Goal: Task Accomplishment & Management: Complete application form

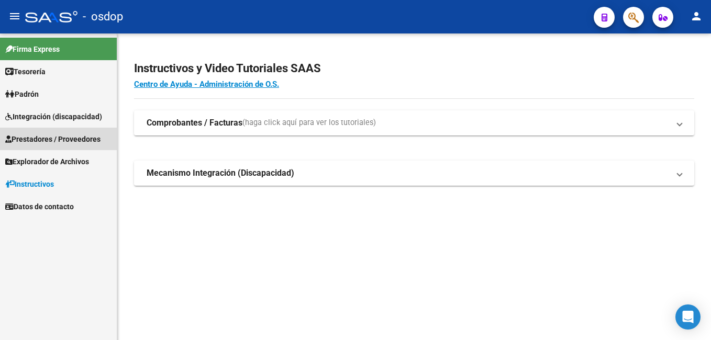
click at [51, 139] on span "Prestadores / Proveedores" at bounding box center [52, 140] width 95 height 12
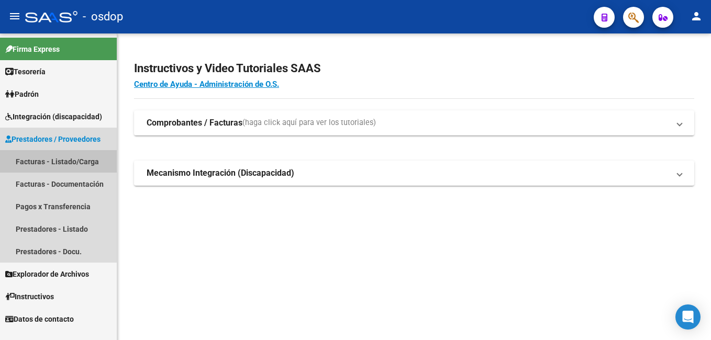
click at [80, 158] on link "Facturas - Listado/Carga" at bounding box center [58, 161] width 117 height 23
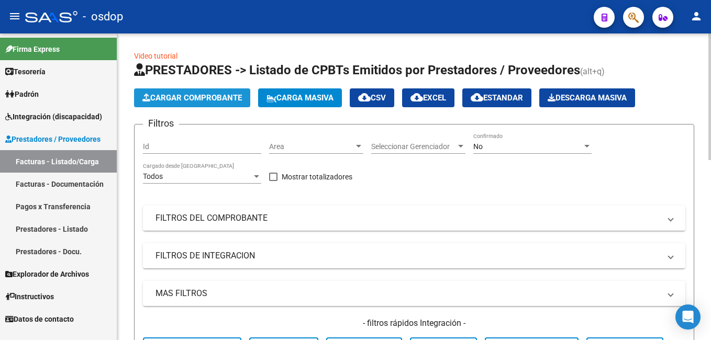
click at [214, 95] on span "Cargar Comprobante" at bounding box center [191, 97] width 99 height 9
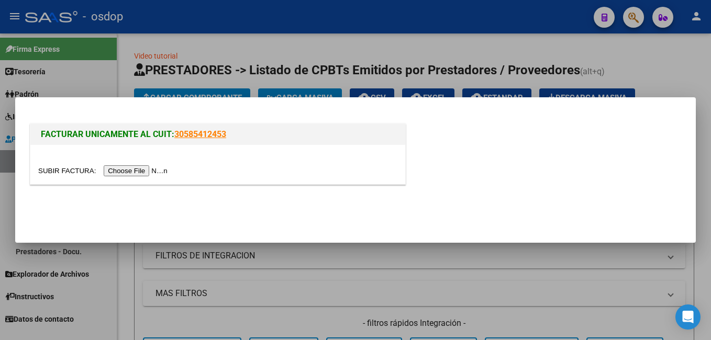
click at [126, 167] on input "file" at bounding box center [104, 170] width 132 height 11
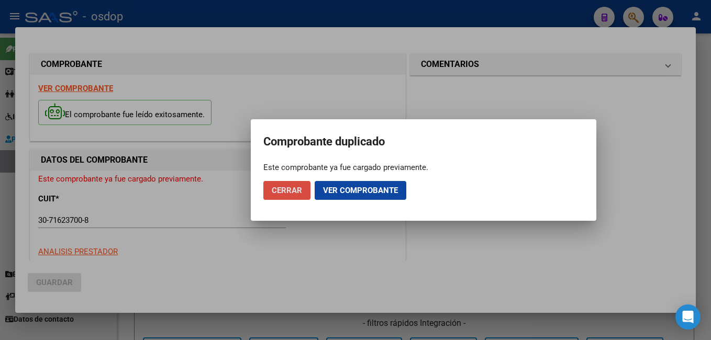
click at [284, 192] on span "Cerrar" at bounding box center [287, 190] width 30 height 9
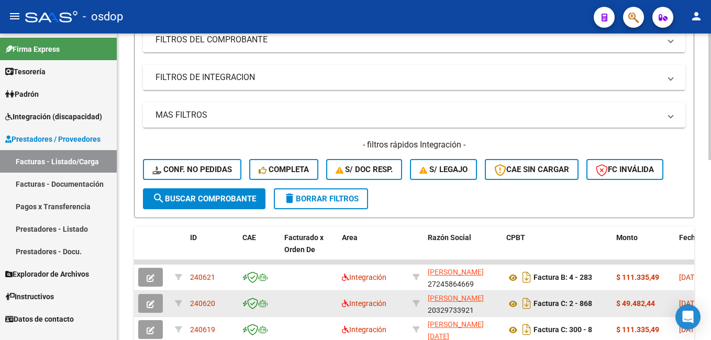
scroll to position [209, 0]
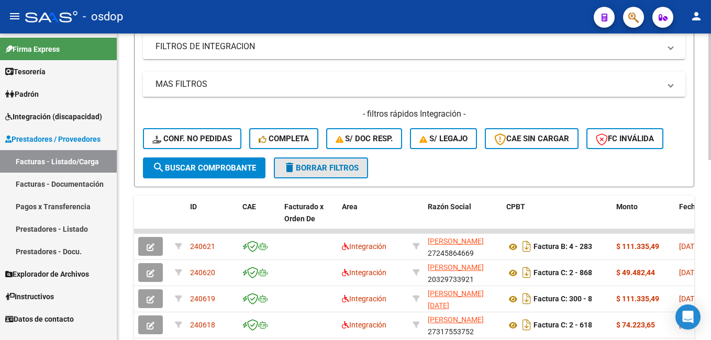
click at [327, 170] on span "delete Borrar Filtros" at bounding box center [320, 167] width 75 height 9
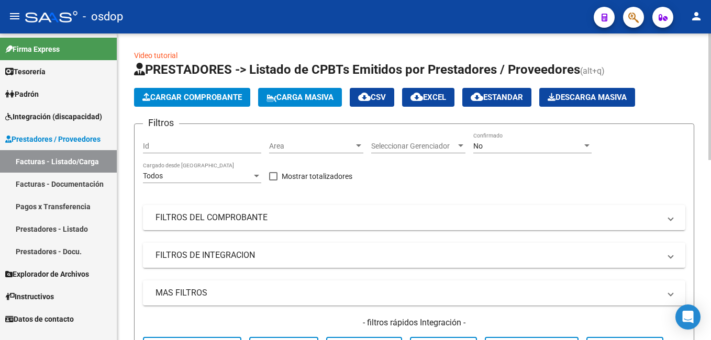
scroll to position [0, 0]
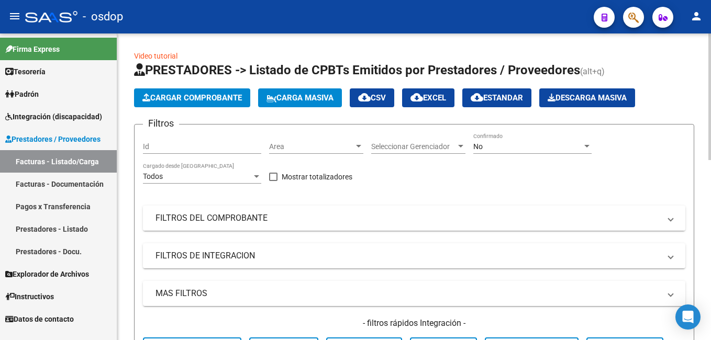
click at [236, 208] on mat-expansion-panel-header "FILTROS DEL COMPROBANTE" at bounding box center [414, 218] width 543 height 25
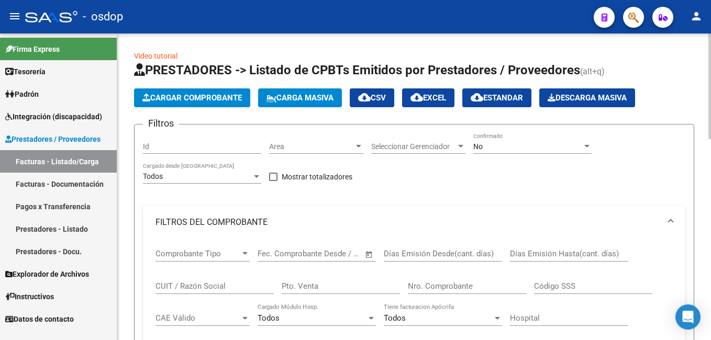
click at [182, 285] on input "CUIT / Razón Social" at bounding box center [215, 286] width 118 height 9
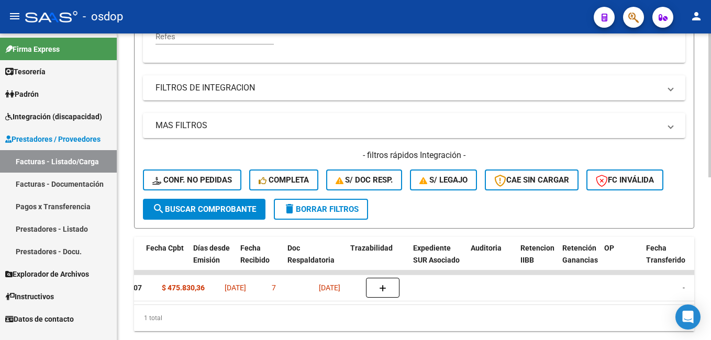
scroll to position [0, 449]
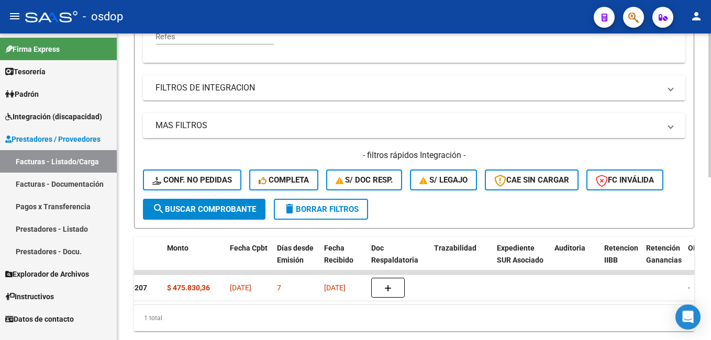
type input "30716237008"
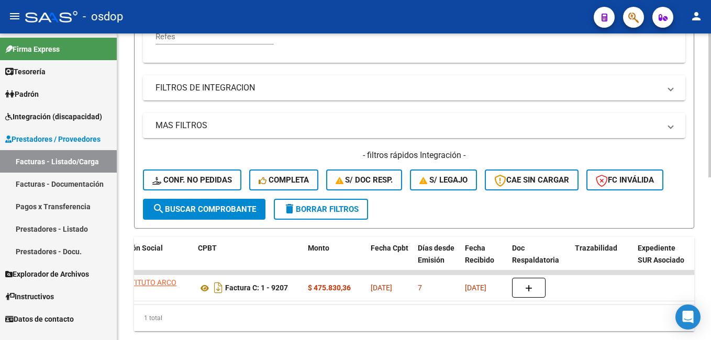
scroll to position [0, 105]
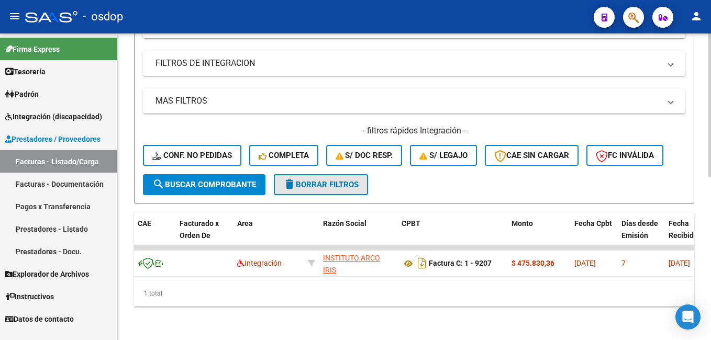
click at [331, 180] on span "delete Borrar Filtros" at bounding box center [320, 184] width 75 height 9
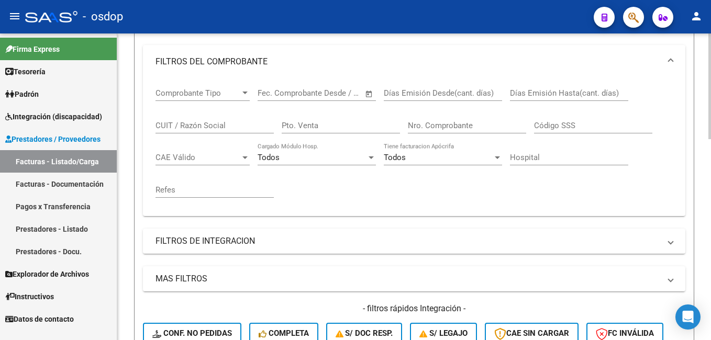
scroll to position [138, 0]
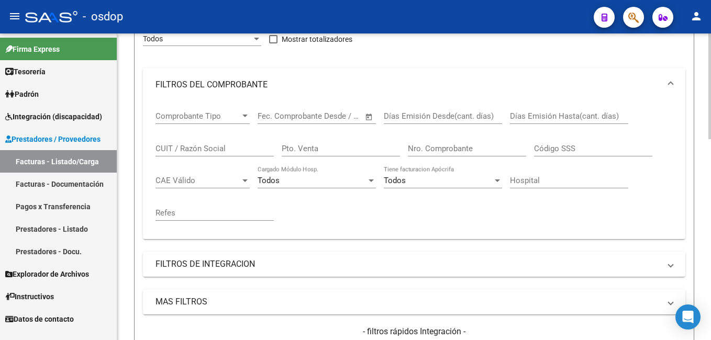
click at [197, 145] on input "CUIT / Razón Social" at bounding box center [215, 148] width 118 height 9
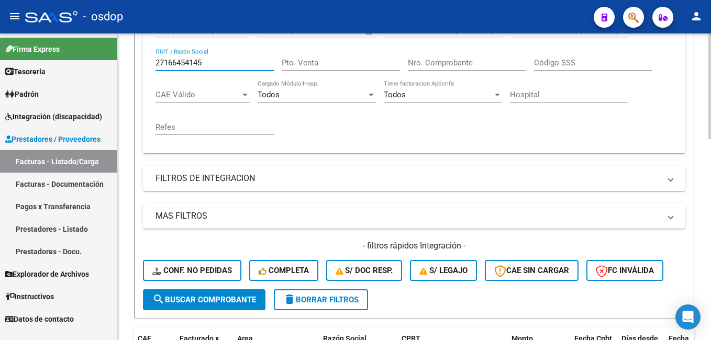
scroll to position [347, 0]
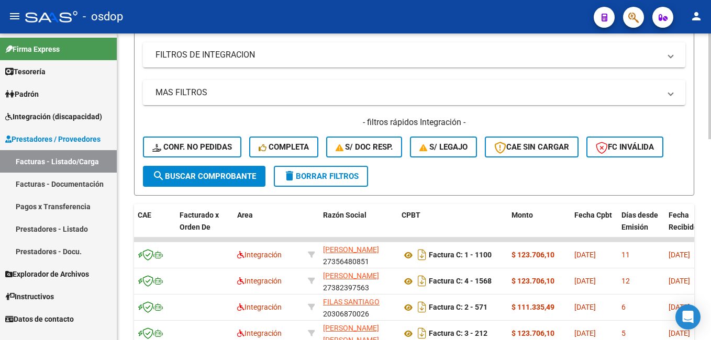
type input "27166454145"
click at [218, 173] on span "search Buscar Comprobante" at bounding box center [204, 176] width 104 height 9
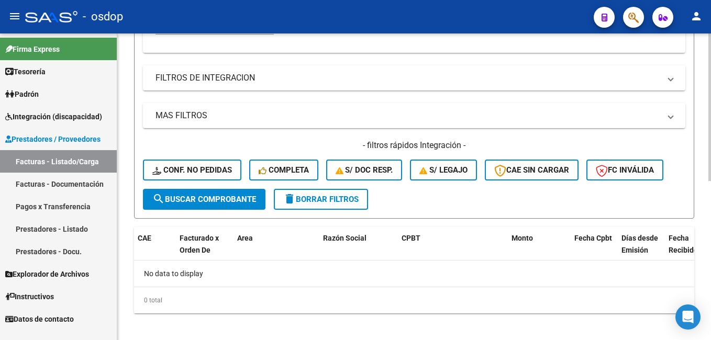
scroll to position [331, 0]
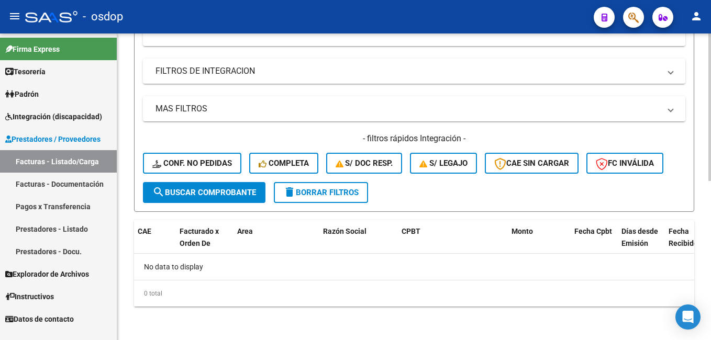
click at [340, 194] on span "delete Borrar Filtros" at bounding box center [320, 192] width 75 height 9
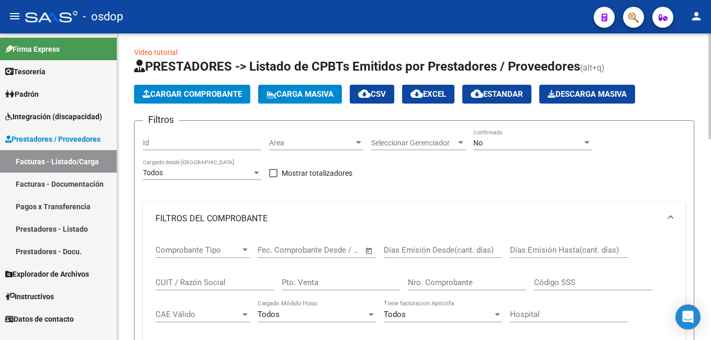
scroll to position [0, 0]
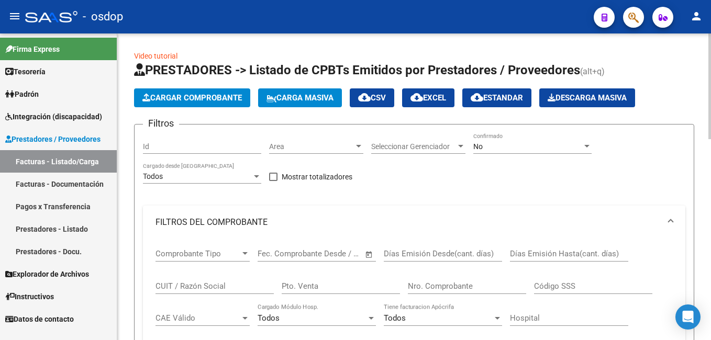
click at [207, 94] on button "Cargar Comprobante" at bounding box center [192, 98] width 116 height 19
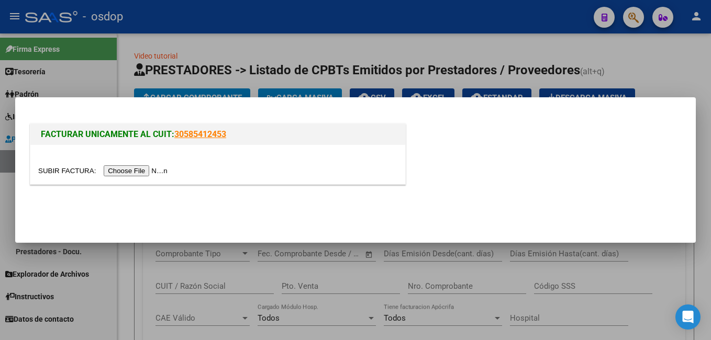
click at [139, 170] on input "file" at bounding box center [104, 170] width 132 height 11
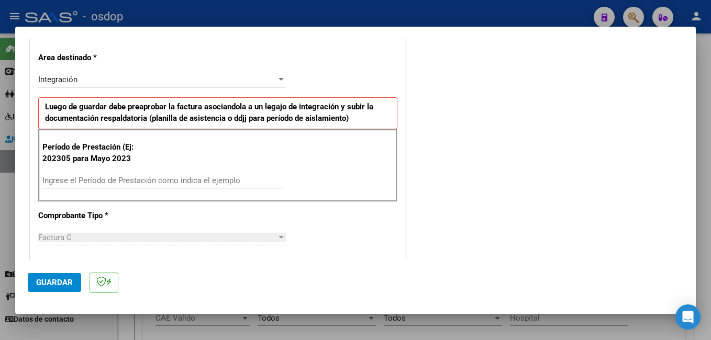
scroll to position [262, 0]
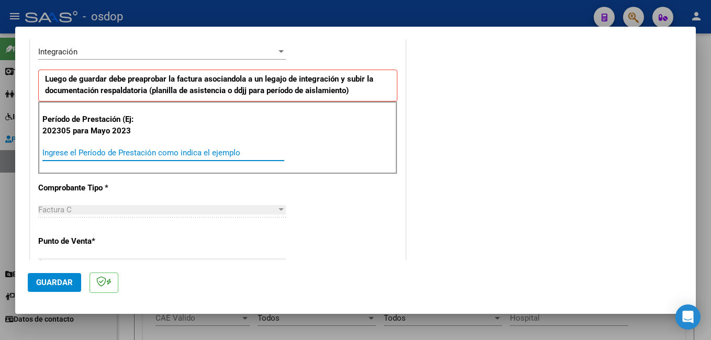
click at [181, 157] on input "Ingrese el Período de Prestación como indica el ejemplo" at bounding box center [163, 152] width 242 height 9
type input "202507"
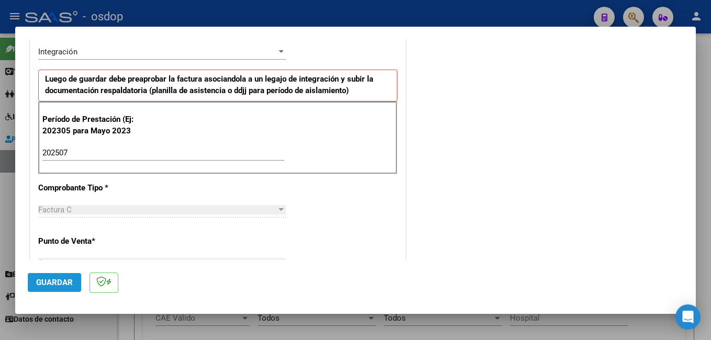
click at [63, 284] on span "Guardar" at bounding box center [54, 282] width 37 height 9
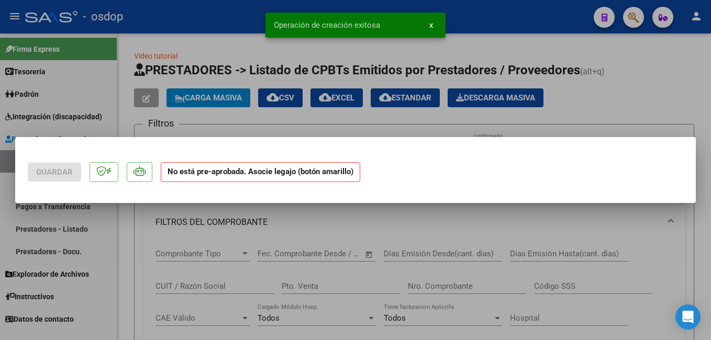
scroll to position [0, 0]
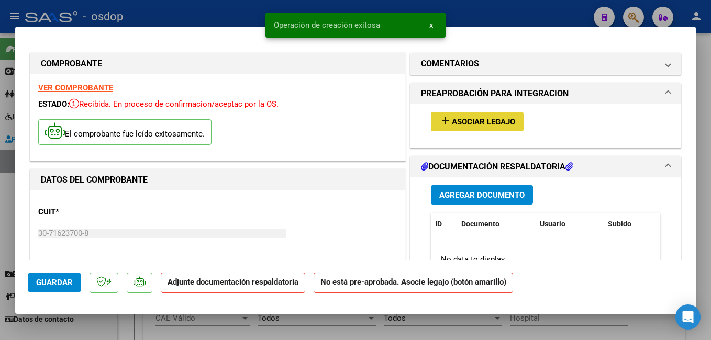
click at [480, 120] on span "Asociar Legajo" at bounding box center [483, 121] width 63 height 9
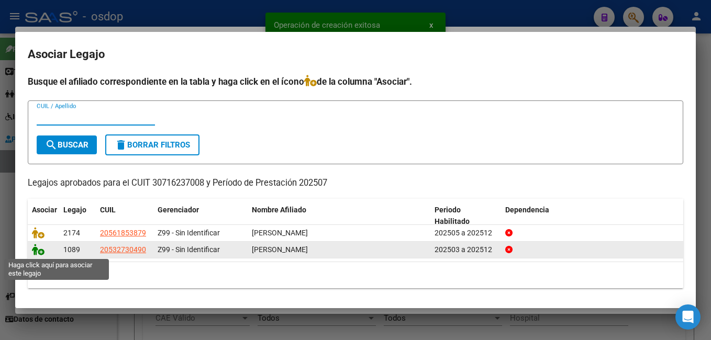
click at [38, 247] on icon at bounding box center [38, 250] width 13 height 12
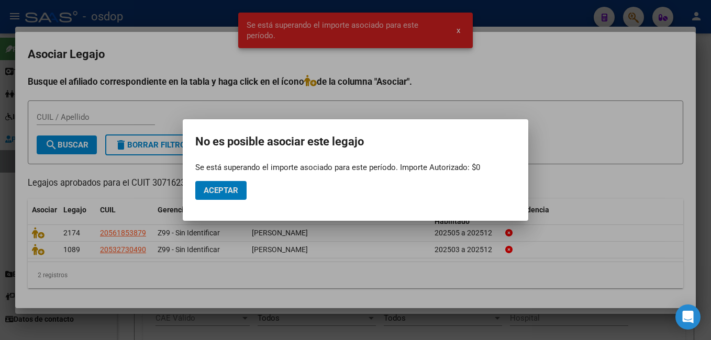
click at [230, 191] on span "Aceptar" at bounding box center [221, 190] width 35 height 9
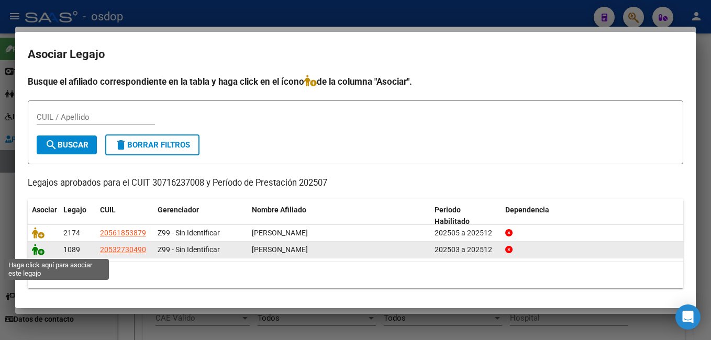
click at [38, 249] on icon at bounding box center [38, 250] width 13 height 12
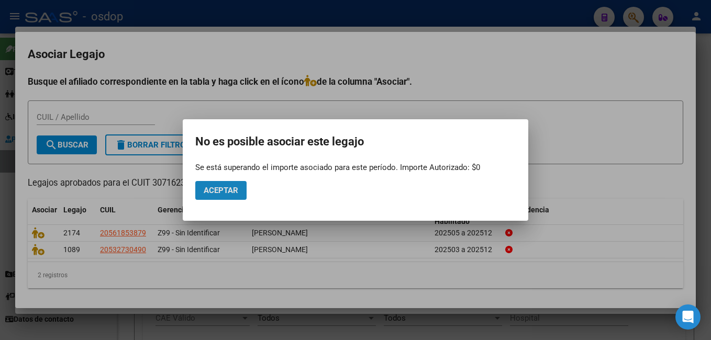
click at [225, 188] on span "Aceptar" at bounding box center [221, 190] width 35 height 9
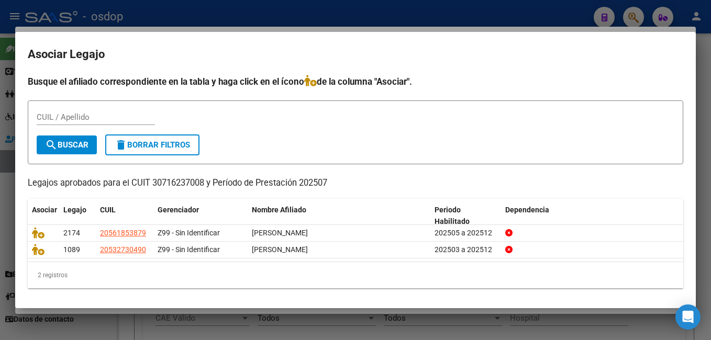
click at [404, 59] on h2 "Asociar Legajo" at bounding box center [356, 55] width 656 height 20
click at [389, 20] on div at bounding box center [355, 170] width 711 height 340
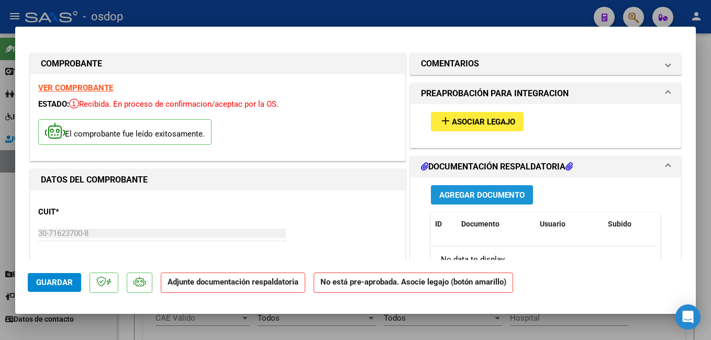
click at [493, 193] on span "Agregar Documento" at bounding box center [481, 195] width 85 height 9
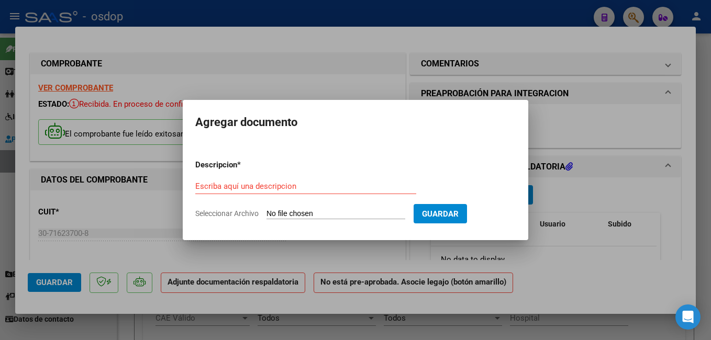
click at [357, 56] on div at bounding box center [355, 170] width 711 height 340
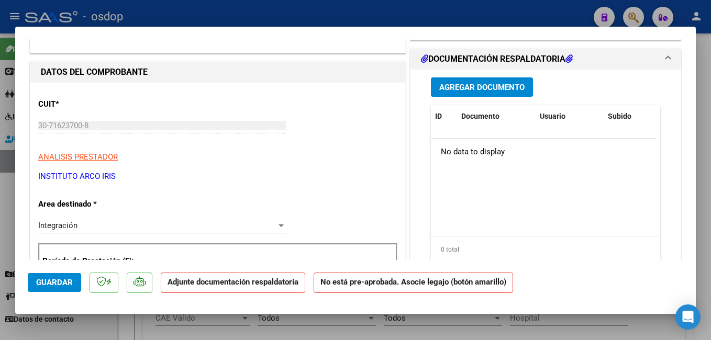
scroll to position [157, 0]
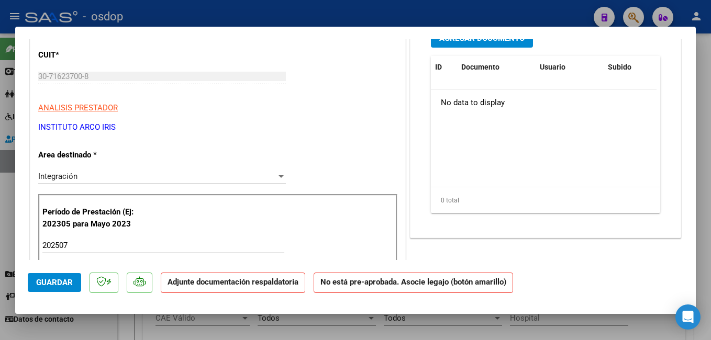
drag, startPoint x: 37, startPoint y: 128, endPoint x: 125, endPoint y: 128, distance: 87.5
copy p "INSTITUTO ARCO IRIS"
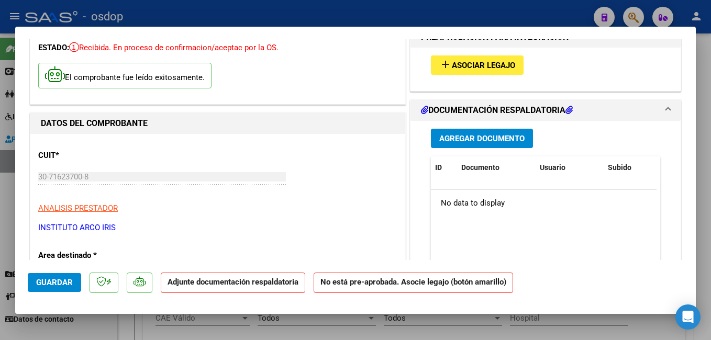
scroll to position [0, 0]
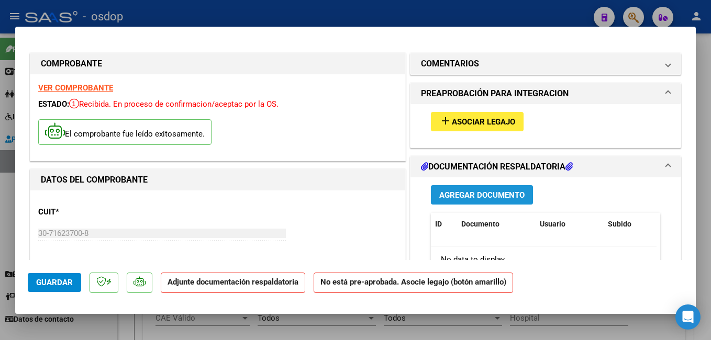
click at [463, 193] on span "Agregar Documento" at bounding box center [481, 195] width 85 height 9
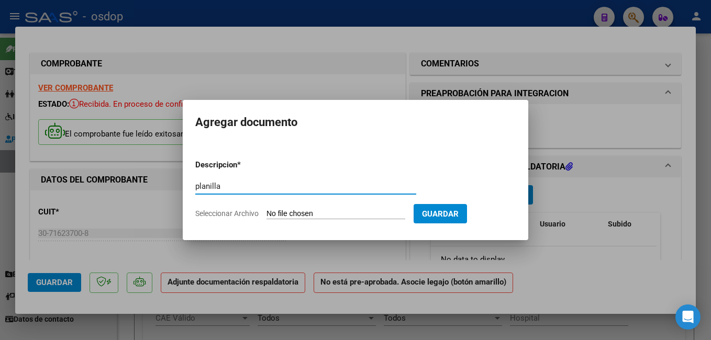
type input "planilla de asistencia"
click at [356, 211] on input "Seleccionar Archivo" at bounding box center [336, 214] width 139 height 10
type input "C:\fakepath\Asistencia Modulo.pdf"
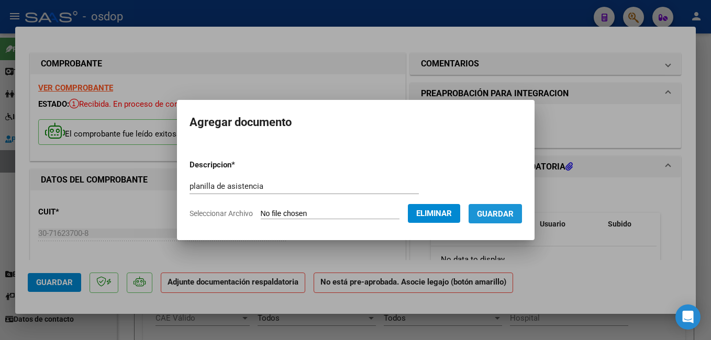
click at [507, 209] on span "Guardar" at bounding box center [495, 213] width 37 height 9
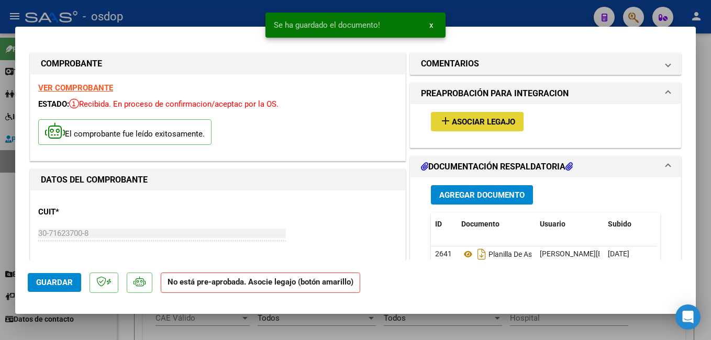
click at [441, 123] on mat-icon "add" at bounding box center [445, 121] width 13 height 13
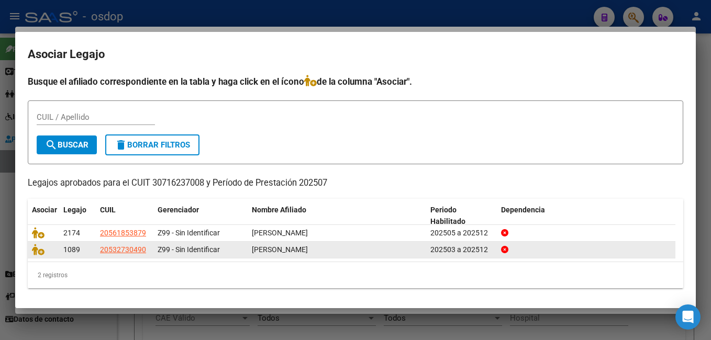
drag, startPoint x: 101, startPoint y: 252, endPoint x: 333, endPoint y: 253, distance: 232.5
click at [333, 253] on div "1089 20532730490 Z99 - Sin Identificar LEIVA MIRCO EMANUEL 202503 a 202512" at bounding box center [352, 250] width 648 height 17
copy div "20532730490 Z99 - Sin Identificar LEIVA MIRCO EMANUEL"
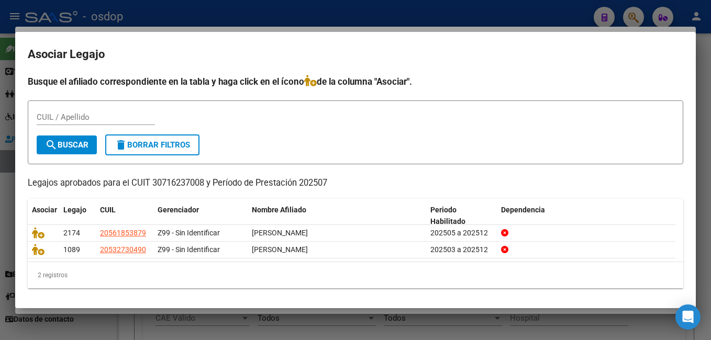
click at [230, 15] on div at bounding box center [355, 170] width 711 height 340
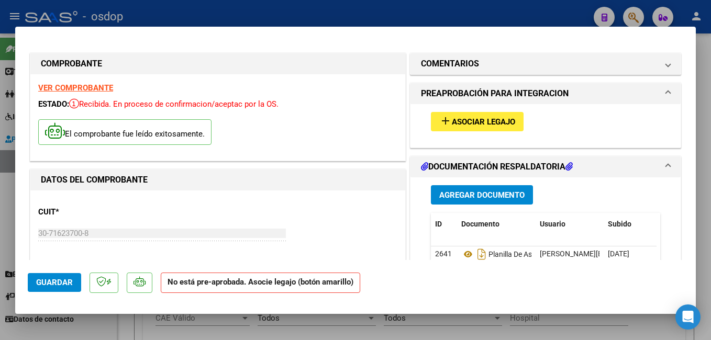
click at [60, 281] on span "Guardar" at bounding box center [54, 282] width 37 height 9
drag, startPoint x: 51, startPoint y: 286, endPoint x: 88, endPoint y: 260, distance: 44.7
click at [51, 285] on span "Guardar" at bounding box center [54, 282] width 37 height 9
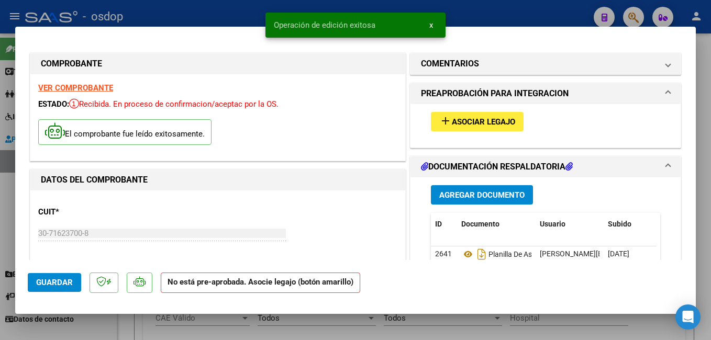
click at [479, 18] on div at bounding box center [355, 170] width 711 height 340
type input "$ 0,00"
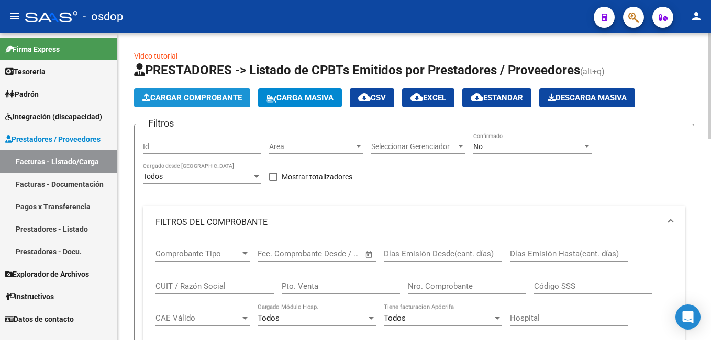
click at [197, 96] on span "Cargar Comprobante" at bounding box center [191, 97] width 99 height 9
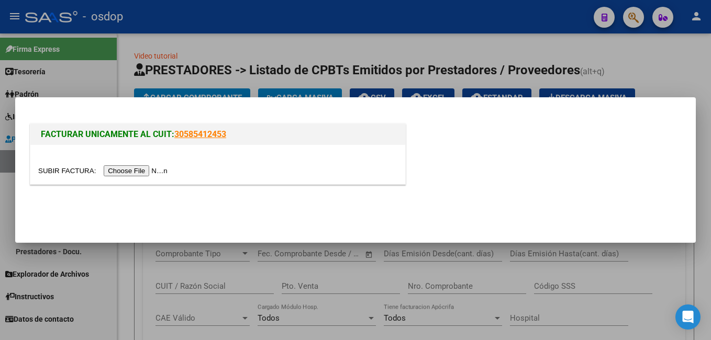
click at [128, 168] on input "file" at bounding box center [104, 170] width 132 height 11
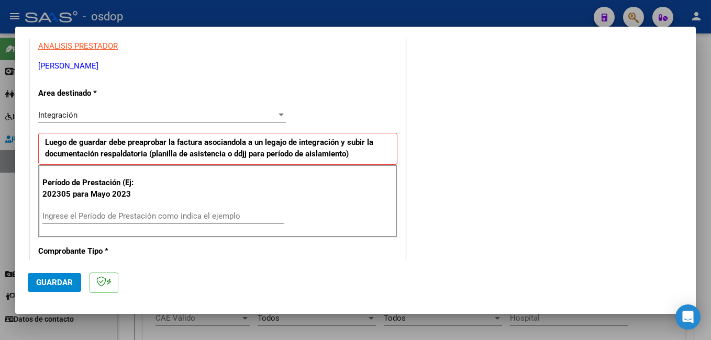
scroll to position [209, 0]
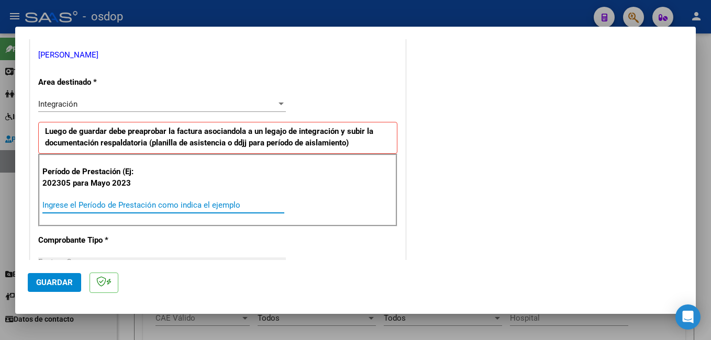
click at [215, 205] on input "Ingrese el Período de Prestación como indica el ejemplo" at bounding box center [163, 205] width 242 height 9
type input "202507"
click at [64, 281] on span "Guardar" at bounding box center [54, 282] width 37 height 9
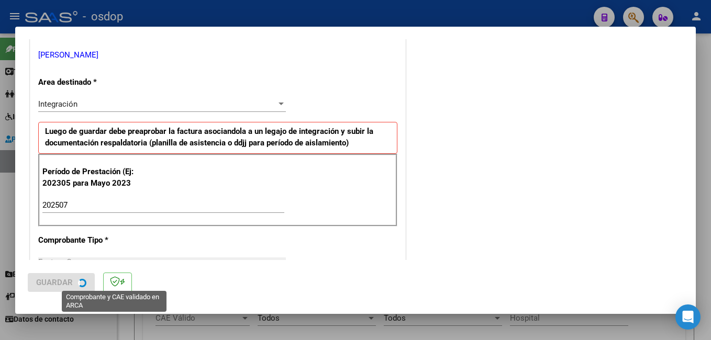
scroll to position [0, 0]
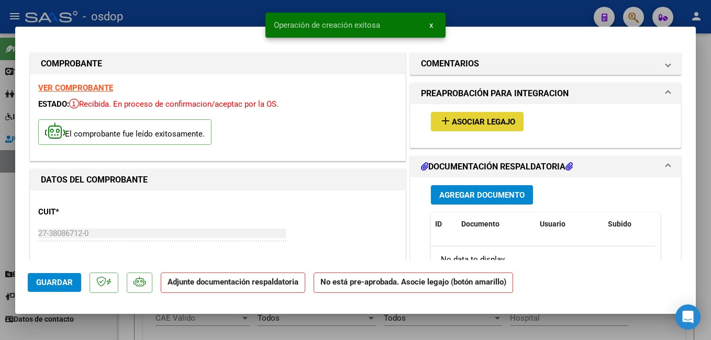
click at [490, 119] on span "Asociar Legajo" at bounding box center [483, 121] width 63 height 9
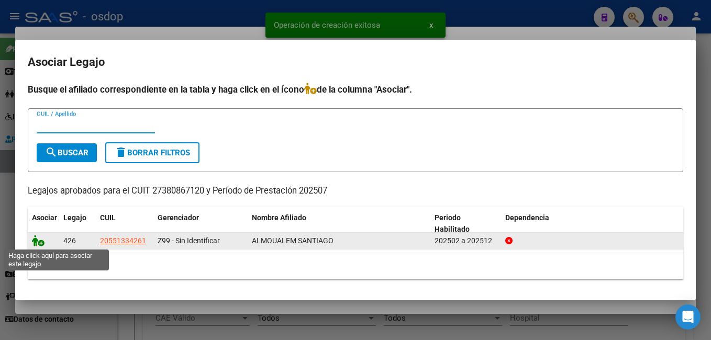
click at [38, 241] on icon at bounding box center [38, 241] width 13 height 12
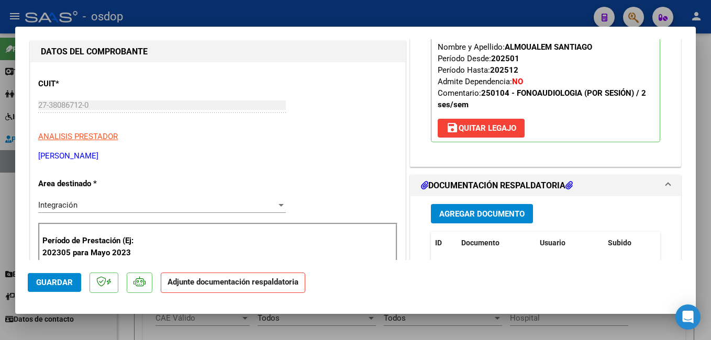
scroll to position [157, 0]
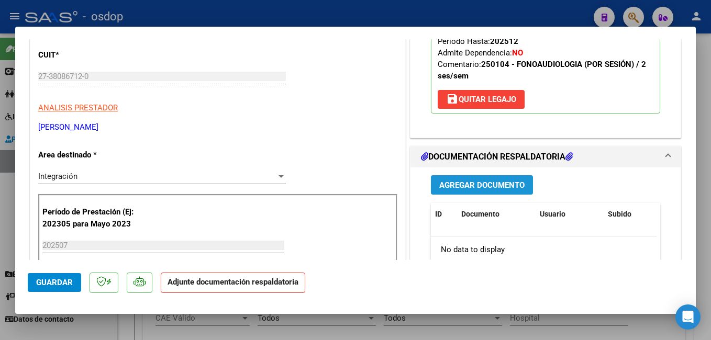
click at [488, 182] on span "Agregar Documento" at bounding box center [481, 185] width 85 height 9
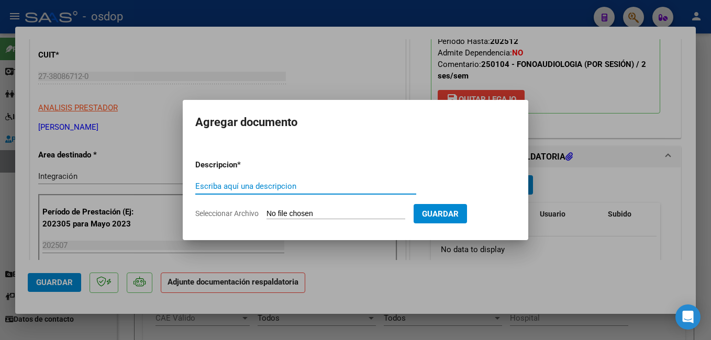
click at [266, 184] on input "Escriba aquí una descripcion" at bounding box center [305, 186] width 221 height 9
type input "planilla de asistencia"
click at [322, 207] on form "Descripcion * planilla de asistencia Escriba aquí una descripcion Seleccionar A…" at bounding box center [355, 189] width 320 height 76
click at [316, 212] on input "Seleccionar Archivo" at bounding box center [336, 214] width 139 height 10
type input "C:\fakepath\Asistencia Almoualem Julio 2025.pdf"
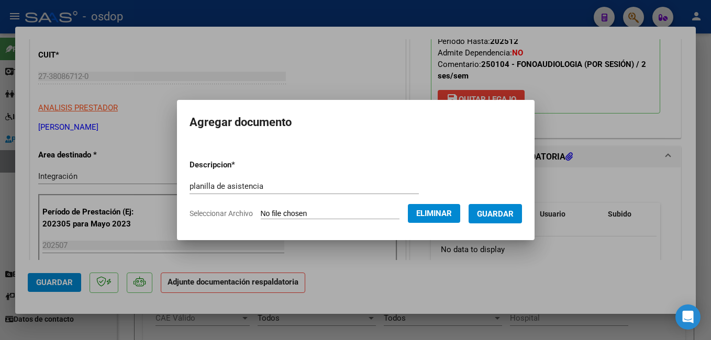
click at [511, 212] on span "Guardar" at bounding box center [495, 213] width 37 height 9
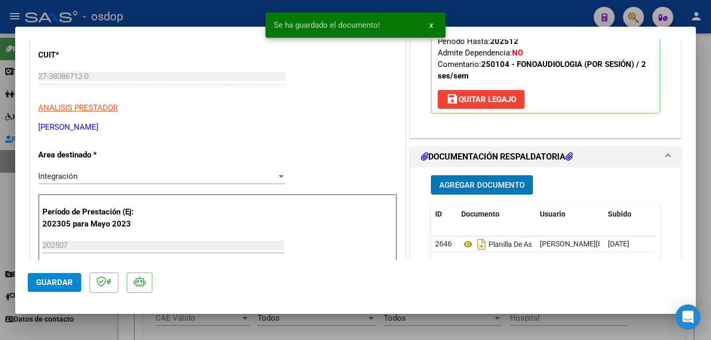
click at [52, 285] on span "Guardar" at bounding box center [54, 282] width 37 height 9
click at [218, 14] on div at bounding box center [355, 170] width 711 height 340
type input "$ 0,00"
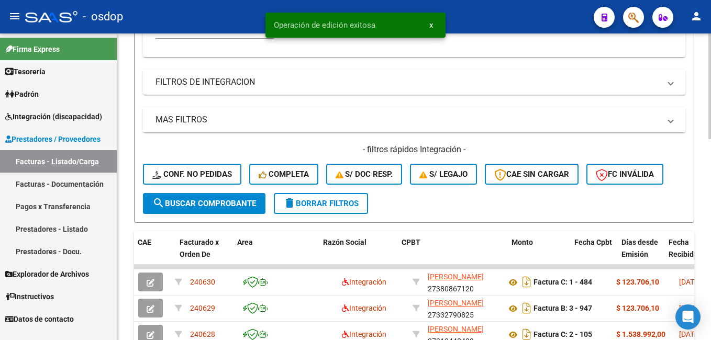
scroll to position [367, 0]
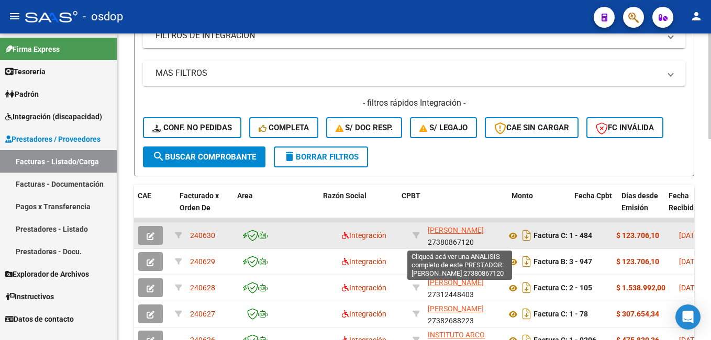
drag, startPoint x: 427, startPoint y: 230, endPoint x: 468, endPoint y: 231, distance: 41.4
click at [468, 231] on datatable-body-cell "JROLOVICH MARIA FLORENCIA 27380867120" at bounding box center [463, 236] width 79 height 26
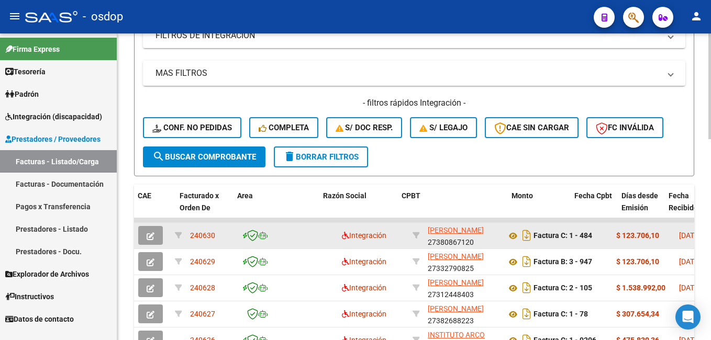
copy span "JROLOVICH"
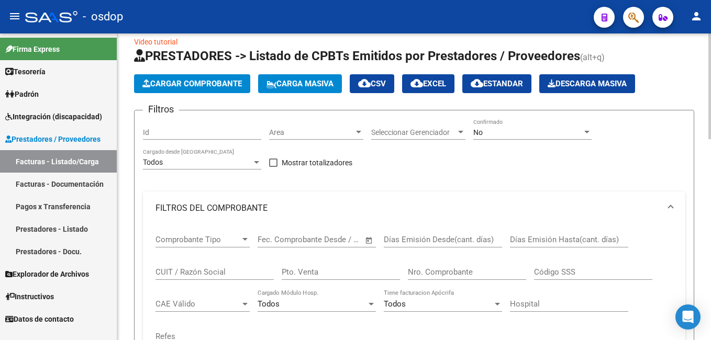
scroll to position [0, 0]
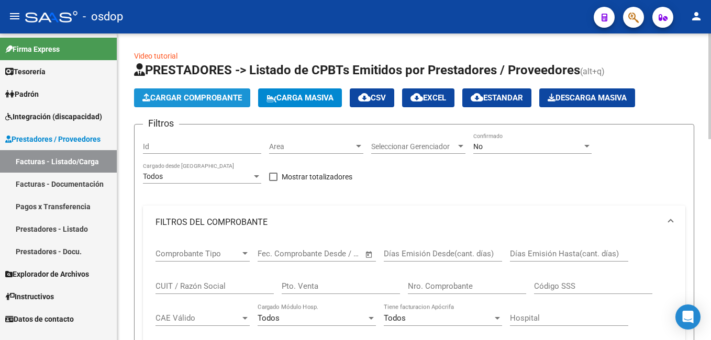
click at [175, 99] on span "Cargar Comprobante" at bounding box center [191, 97] width 99 height 9
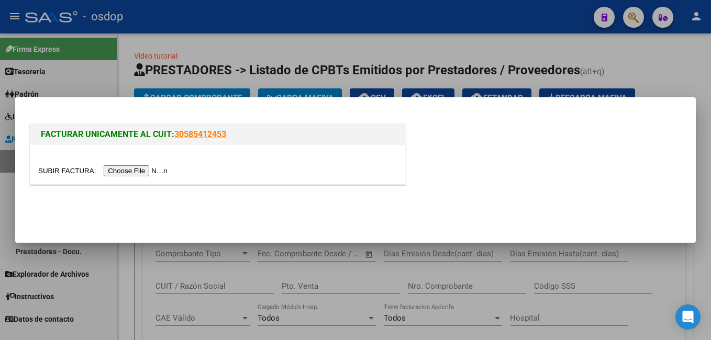
click at [140, 169] on input "file" at bounding box center [104, 170] width 132 height 11
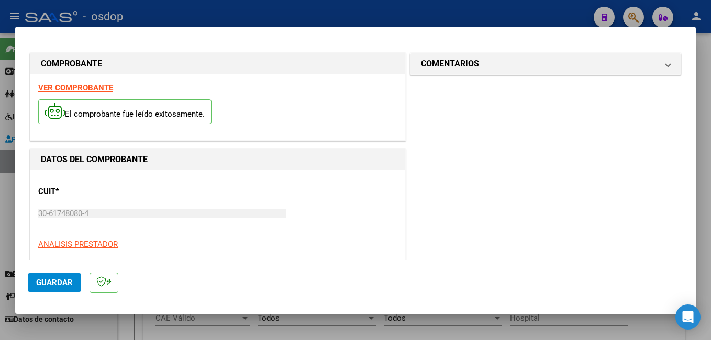
scroll to position [157, 0]
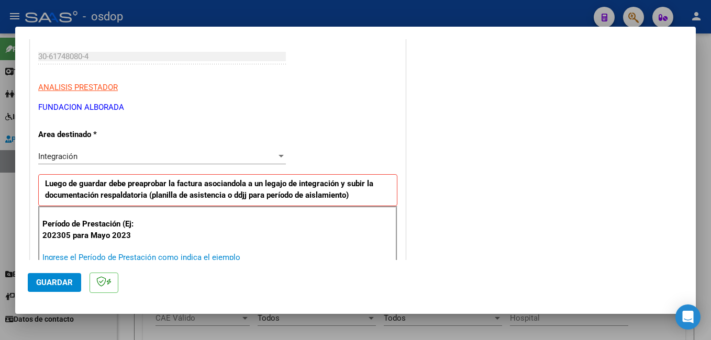
click at [224, 256] on input "Ingrese el Período de Prestación como indica el ejemplo" at bounding box center [163, 257] width 242 height 9
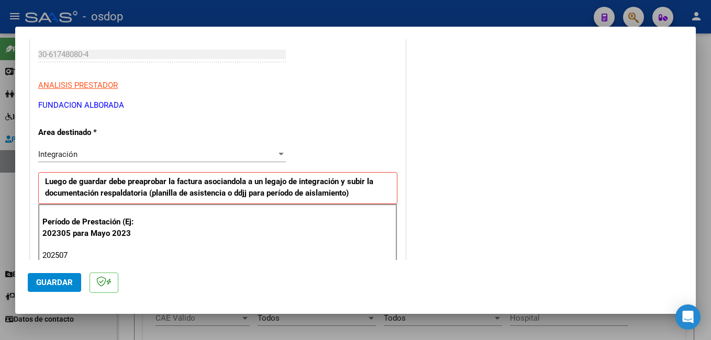
type input "202507"
click at [56, 277] on button "Guardar" at bounding box center [54, 282] width 53 height 19
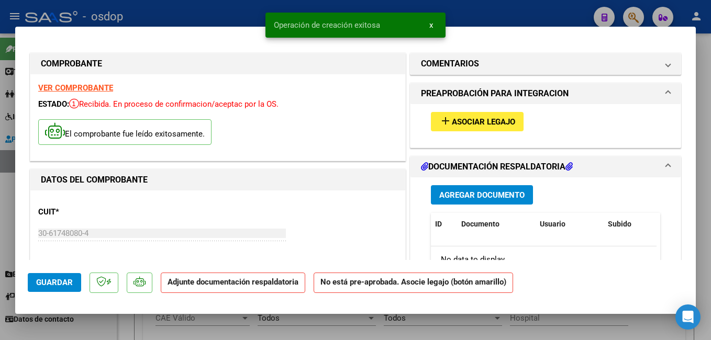
click at [466, 119] on span "Asociar Legajo" at bounding box center [483, 121] width 63 height 9
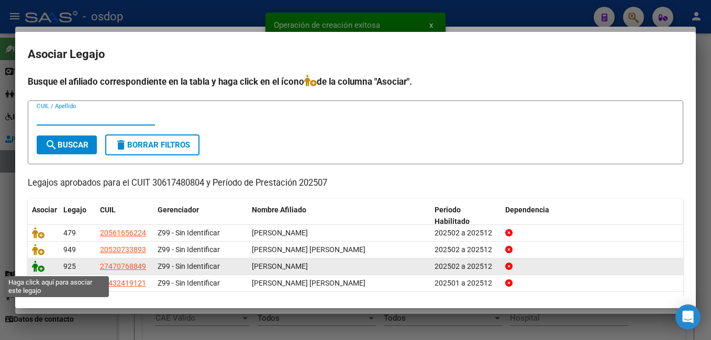
click at [38, 268] on icon at bounding box center [38, 267] width 13 height 12
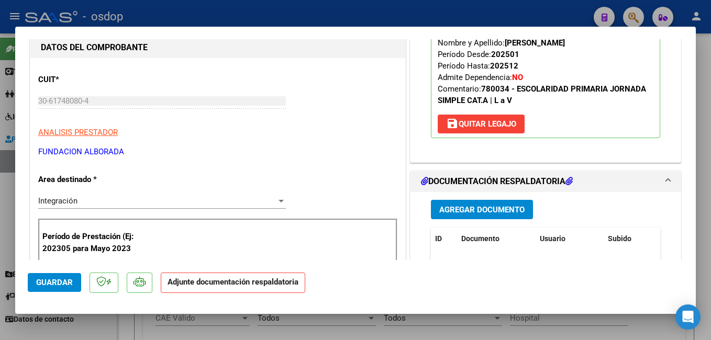
scroll to position [157, 0]
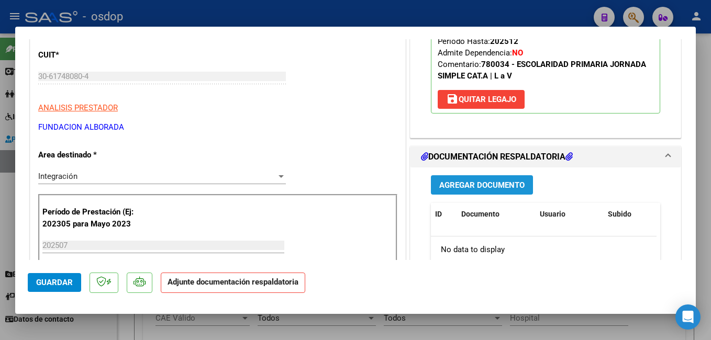
click at [478, 186] on span "Agregar Documento" at bounding box center [481, 185] width 85 height 9
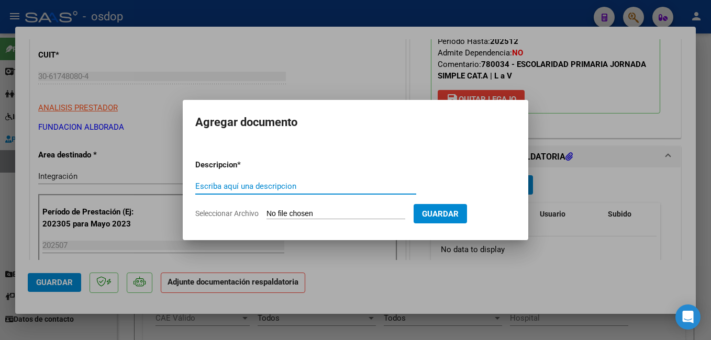
click at [237, 186] on input "Escriba aquí una descripcion" at bounding box center [305, 186] width 221 height 9
type input "PLANILLA ASISTENCIA"
click at [303, 211] on input "Seleccionar Archivo" at bounding box center [336, 214] width 139 height 10
type input "C:\fakepath\RUBIO Lola - Asistencia JULIO 2025 .pdf"
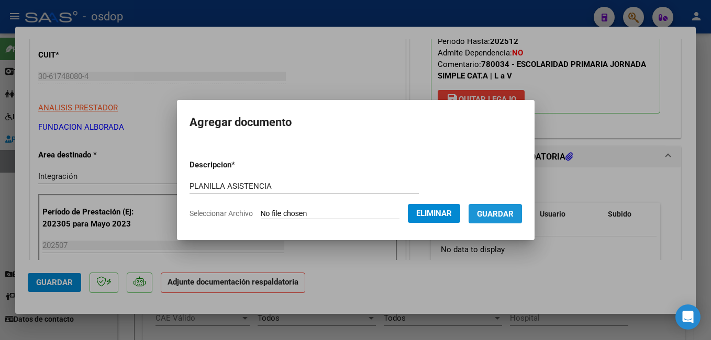
click at [508, 217] on span "Guardar" at bounding box center [495, 213] width 37 height 9
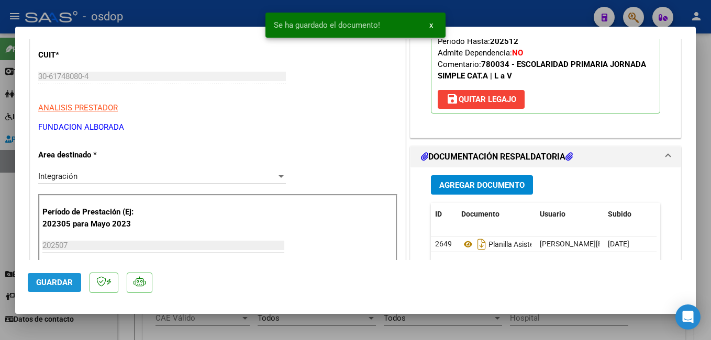
click at [68, 284] on span "Guardar" at bounding box center [54, 282] width 37 height 9
drag, startPoint x: 229, startPoint y: 12, endPoint x: 242, endPoint y: 32, distance: 23.8
click at [229, 12] on div at bounding box center [355, 170] width 711 height 340
type input "$ 0,00"
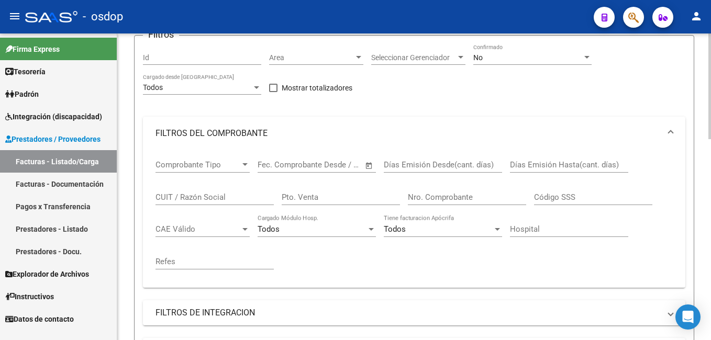
scroll to position [0, 0]
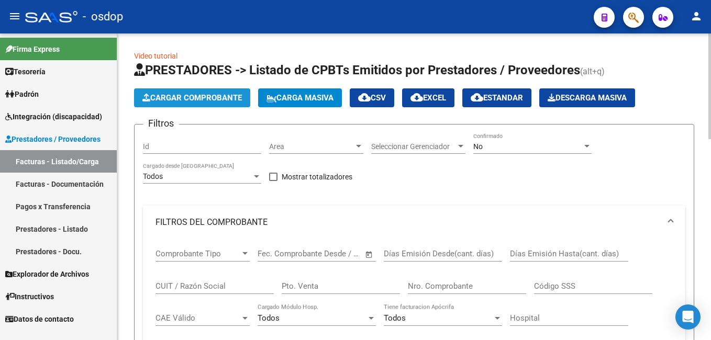
click at [194, 96] on span "Cargar Comprobante" at bounding box center [191, 97] width 99 height 9
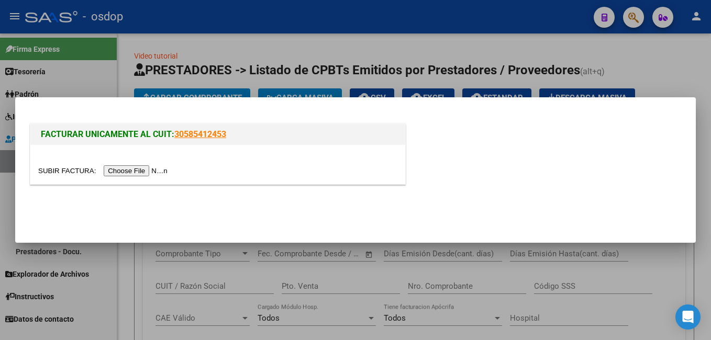
click at [131, 168] on input "file" at bounding box center [104, 170] width 132 height 11
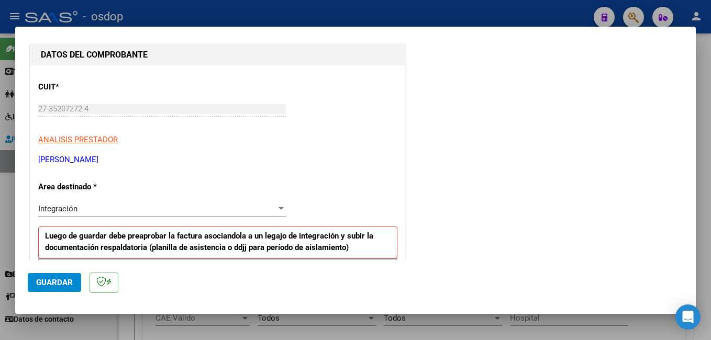
scroll to position [209, 0]
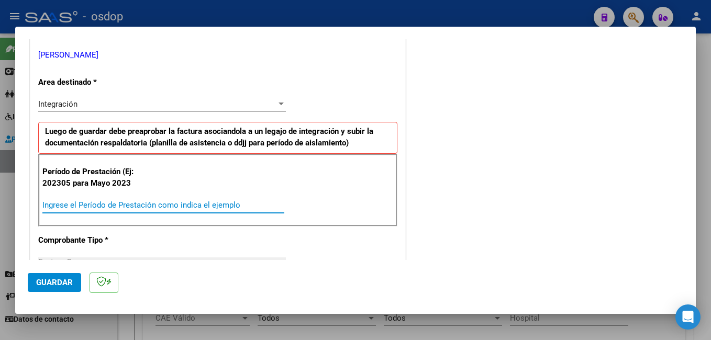
click at [67, 202] on input "Ingrese el Período de Prestación como indica el ejemplo" at bounding box center [163, 205] width 242 height 9
type input "202507"
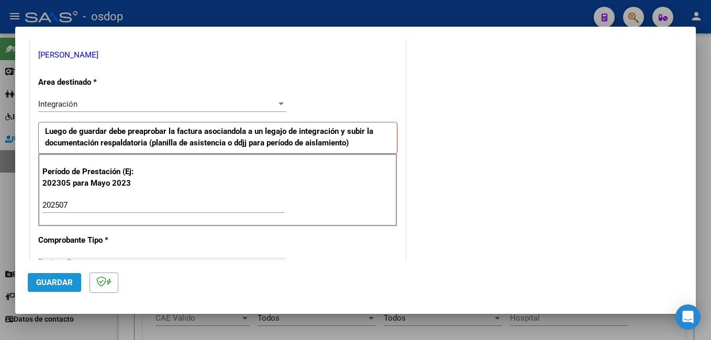
click at [65, 279] on span "Guardar" at bounding box center [54, 282] width 37 height 9
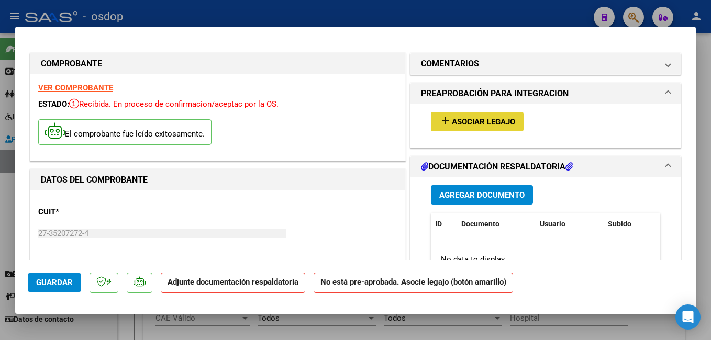
click at [473, 119] on span "Asociar Legajo" at bounding box center [483, 121] width 63 height 9
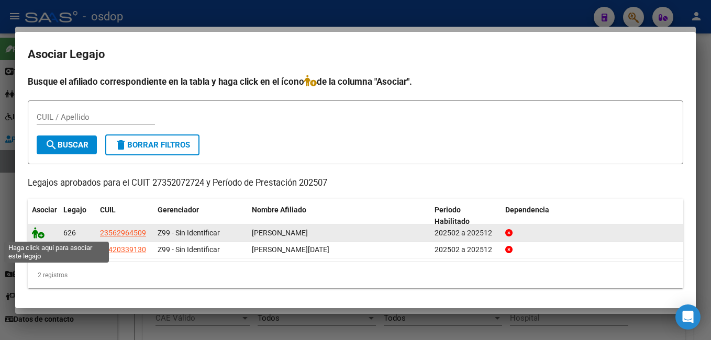
click at [37, 234] on icon at bounding box center [38, 233] width 13 height 12
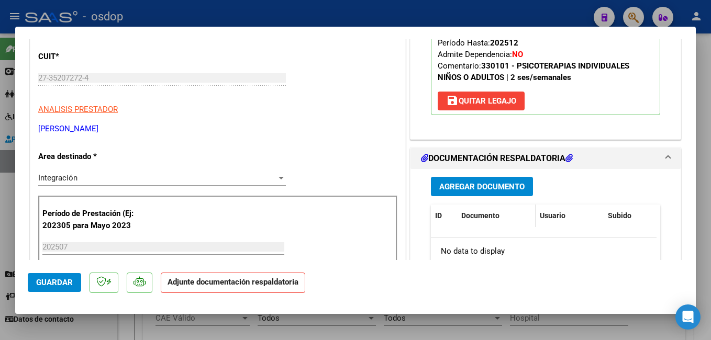
scroll to position [157, 0]
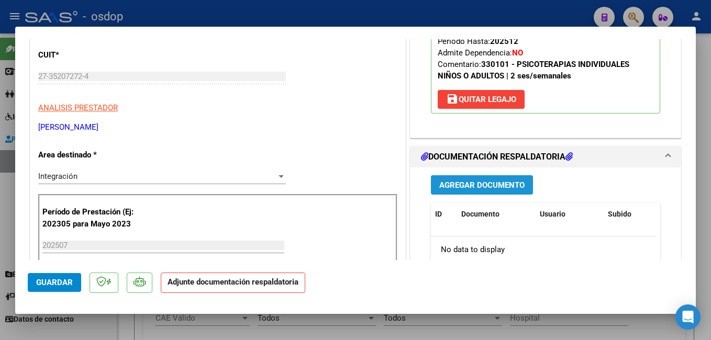
click at [494, 179] on button "Agregar Documento" at bounding box center [482, 184] width 102 height 19
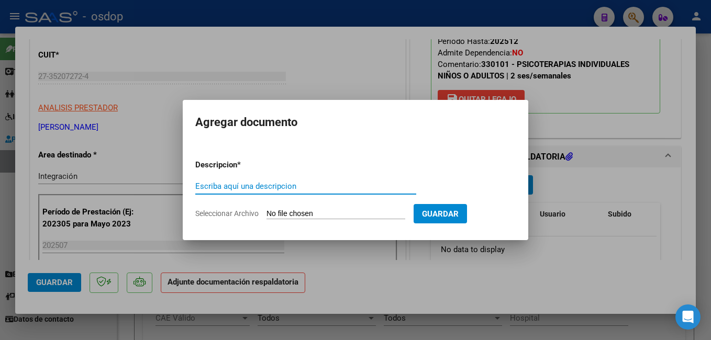
click at [290, 187] on input "Escriba aquí una descripcion" at bounding box center [305, 186] width 221 height 9
type input "PLANILLA ASISTENCIA"
click at [338, 213] on input "Seleccionar Archivo" at bounding box center [336, 214] width 139 height 10
type input "C:\fakepath\asistencia Quartucci julio 25.pdf"
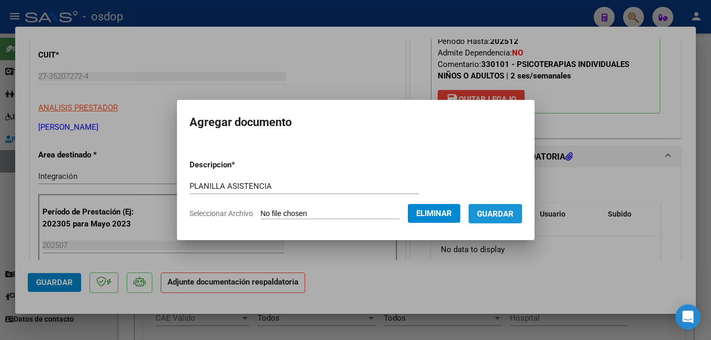
click at [517, 208] on button "Guardar" at bounding box center [495, 213] width 53 height 19
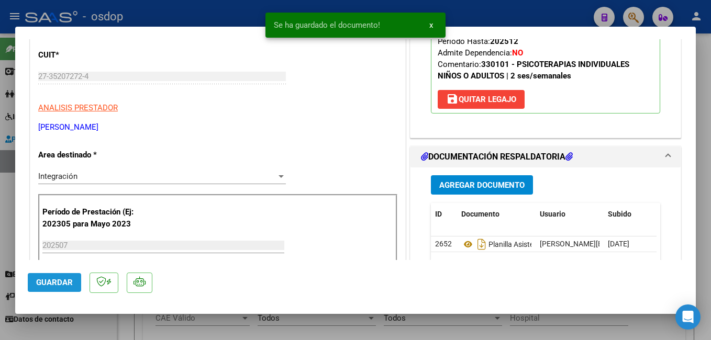
click at [56, 282] on span "Guardar" at bounding box center [54, 282] width 37 height 9
click at [237, 15] on div at bounding box center [355, 170] width 711 height 340
type input "$ 0,00"
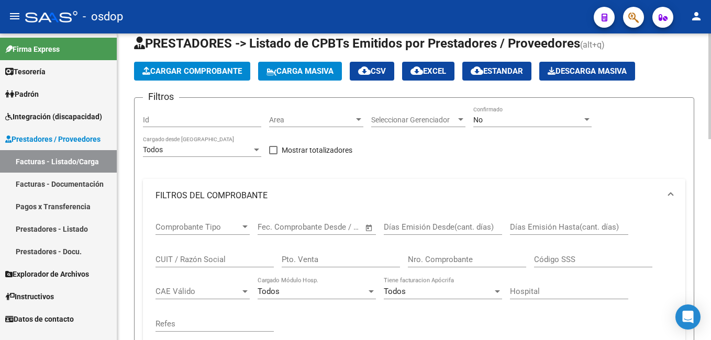
scroll to position [0, 0]
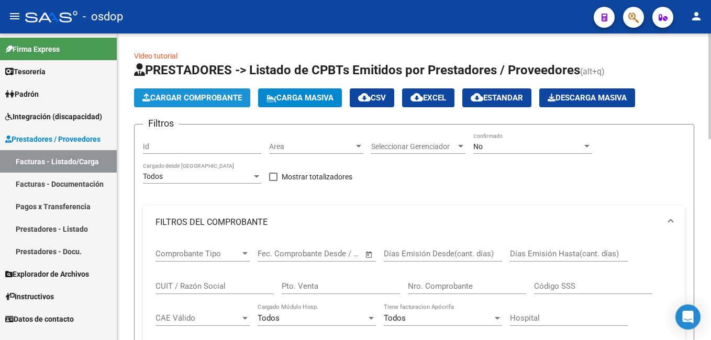
click at [179, 99] on span "Cargar Comprobante" at bounding box center [191, 97] width 99 height 9
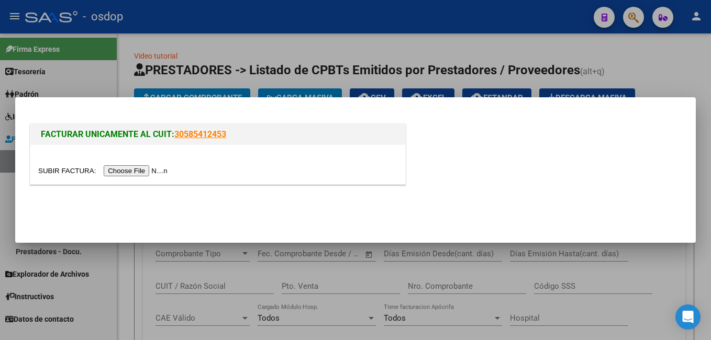
click at [140, 170] on input "file" at bounding box center [104, 170] width 132 height 11
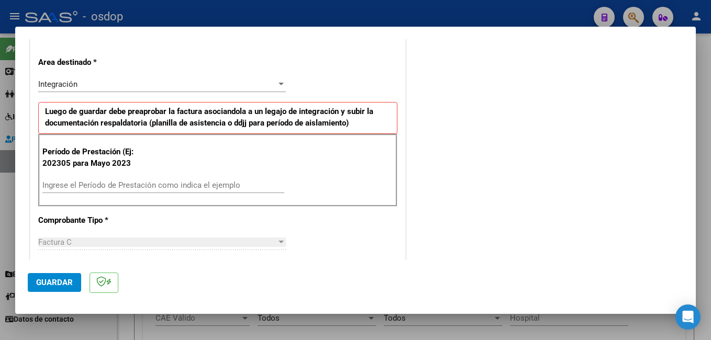
scroll to position [262, 0]
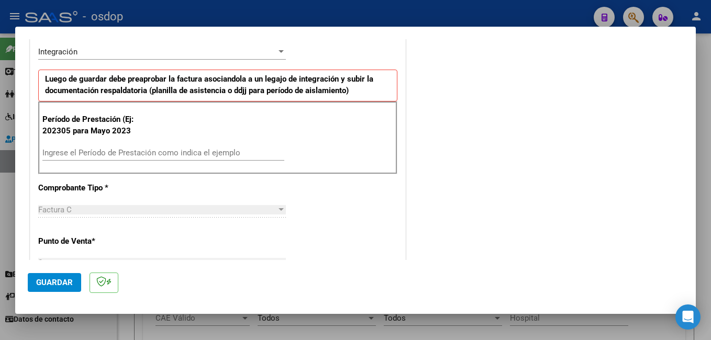
click at [214, 153] on input "Ingrese el Período de Prestación como indica el ejemplo" at bounding box center [163, 152] width 242 height 9
type input "202507"
click at [61, 282] on span "Guardar" at bounding box center [54, 282] width 37 height 9
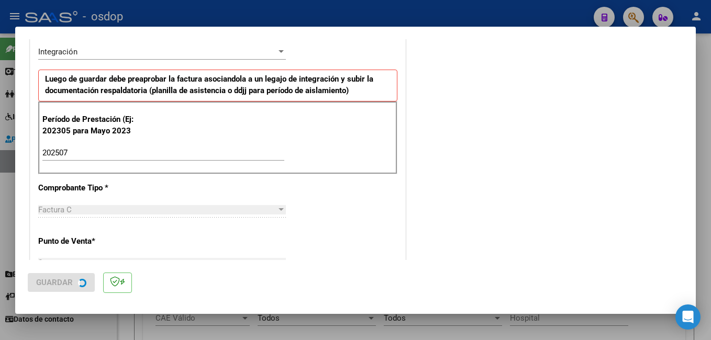
scroll to position [0, 0]
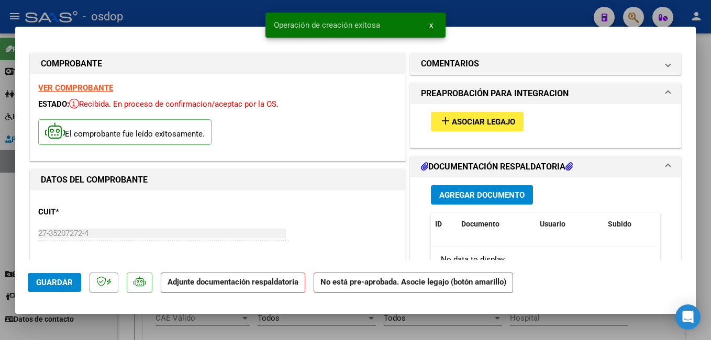
click at [469, 118] on span "Asociar Legajo" at bounding box center [483, 121] width 63 height 9
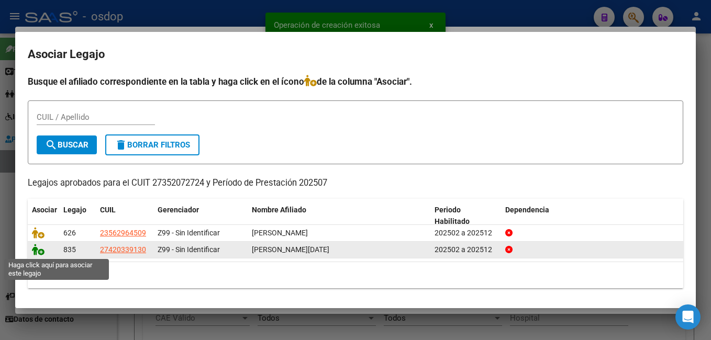
click at [34, 250] on icon at bounding box center [38, 250] width 13 height 12
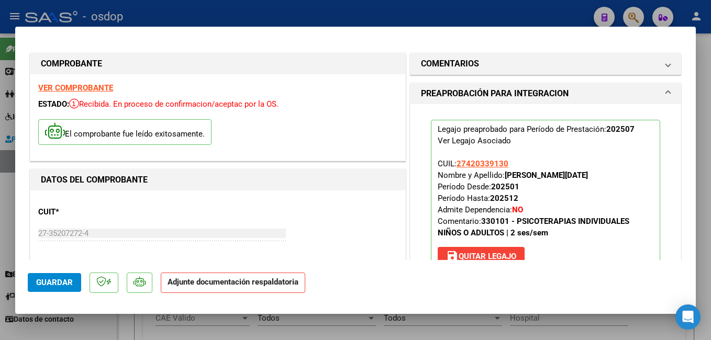
scroll to position [209, 0]
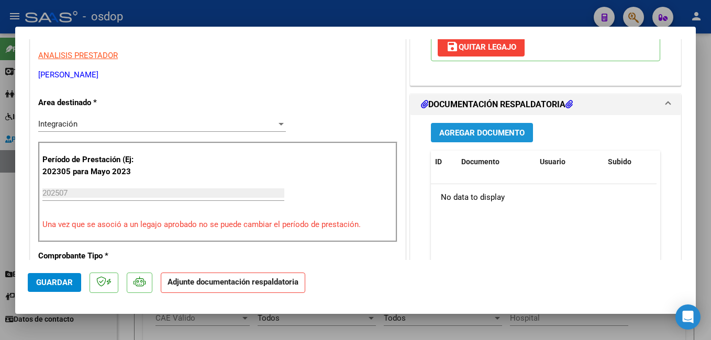
click at [482, 135] on span "Agregar Documento" at bounding box center [481, 132] width 85 height 9
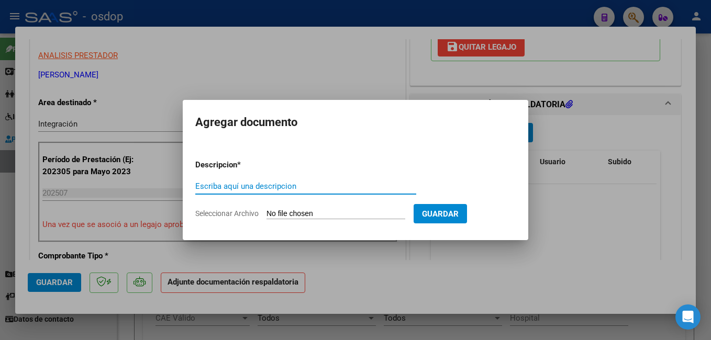
click at [282, 184] on input "Escriba aquí una descripcion" at bounding box center [305, 186] width 221 height 9
type input "PLANILLA ASISTENCIA"
click at [317, 210] on input "Seleccionar Archivo" at bounding box center [336, 214] width 139 height 10
type input "C:\fakepath\asistencia Morales julio 25.pdf"
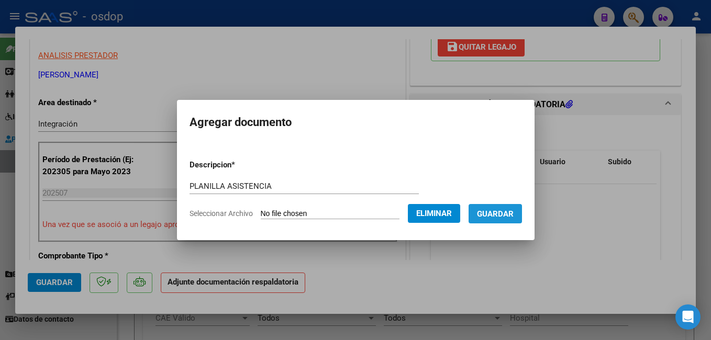
click at [514, 215] on span "Guardar" at bounding box center [495, 213] width 37 height 9
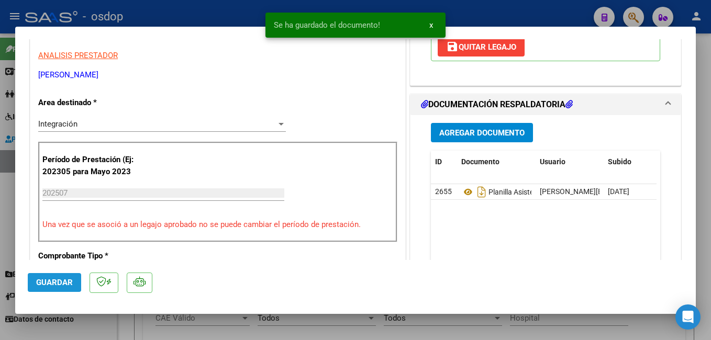
click at [51, 282] on span "Guardar" at bounding box center [54, 282] width 37 height 9
click at [216, 17] on div at bounding box center [355, 170] width 711 height 340
type input "$ 0,00"
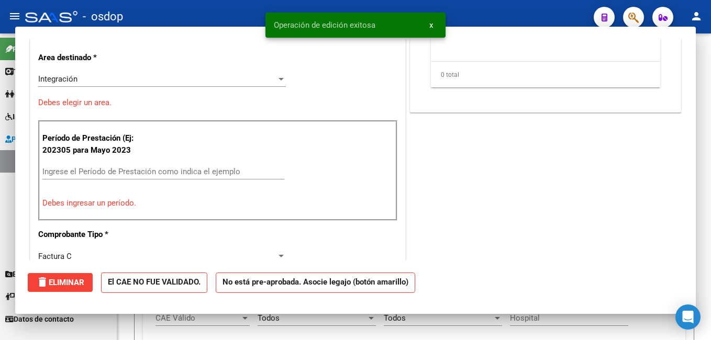
scroll to position [178, 0]
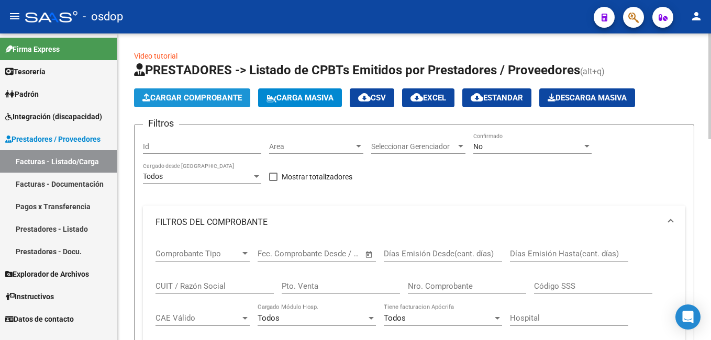
click at [189, 93] on span "Cargar Comprobante" at bounding box center [191, 97] width 99 height 9
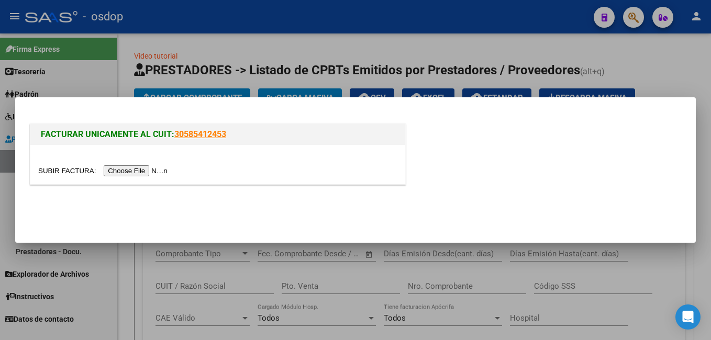
click at [140, 167] on input "file" at bounding box center [104, 170] width 132 height 11
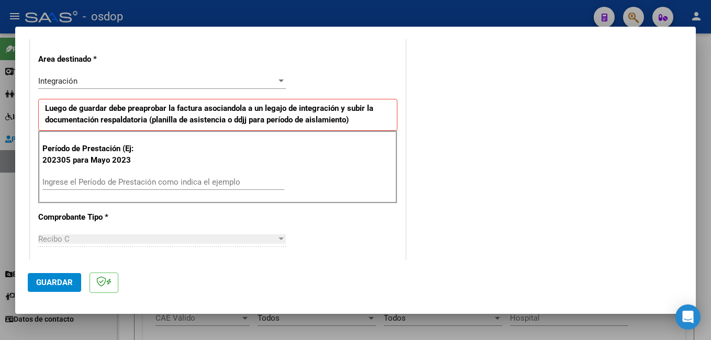
scroll to position [262, 0]
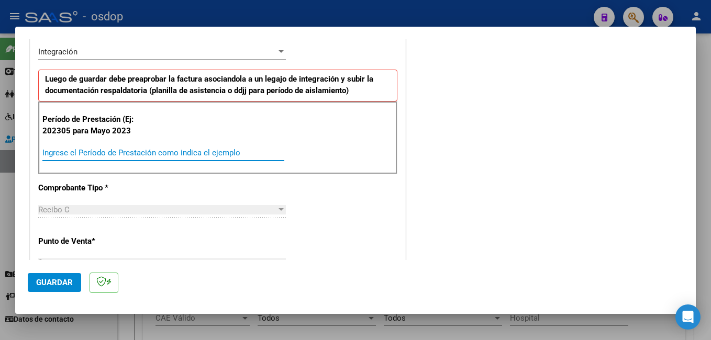
click at [158, 152] on input "Ingrese el Período de Prestación como indica el ejemplo" at bounding box center [163, 152] width 242 height 9
type input "202507"
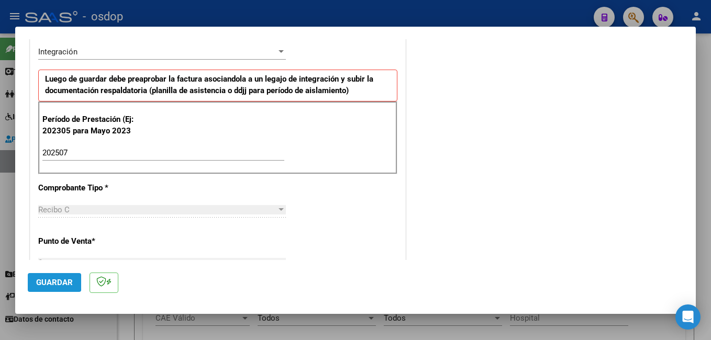
click at [44, 283] on span "Guardar" at bounding box center [54, 282] width 37 height 9
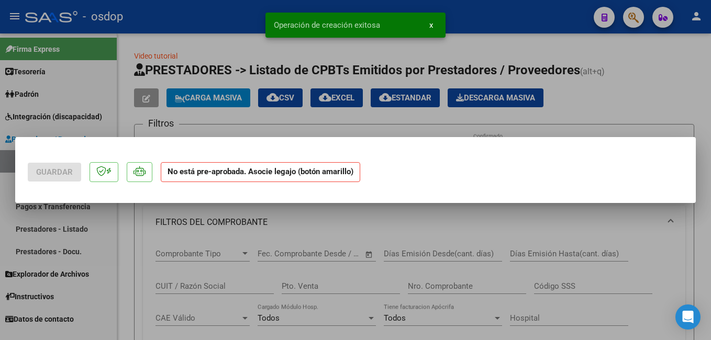
scroll to position [0, 0]
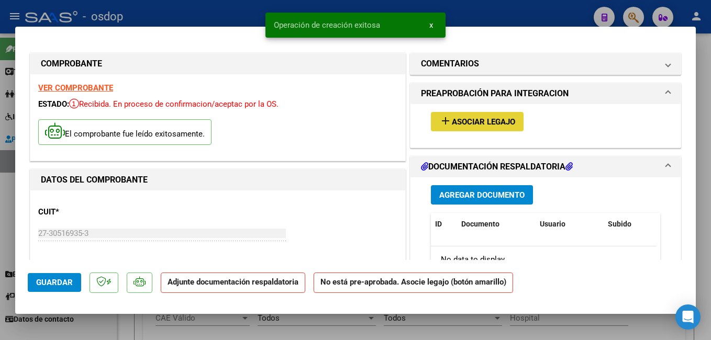
click at [490, 118] on span "Asociar Legajo" at bounding box center [483, 121] width 63 height 9
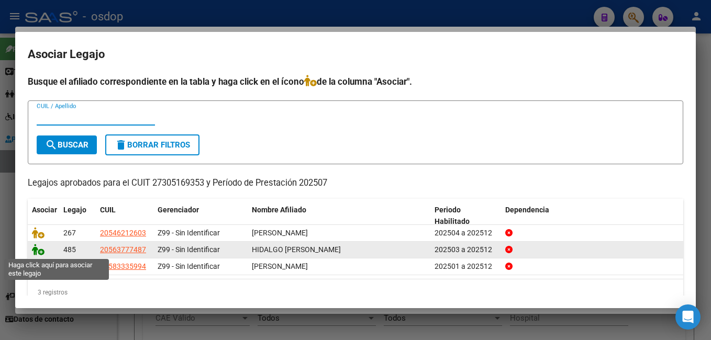
click at [38, 253] on icon at bounding box center [38, 250] width 13 height 12
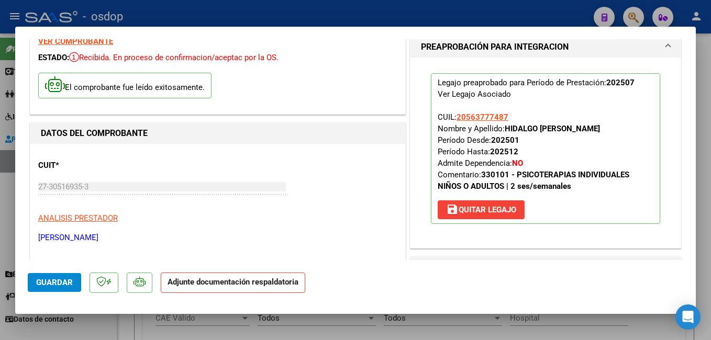
scroll to position [105, 0]
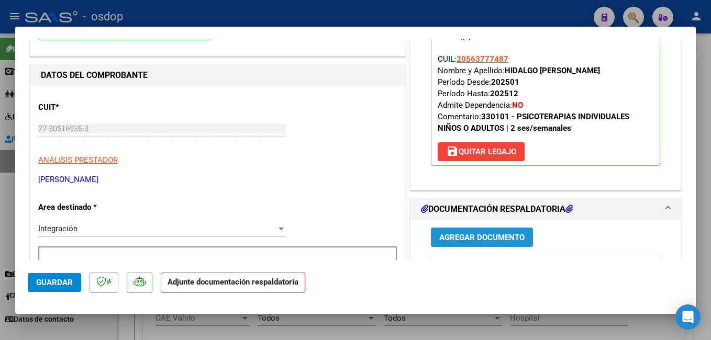
click at [481, 241] on span "Agregar Documento" at bounding box center [481, 237] width 85 height 9
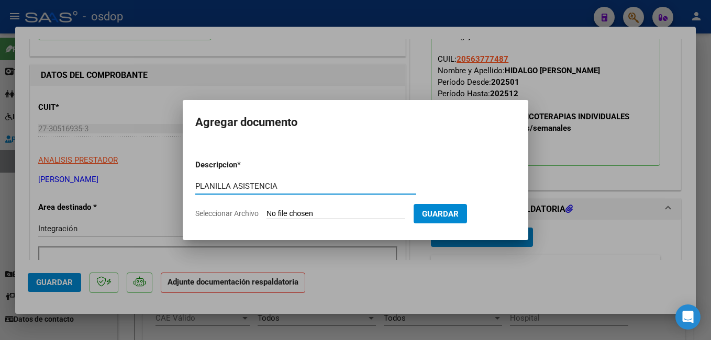
type input "PLANILLA ASISTENCIA"
click at [322, 210] on input "Seleccionar Archivo" at bounding box center [336, 214] width 139 height 10
type input "C:\fakepath\Planilla de asistencia Hidalgo julio 2025 .pdf"
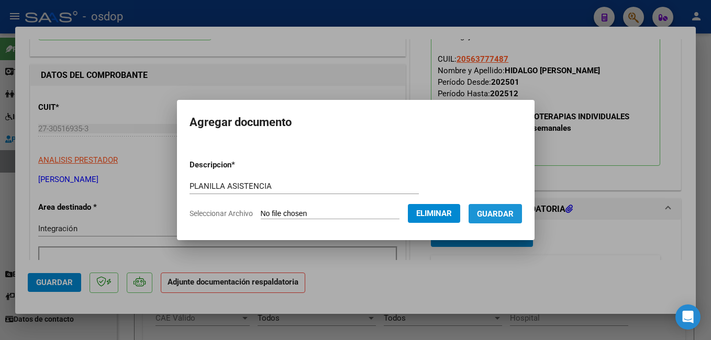
click at [506, 208] on button "Guardar" at bounding box center [495, 213] width 53 height 19
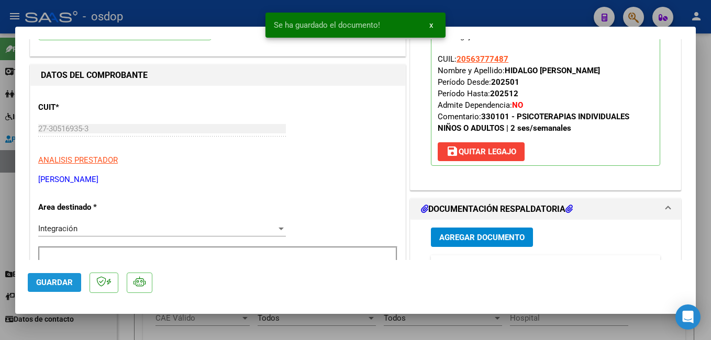
click at [60, 285] on span "Guardar" at bounding box center [54, 282] width 37 height 9
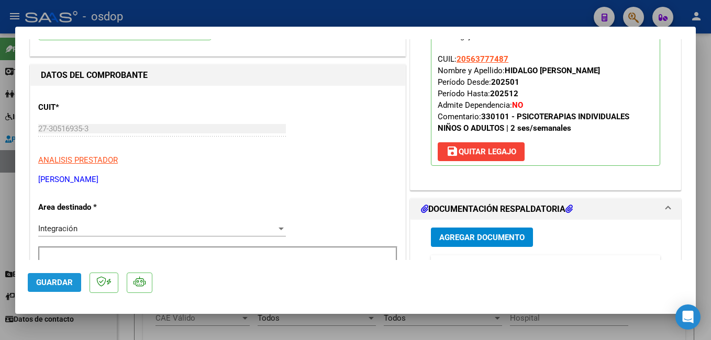
click at [56, 278] on span "Guardar" at bounding box center [54, 282] width 37 height 9
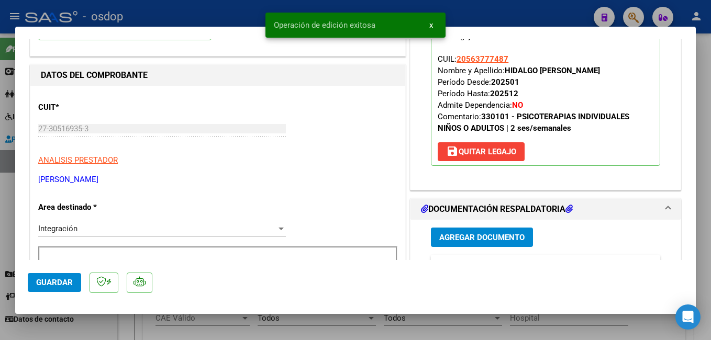
click at [256, 16] on div "Operación de edición exitosa x" at bounding box center [355, 25] width 205 height 50
click at [190, 7] on div at bounding box center [355, 170] width 711 height 340
type input "$ 0,00"
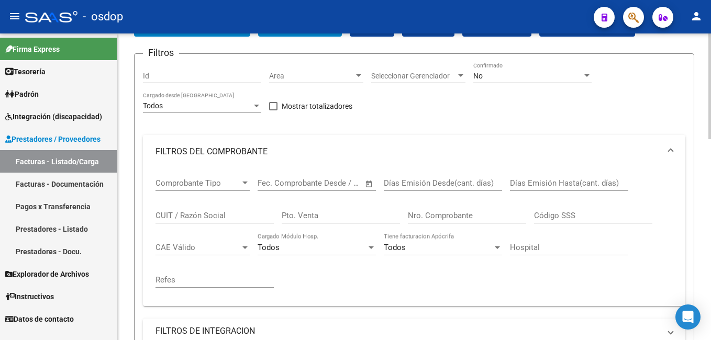
scroll to position [0, 0]
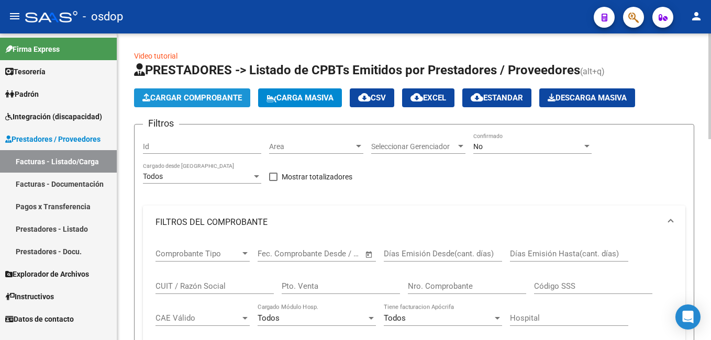
click at [188, 93] on button "Cargar Comprobante" at bounding box center [192, 98] width 116 height 19
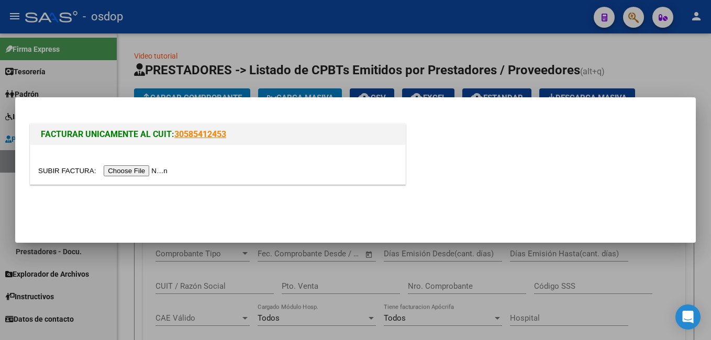
click at [123, 166] on input "file" at bounding box center [104, 170] width 132 height 11
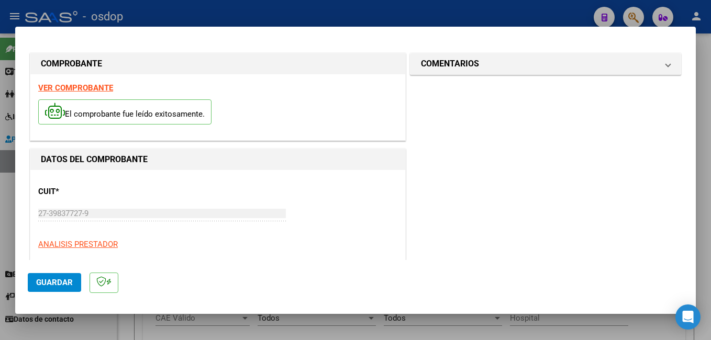
scroll to position [157, 0]
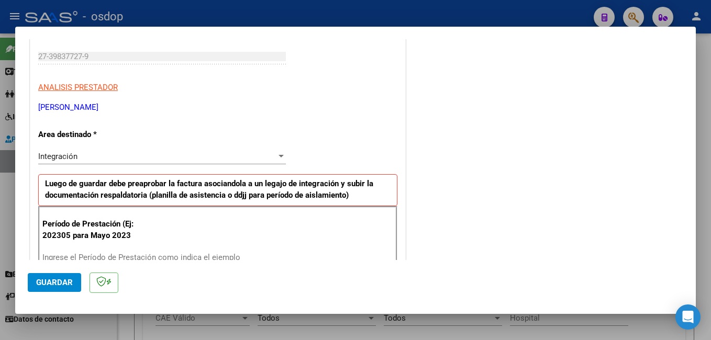
click at [188, 250] on div "Ingrese el Período de Prestación como indica el ejemplo" at bounding box center [163, 258] width 242 height 16
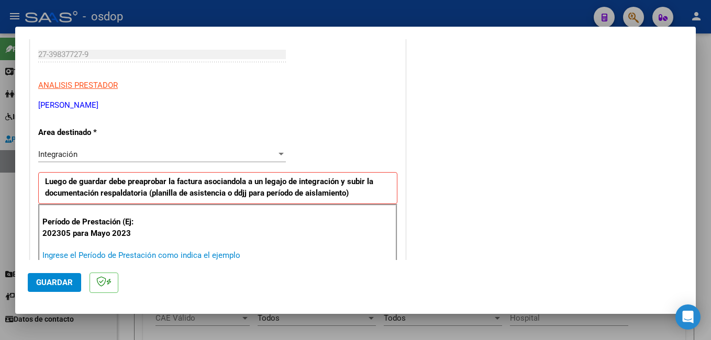
click at [188, 253] on input "Ingrese el Período de Prestación como indica el ejemplo" at bounding box center [163, 255] width 242 height 9
type input "202507"
click at [66, 280] on span "Guardar" at bounding box center [54, 282] width 37 height 9
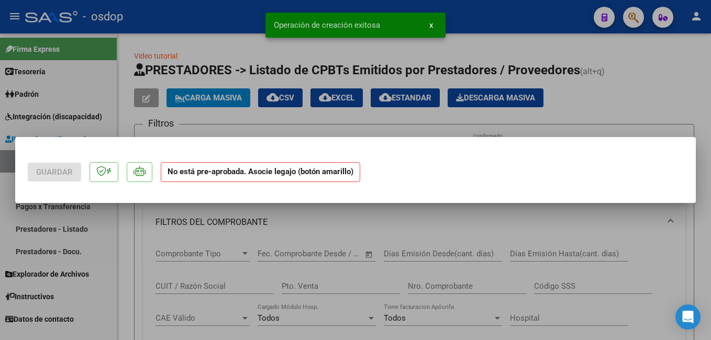
scroll to position [0, 0]
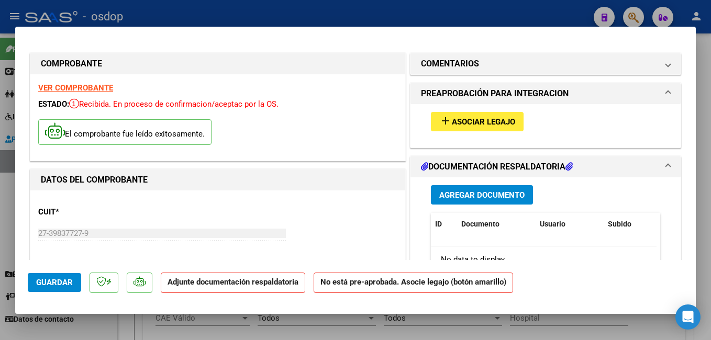
click at [467, 125] on span "Asociar Legajo" at bounding box center [483, 121] width 63 height 9
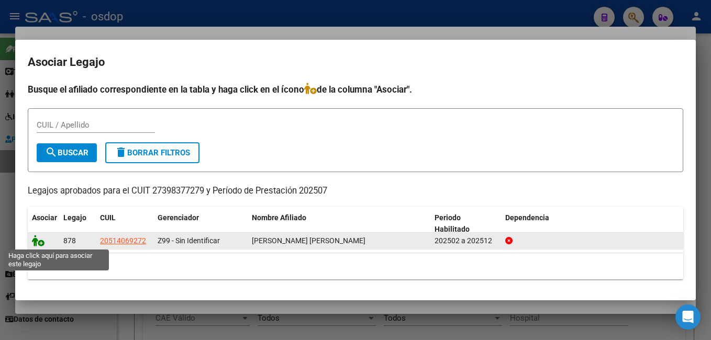
click at [37, 240] on icon at bounding box center [38, 241] width 13 height 12
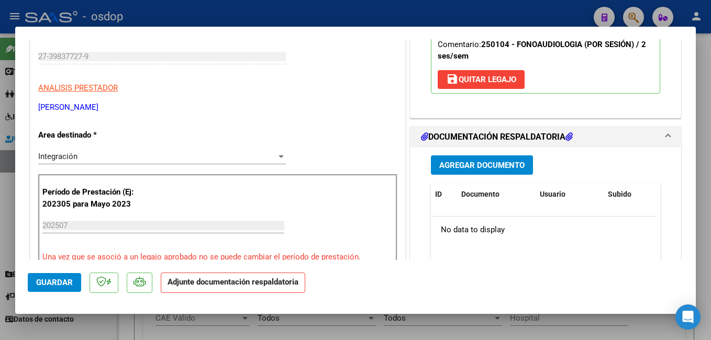
scroll to position [209, 0]
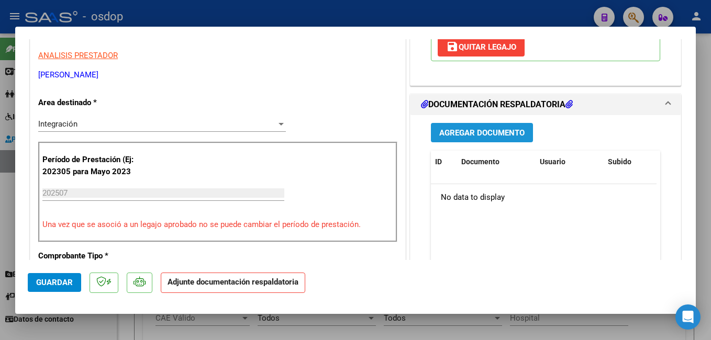
click at [479, 132] on span "Agregar Documento" at bounding box center [481, 132] width 85 height 9
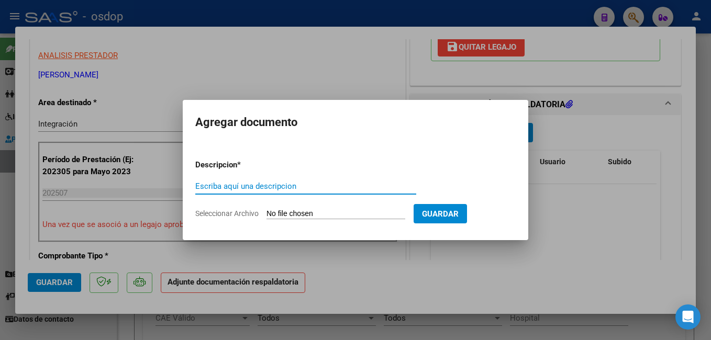
click at [253, 184] on input "Escriba aquí una descripcion" at bounding box center [305, 186] width 221 height 9
type input "planilla asistencia"
click at [292, 214] on input "Seleccionar Archivo" at bounding box center [336, 214] width 139 height 10
type input "C:\fakepath\Asistencia JULIO 2025- Rodriguez Temperini.pdf"
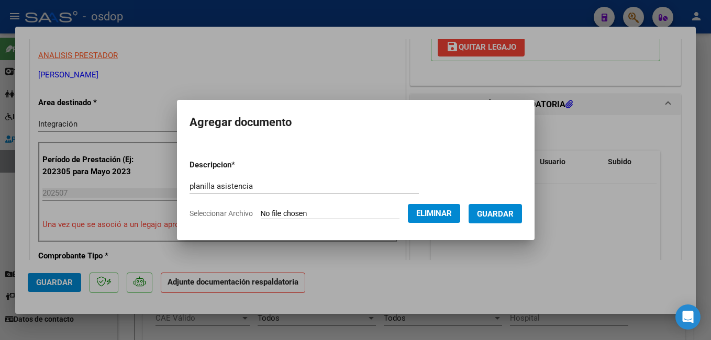
click at [514, 209] on span "Guardar" at bounding box center [495, 213] width 37 height 9
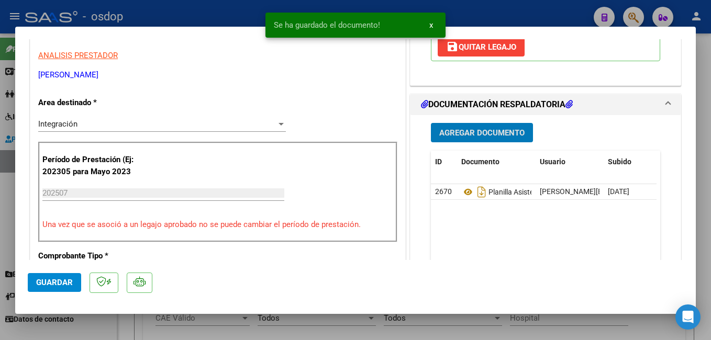
click at [52, 283] on span "Guardar" at bounding box center [54, 282] width 37 height 9
click at [202, 14] on div at bounding box center [355, 170] width 711 height 340
type input "$ 0,00"
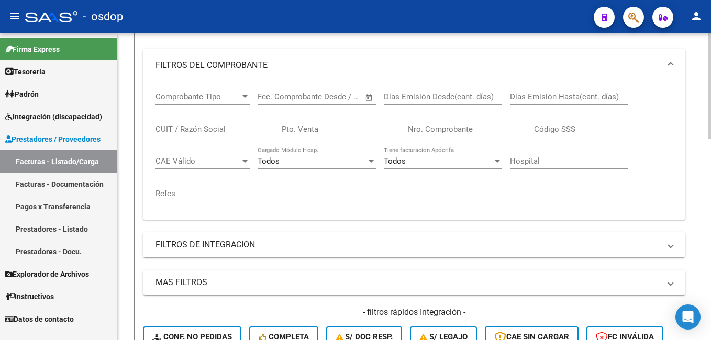
scroll to position [0, 0]
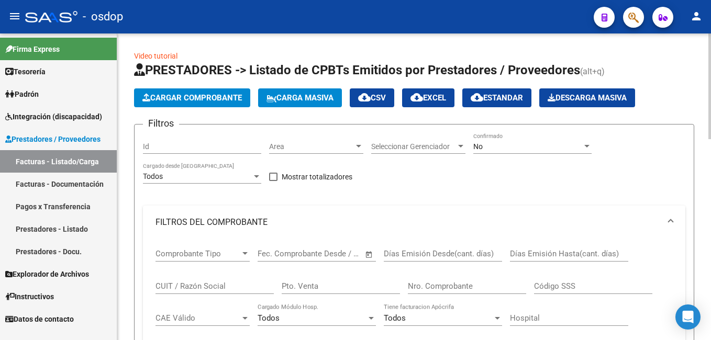
click at [201, 98] on span "Cargar Comprobante" at bounding box center [191, 97] width 99 height 9
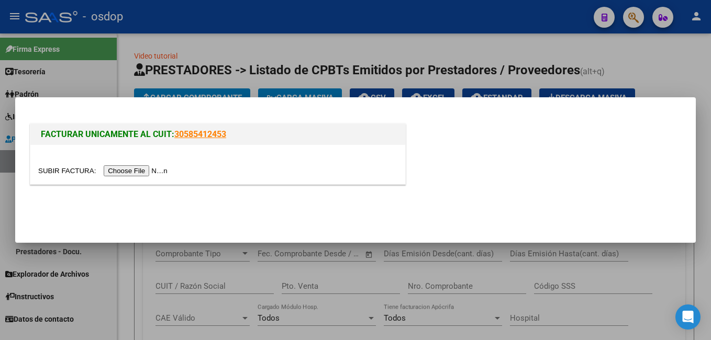
click at [117, 169] on input "file" at bounding box center [104, 170] width 132 height 11
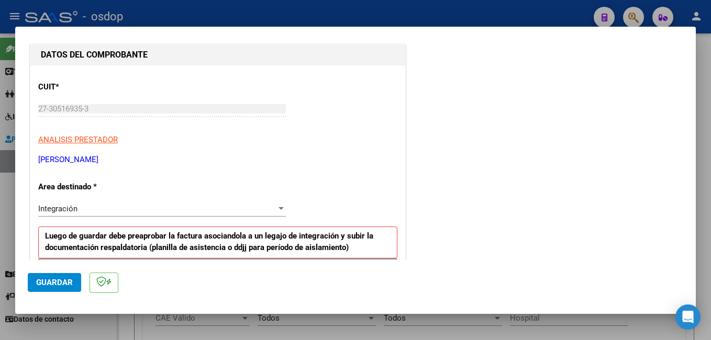
scroll to position [209, 0]
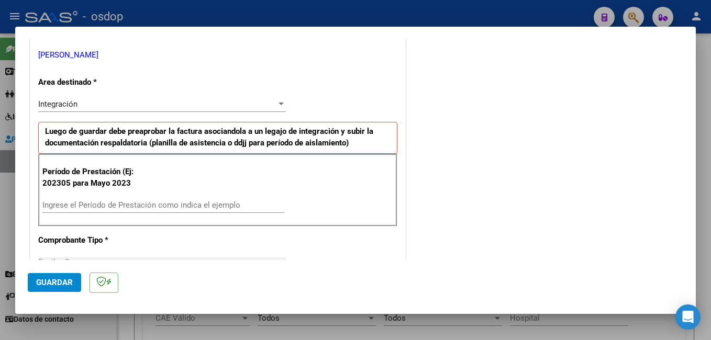
click at [116, 203] on input "Ingrese el Período de Prestación como indica el ejemplo" at bounding box center [163, 205] width 242 height 9
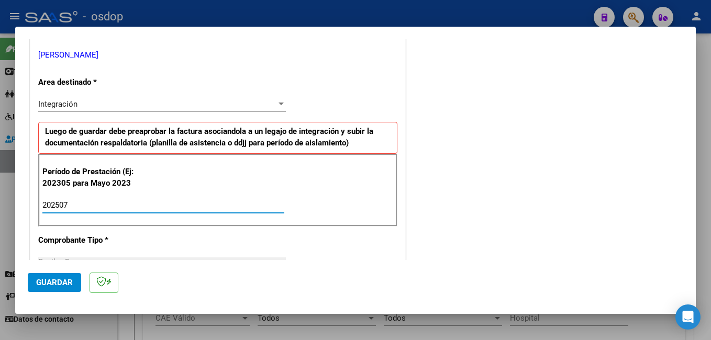
type input "202507"
click at [63, 279] on span "Guardar" at bounding box center [54, 282] width 37 height 9
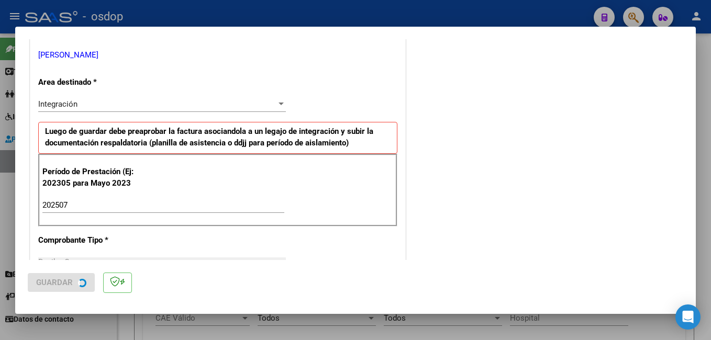
scroll to position [0, 0]
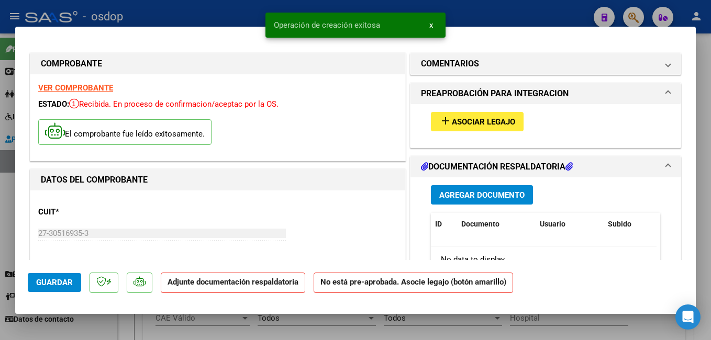
click at [467, 119] on span "Asociar Legajo" at bounding box center [483, 121] width 63 height 9
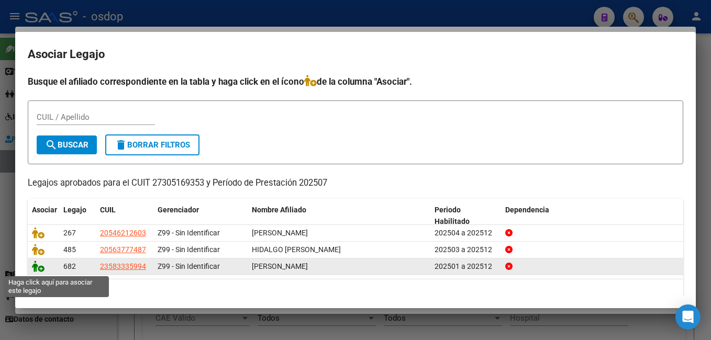
click at [38, 267] on icon at bounding box center [38, 267] width 13 height 12
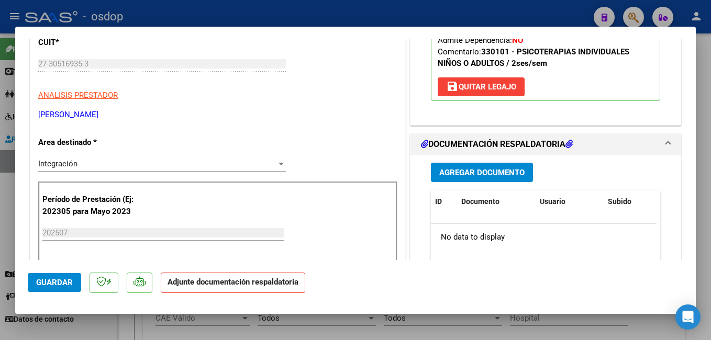
scroll to position [209, 0]
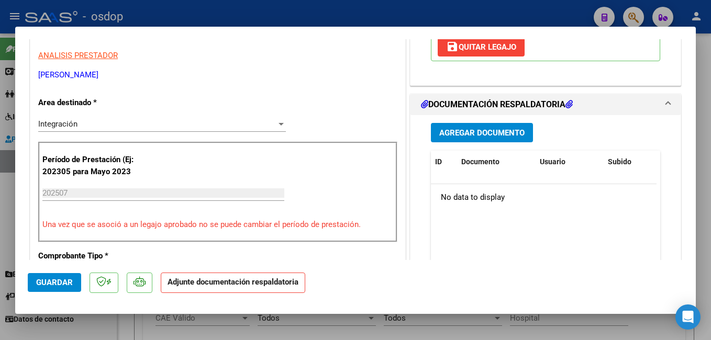
click at [472, 132] on span "Agregar Documento" at bounding box center [481, 132] width 85 height 9
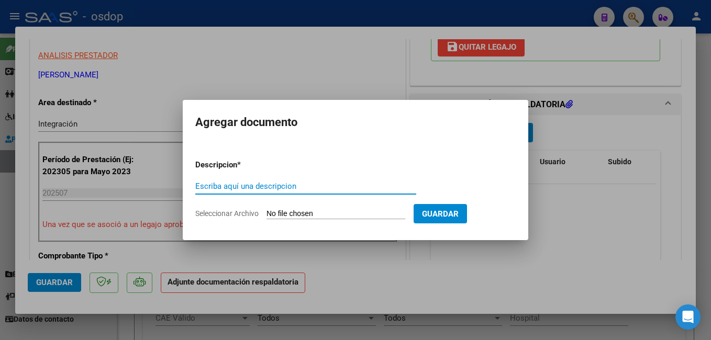
click at [295, 189] on input "Escriba aquí una descripcion" at bounding box center [305, 186] width 221 height 9
type input "PLANILLA ASISTENCIA"
click at [317, 213] on input "Seleccionar Archivo" at bounding box center [336, 214] width 139 height 10
type input "C:\fakepath\Planilla de asistencia Cata R julio 2025 .pdf"
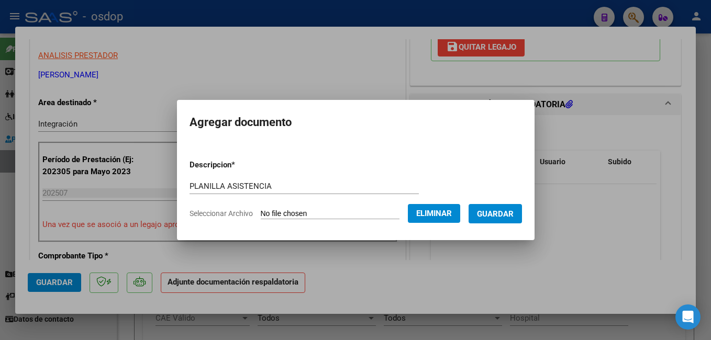
click at [513, 215] on span "Guardar" at bounding box center [495, 213] width 37 height 9
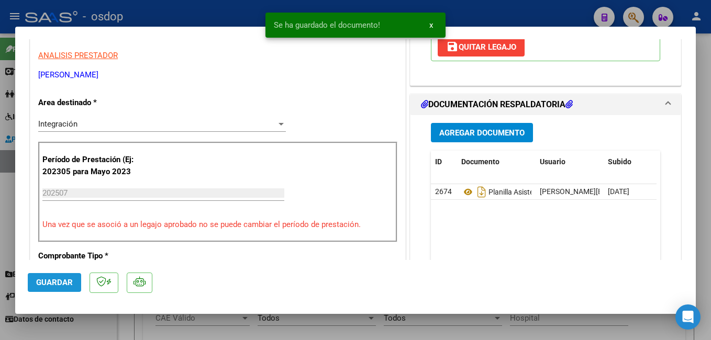
click at [57, 281] on span "Guardar" at bounding box center [54, 282] width 37 height 9
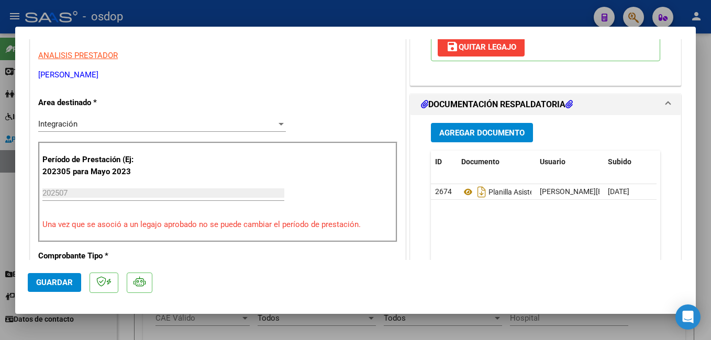
click at [57, 282] on span "Guardar" at bounding box center [54, 282] width 37 height 9
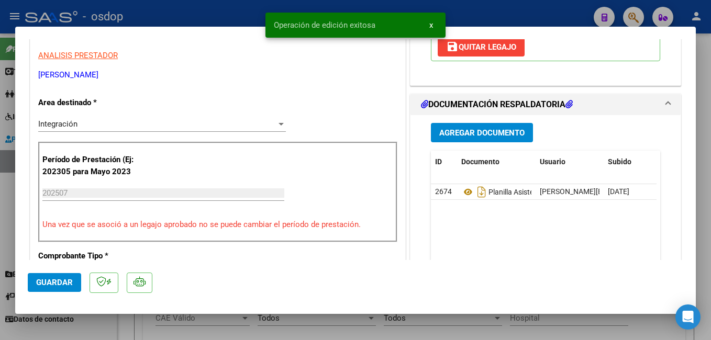
click at [240, 15] on div at bounding box center [355, 170] width 711 height 340
type input "$ 0,00"
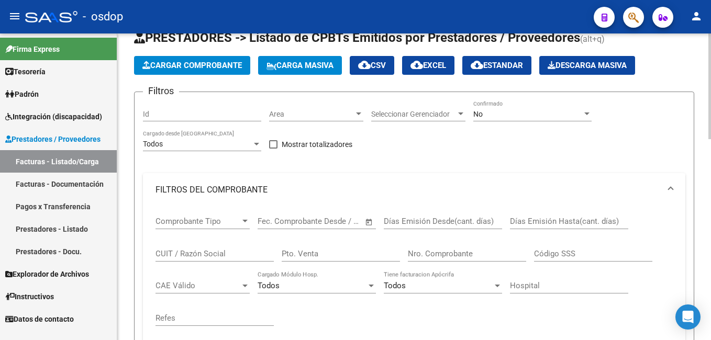
scroll to position [0, 0]
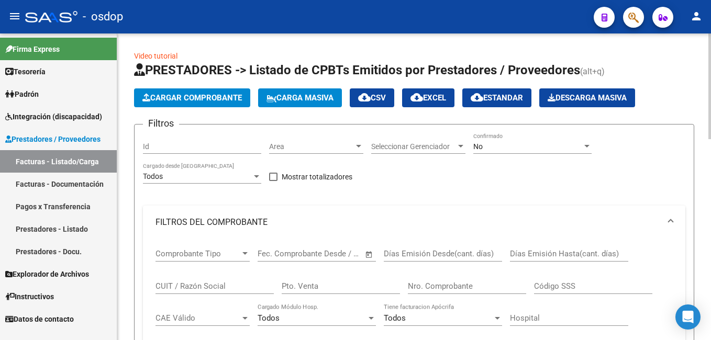
click at [203, 98] on span "Cargar Comprobante" at bounding box center [191, 97] width 99 height 9
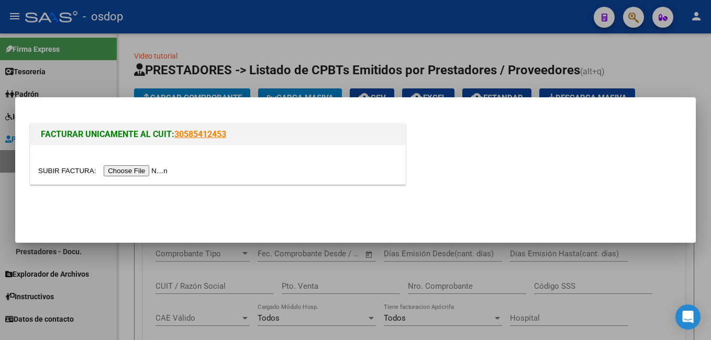
click at [124, 173] on input "file" at bounding box center [104, 170] width 132 height 11
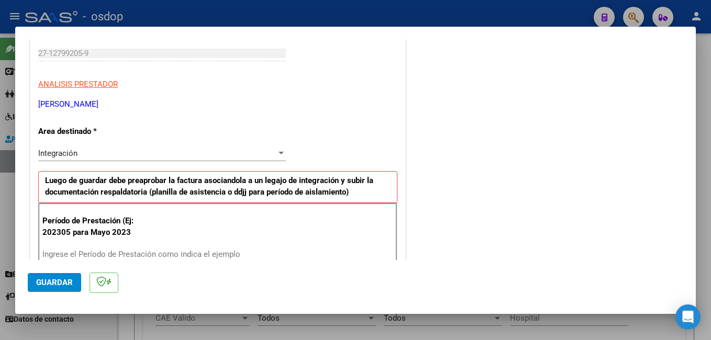
scroll to position [209, 0]
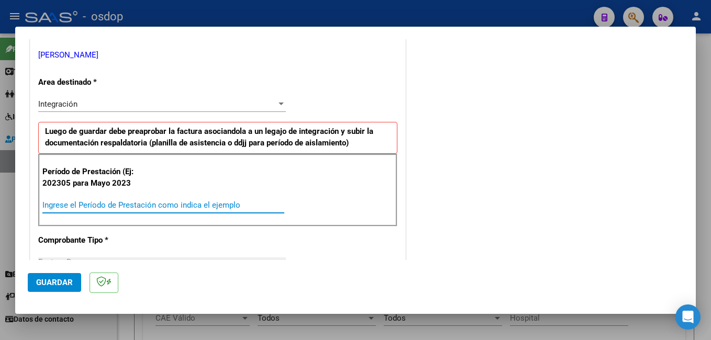
click at [180, 204] on input "Ingrese el Período de Prestación como indica el ejemplo" at bounding box center [163, 205] width 242 height 9
type input "202507"
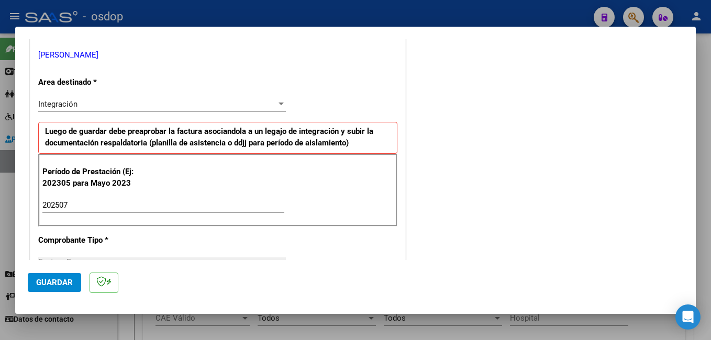
scroll to position [262, 0]
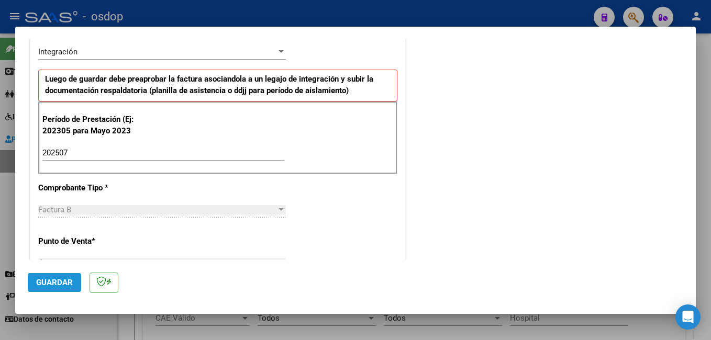
click at [62, 281] on span "Guardar" at bounding box center [54, 282] width 37 height 9
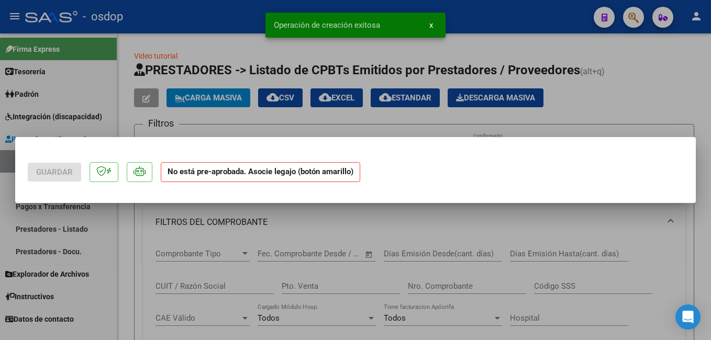
scroll to position [0, 0]
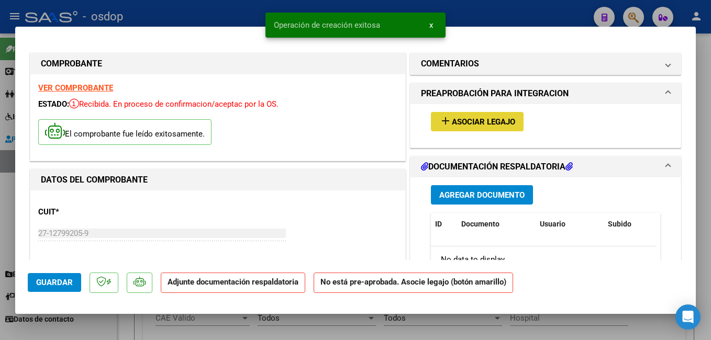
click at [479, 120] on span "Asociar Legajo" at bounding box center [483, 121] width 63 height 9
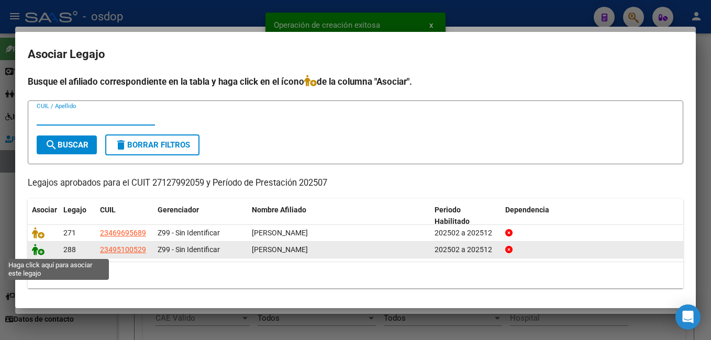
click at [38, 252] on icon at bounding box center [38, 250] width 13 height 12
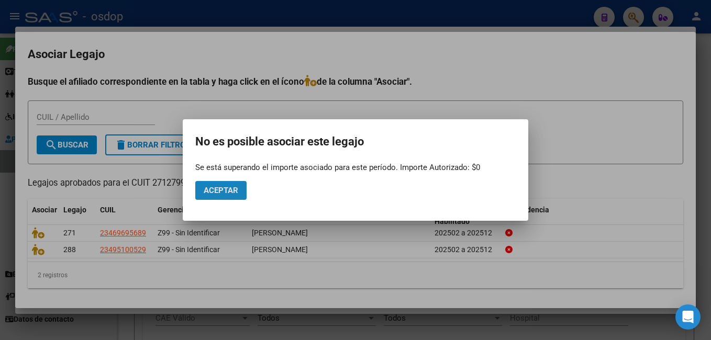
click at [234, 189] on span "Aceptar" at bounding box center [221, 190] width 35 height 9
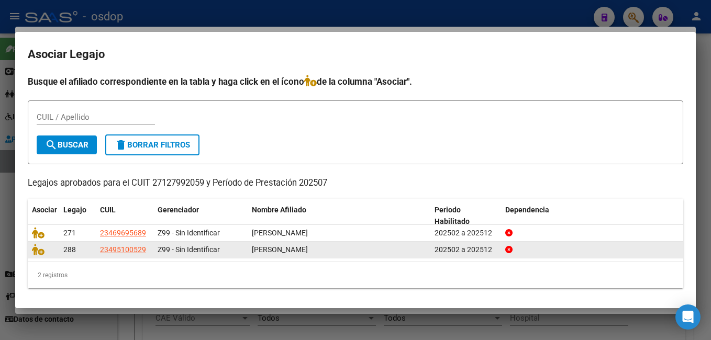
drag, startPoint x: 98, startPoint y: 251, endPoint x: 312, endPoint y: 251, distance: 213.7
click at [312, 251] on div "288 23495100529 Z99 - Sin Identificar CADIBONI LUCA 202502 a 202512" at bounding box center [356, 250] width 656 height 17
copy div "23495100529 Z99 - Sin Identificar CADIBONI LUCA"
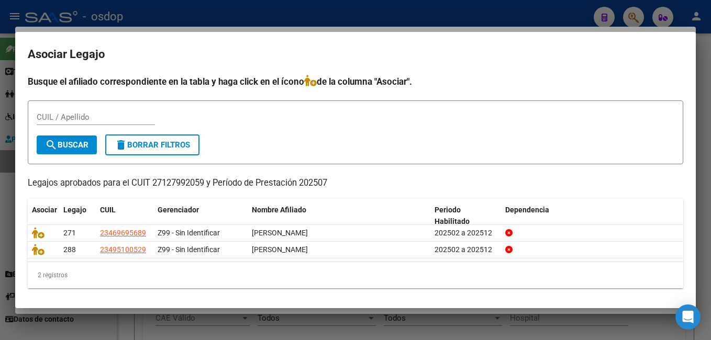
click at [377, 18] on div at bounding box center [355, 170] width 711 height 340
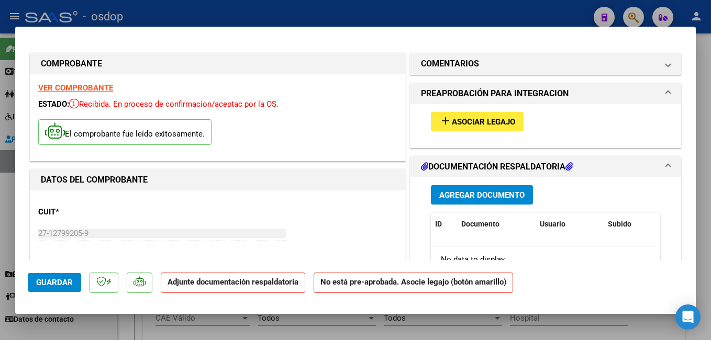
drag, startPoint x: 458, startPoint y: 116, endPoint x: 445, endPoint y: 170, distance: 55.4
click at [465, 190] on span "Agregar Documento" at bounding box center [481, 194] width 85 height 9
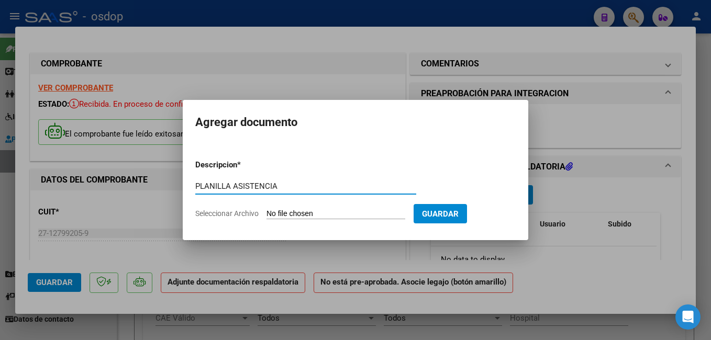
type input "PLANILLA ASISTENCIA"
click at [323, 215] on input "Seleccionar Archivo" at bounding box center [336, 214] width 139 height 10
type input "C:\fakepath\Asistencia Julio 2025 Terapias Cadiboni.pdf"
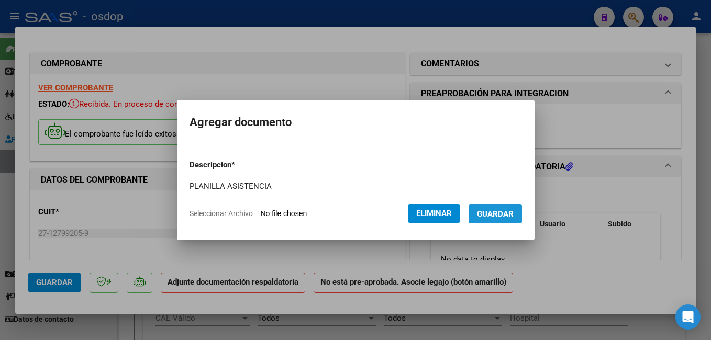
click at [514, 212] on span "Guardar" at bounding box center [495, 213] width 37 height 9
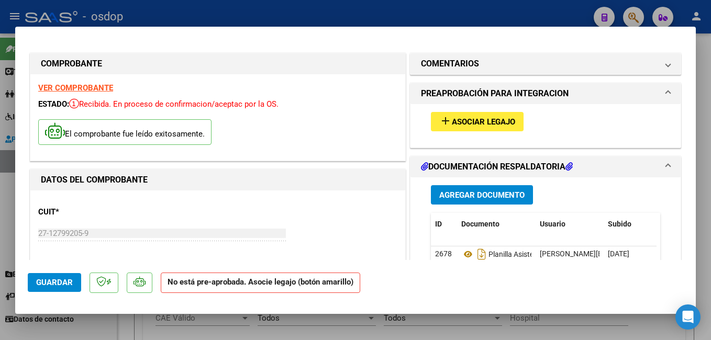
drag, startPoint x: 35, startPoint y: 207, endPoint x: 100, endPoint y: 244, distance: 75.0
copy app-form-text-field "CUIT *"
click at [60, 284] on span "Guardar" at bounding box center [54, 282] width 37 height 9
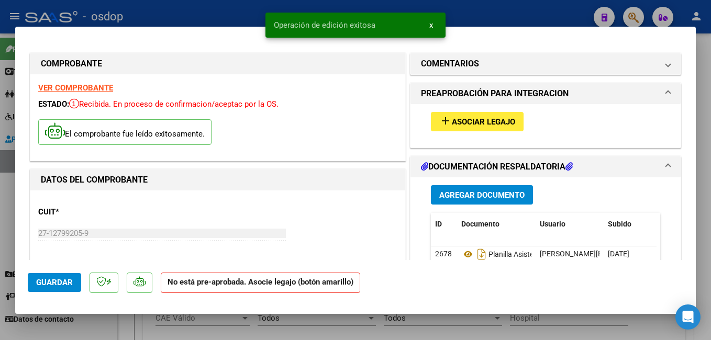
click at [242, 10] on div at bounding box center [355, 170] width 711 height 340
type input "$ 0,00"
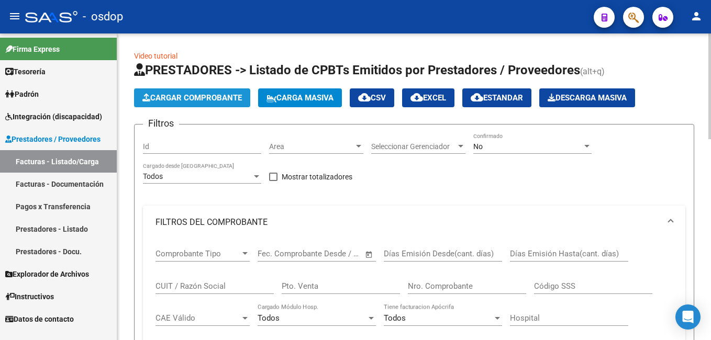
click at [195, 97] on span "Cargar Comprobante" at bounding box center [191, 97] width 99 height 9
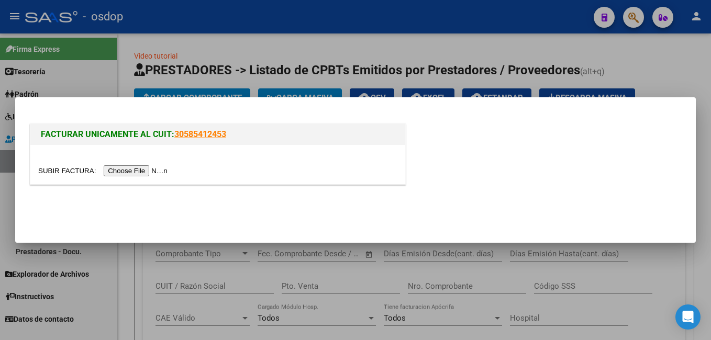
click at [137, 173] on input "file" at bounding box center [104, 170] width 132 height 11
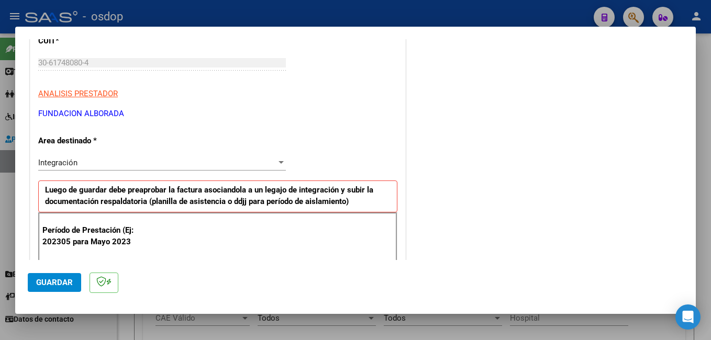
scroll to position [157, 0]
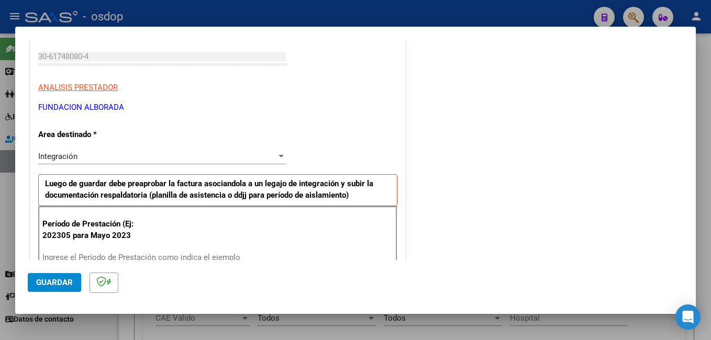
click at [126, 251] on div "Ingrese el Período de Prestación como indica el ejemplo" at bounding box center [163, 258] width 242 height 16
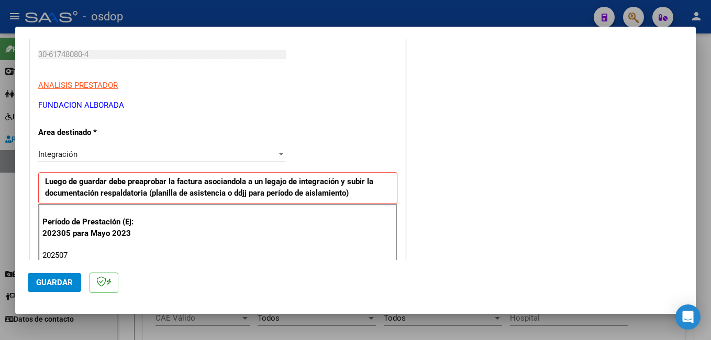
type input "202507"
click at [58, 286] on span "Guardar" at bounding box center [54, 282] width 37 height 9
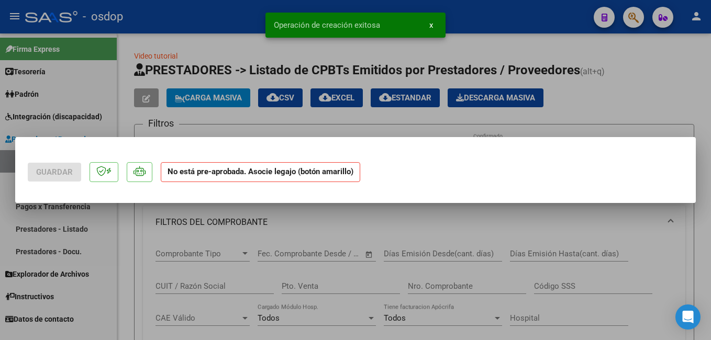
scroll to position [0, 0]
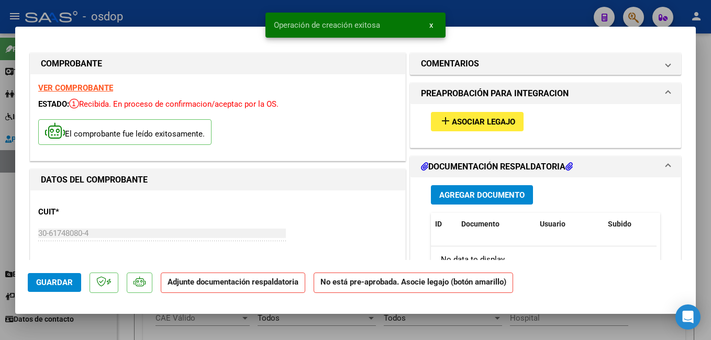
click at [480, 118] on span "Asociar Legajo" at bounding box center [483, 121] width 63 height 9
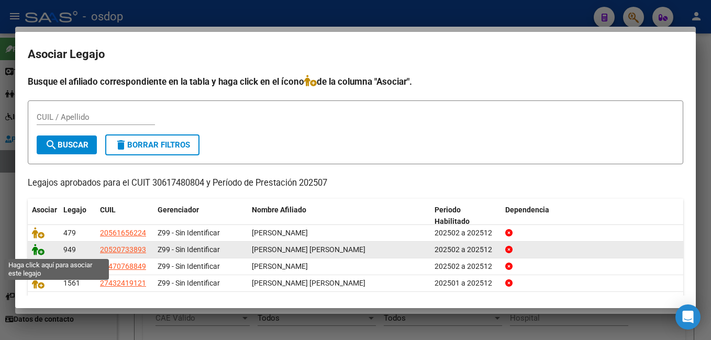
click at [37, 248] on icon at bounding box center [38, 250] width 13 height 12
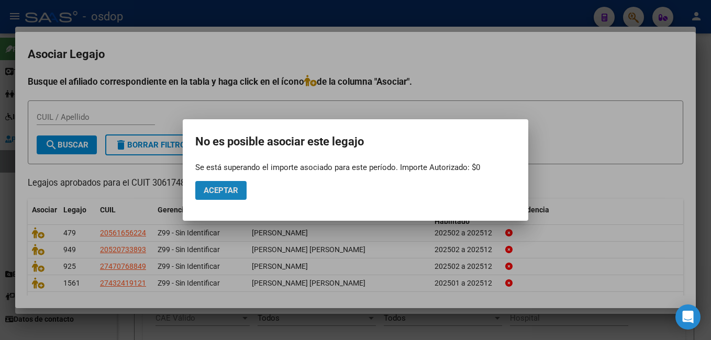
click at [226, 190] on span "Aceptar" at bounding box center [221, 190] width 35 height 9
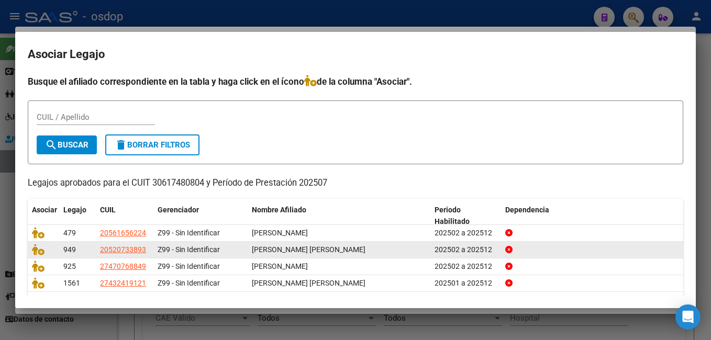
drag, startPoint x: 99, startPoint y: 250, endPoint x: 369, endPoint y: 250, distance: 269.2
click at [369, 250] on div "949 20520733893 Z99 - Sin Identificar AYALA VAZQUEZ IGNACIO NAHUEL 202502 a 202…" at bounding box center [356, 250] width 656 height 17
copy div "20520733893 Z99 - Sin Identificar AYALA VAZQUEZ IGNACIO NAHUEL"
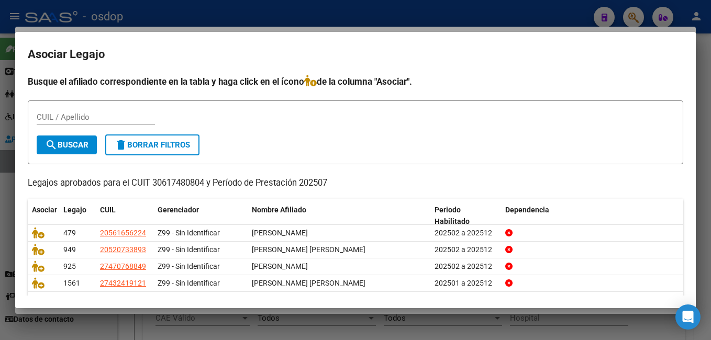
click at [225, 12] on div at bounding box center [355, 170] width 711 height 340
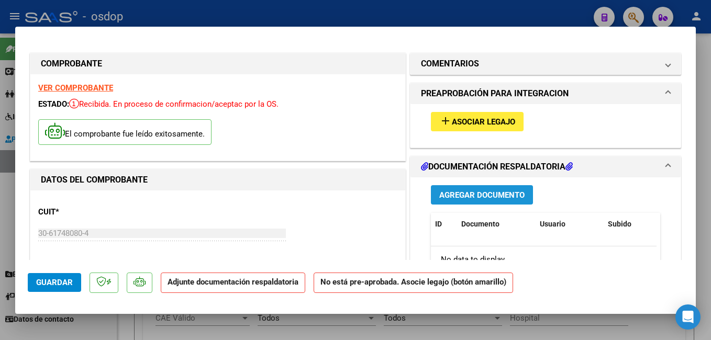
click at [476, 190] on span "Agregar Documento" at bounding box center [481, 194] width 85 height 9
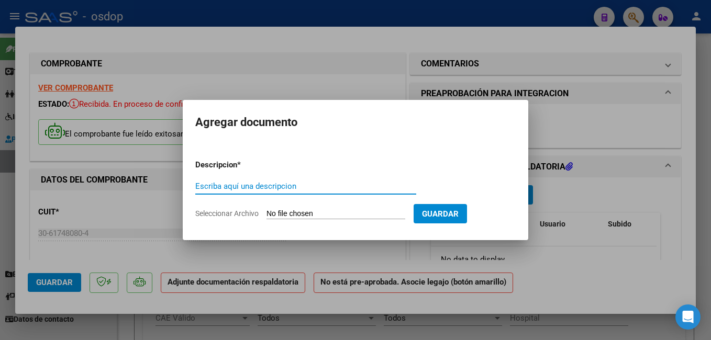
click at [302, 186] on input "Escriba aquí una descripcion" at bounding box center [305, 186] width 221 height 9
type input "planilla asistencia"
click at [313, 214] on input "Seleccionar Archivo" at bounding box center [336, 214] width 139 height 10
type input "C:\fakepath\AYALA VAZQUEZ Ignacio - Asistencia Julio 2025.pdf"
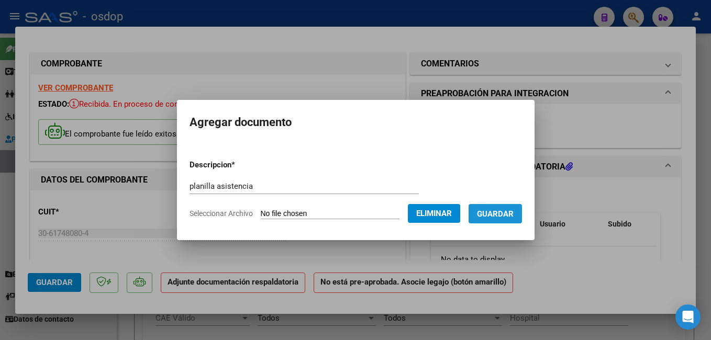
click at [514, 209] on span "Guardar" at bounding box center [495, 213] width 37 height 9
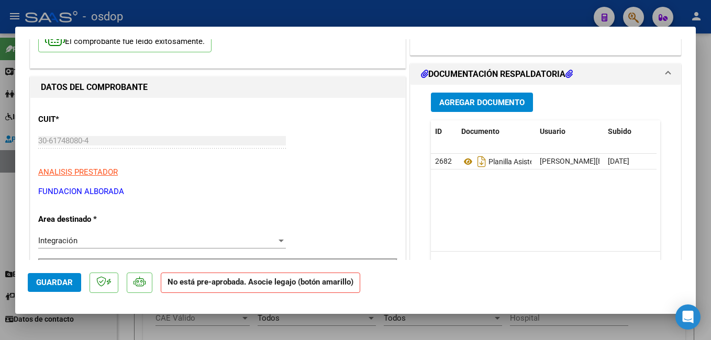
scroll to position [157, 0]
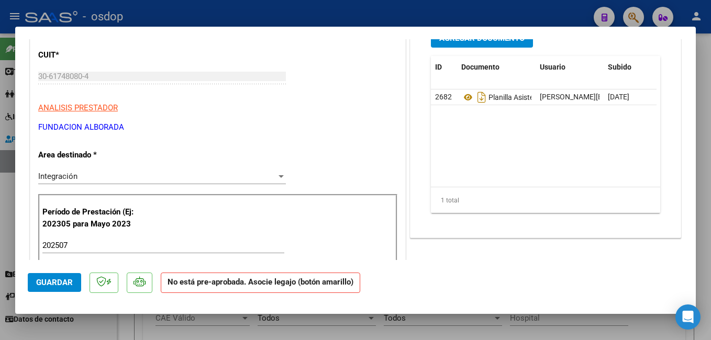
drag, startPoint x: 43, startPoint y: 126, endPoint x: 136, endPoint y: 125, distance: 92.7
click at [136, 125] on p "FUNDACION ALBORADA" at bounding box center [217, 127] width 359 height 12
copy p "FUNDACION ALBORADA"
drag, startPoint x: 65, startPoint y: 286, endPoint x: 64, endPoint y: 281, distance: 5.3
click at [64, 285] on span "Guardar" at bounding box center [54, 282] width 37 height 9
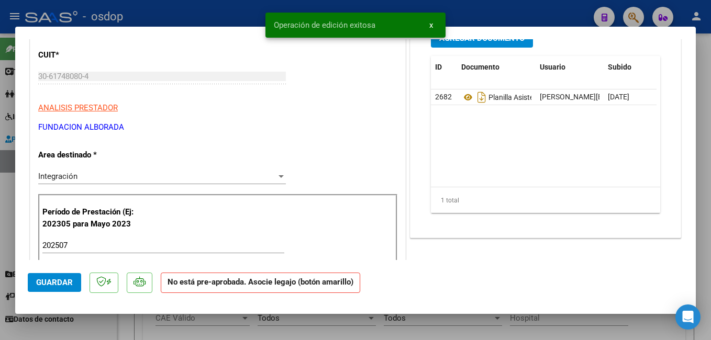
click at [253, 12] on div "Operación de edición exitosa x" at bounding box center [355, 25] width 205 height 50
click at [235, 7] on div at bounding box center [355, 170] width 711 height 340
type input "$ 0,00"
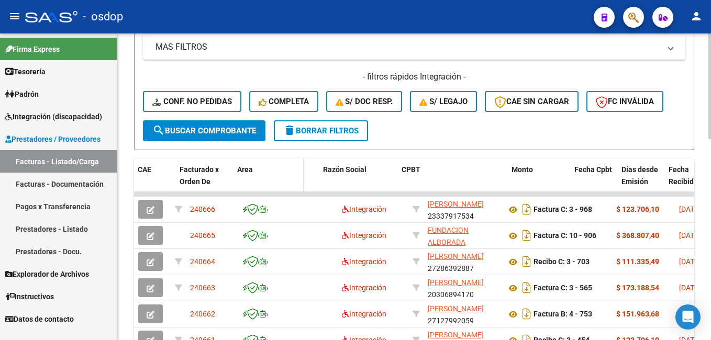
scroll to position [367, 0]
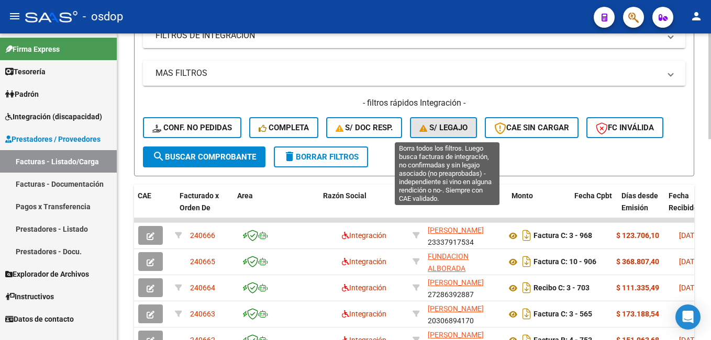
click at [453, 123] on span "S/ legajo" at bounding box center [443, 127] width 48 height 9
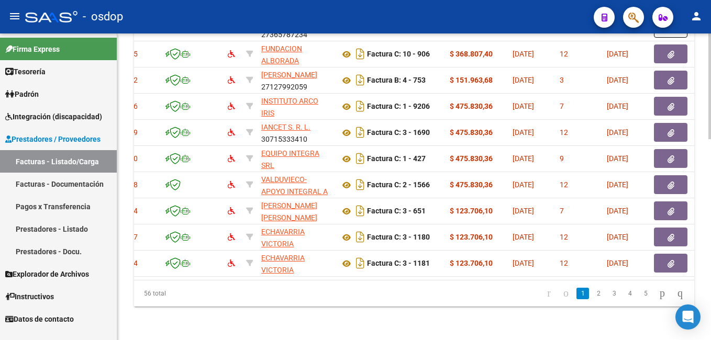
scroll to position [0, 219]
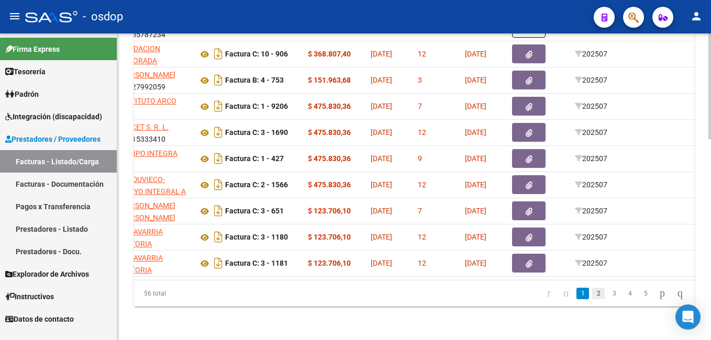
click at [592, 298] on link "2" at bounding box center [598, 294] width 13 height 12
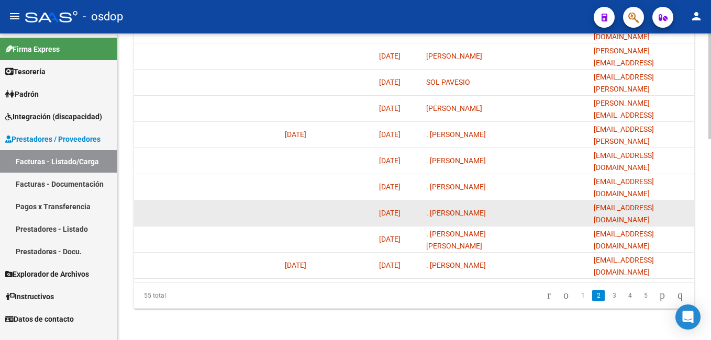
scroll to position [576, 0]
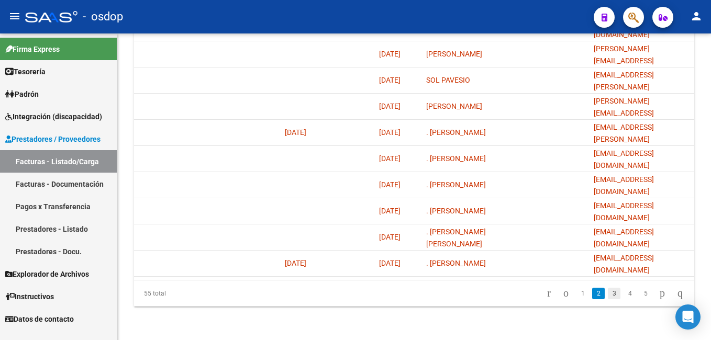
click at [608, 298] on link "3" at bounding box center [614, 294] width 13 height 12
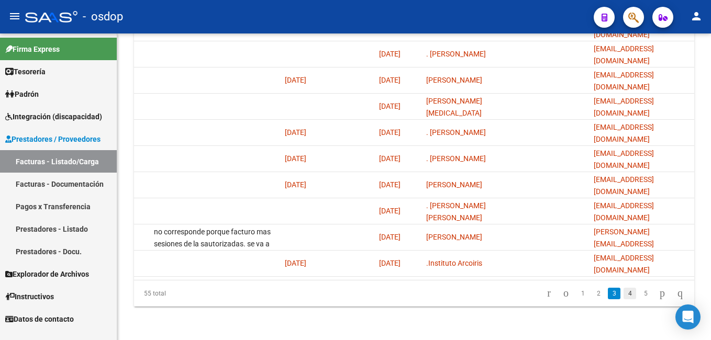
click at [624, 300] on link "4" at bounding box center [630, 294] width 13 height 12
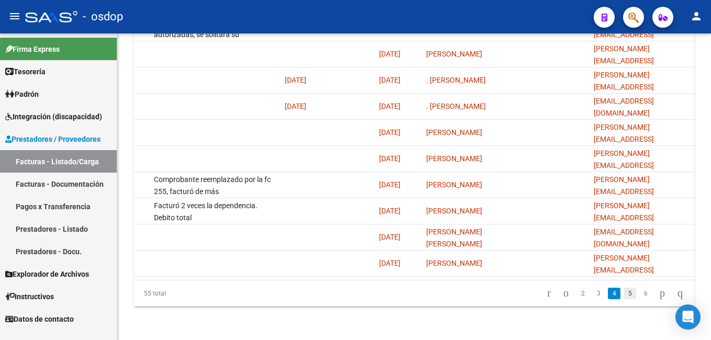
click at [624, 300] on link "5" at bounding box center [630, 294] width 13 height 12
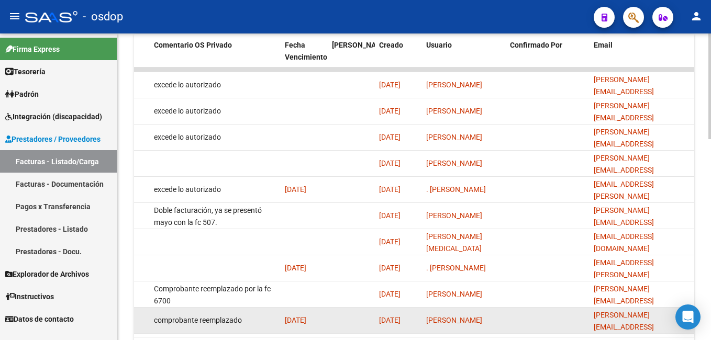
scroll to position [583, 0]
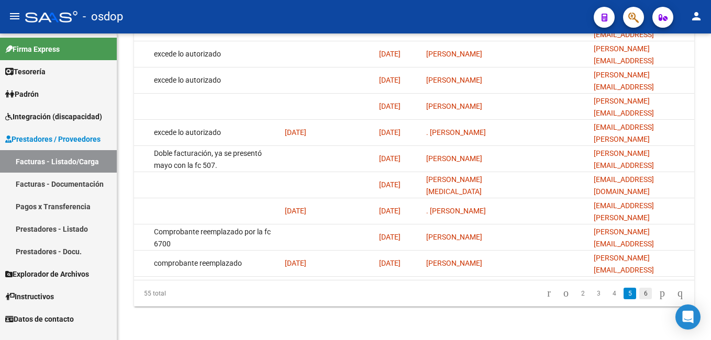
click at [639, 293] on link "6" at bounding box center [645, 294] width 13 height 12
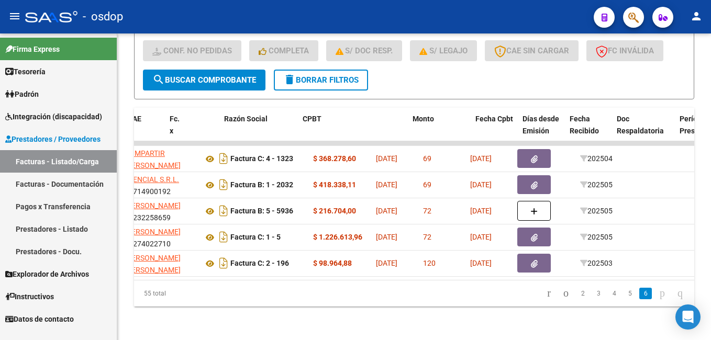
scroll to position [0, 0]
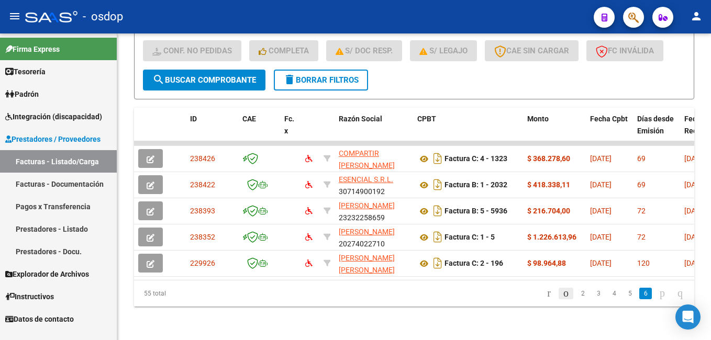
click at [562, 292] on icon "go to previous page" at bounding box center [566, 293] width 8 height 13
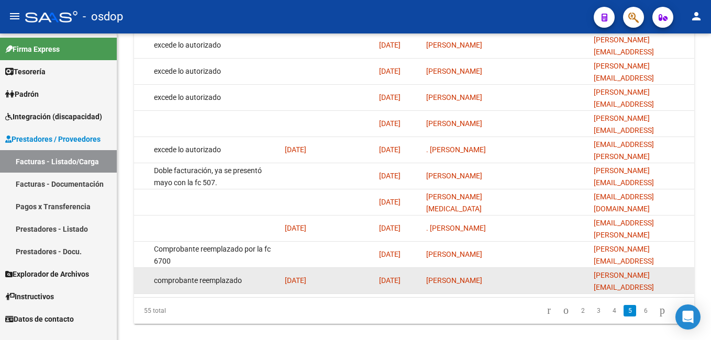
scroll to position [583, 0]
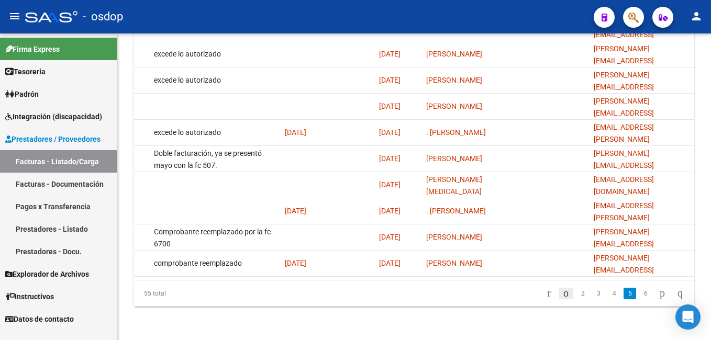
click at [562, 293] on icon "go to previous page" at bounding box center [566, 293] width 8 height 13
click at [554, 293] on div "55 total 2 3 4 5 6" at bounding box center [414, 294] width 560 height 26
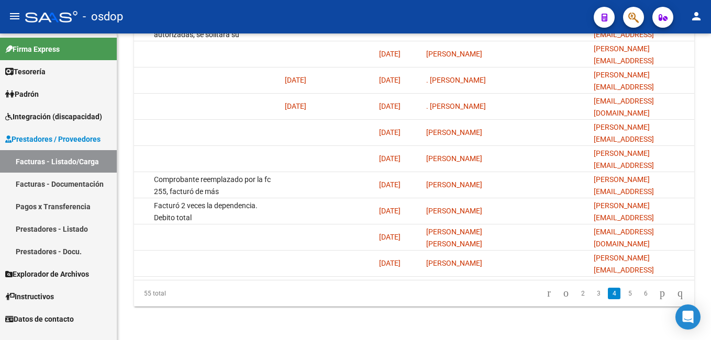
scroll to position [0, 0]
click at [562, 293] on icon "go to previous page" at bounding box center [566, 293] width 8 height 13
click at [554, 293] on div "55 total 1 2 3 4 5" at bounding box center [414, 294] width 560 height 26
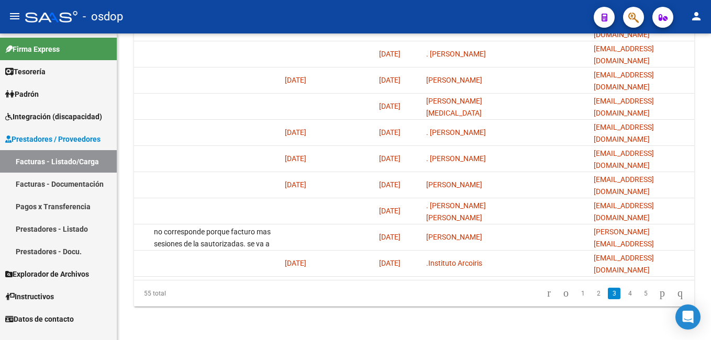
drag, startPoint x: 554, startPoint y: 293, endPoint x: 563, endPoint y: 302, distance: 13.7
click at [563, 302] on li at bounding box center [566, 294] width 18 height 18
click at [577, 294] on link "1" at bounding box center [583, 294] width 13 height 12
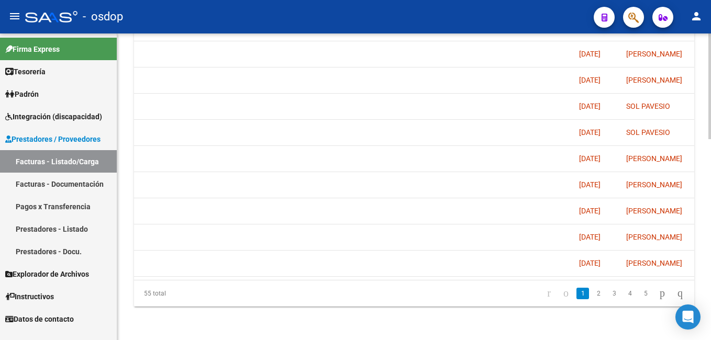
scroll to position [0, 880]
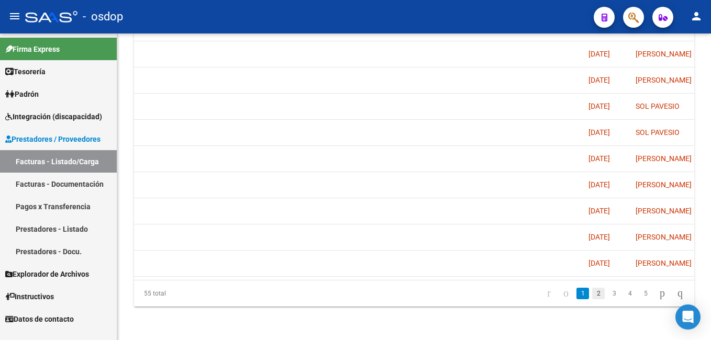
click at [592, 293] on link "2" at bounding box center [598, 294] width 13 height 12
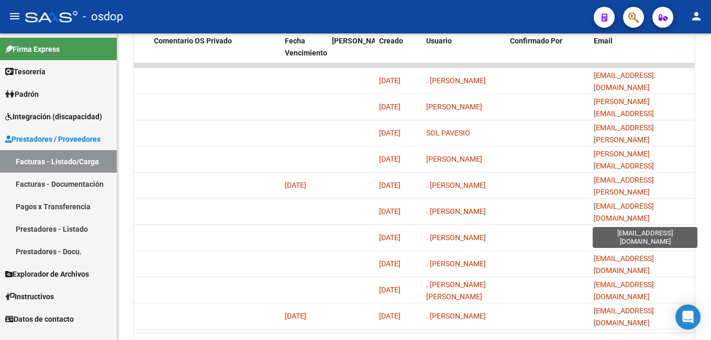
scroll to position [583, 0]
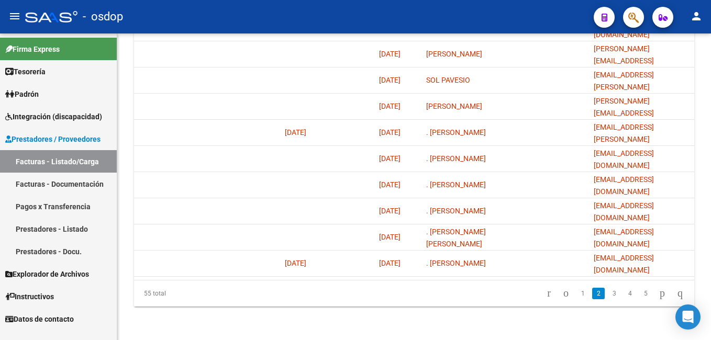
click at [76, 162] on link "Facturas - Listado/Carga" at bounding box center [58, 161] width 117 height 23
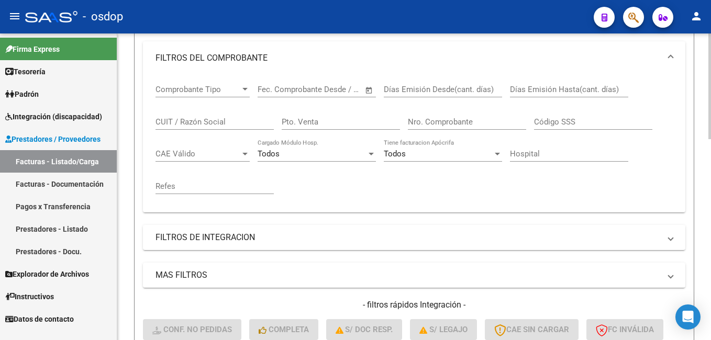
scroll to position [321, 0]
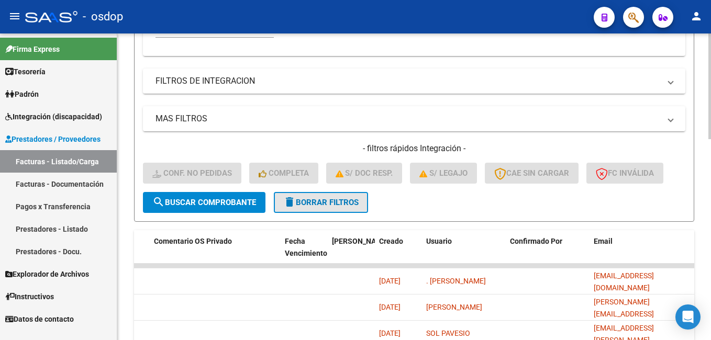
click at [319, 200] on span "delete Borrar Filtros" at bounding box center [320, 202] width 75 height 9
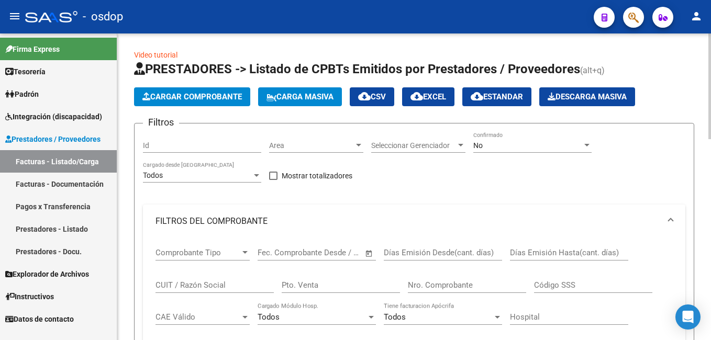
scroll to position [0, 0]
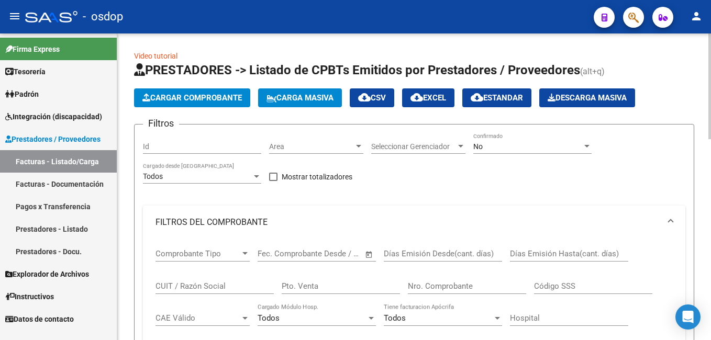
click at [189, 99] on span "Cargar Comprobante" at bounding box center [191, 97] width 99 height 9
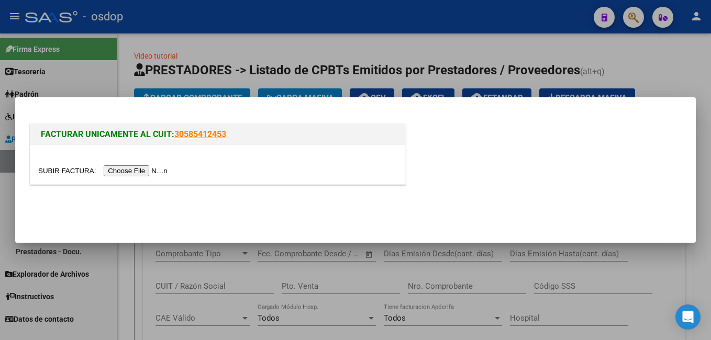
click at [123, 173] on input "file" at bounding box center [104, 170] width 132 height 11
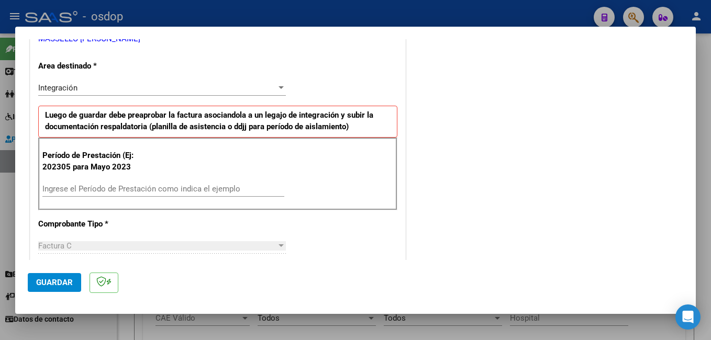
scroll to position [262, 0]
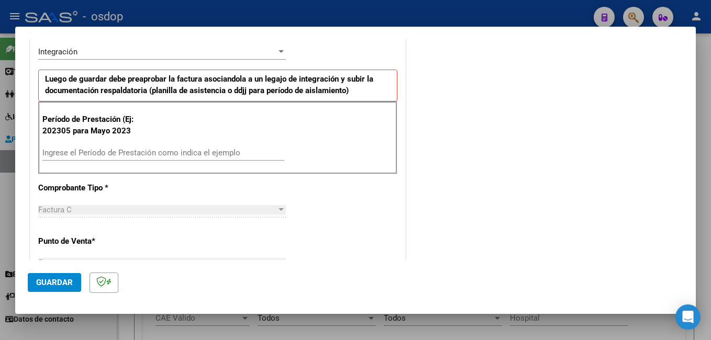
click at [215, 153] on input "Ingrese el Período de Prestación como indica el ejemplo" at bounding box center [163, 152] width 242 height 9
type input "202507"
click at [45, 285] on span "Guardar" at bounding box center [54, 282] width 37 height 9
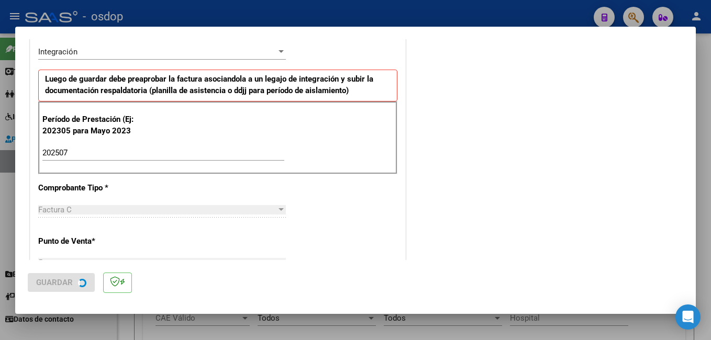
scroll to position [0, 0]
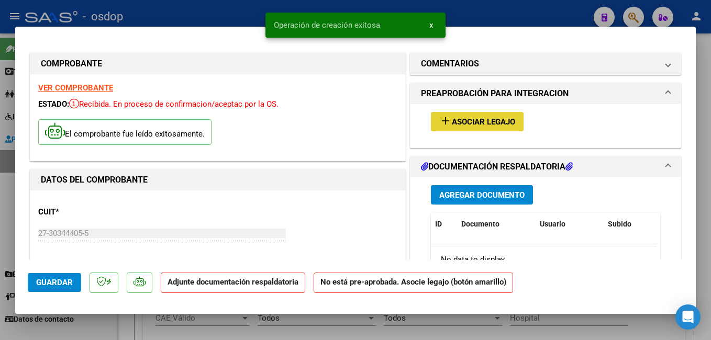
click at [469, 121] on span "Asociar Legajo" at bounding box center [483, 121] width 63 height 9
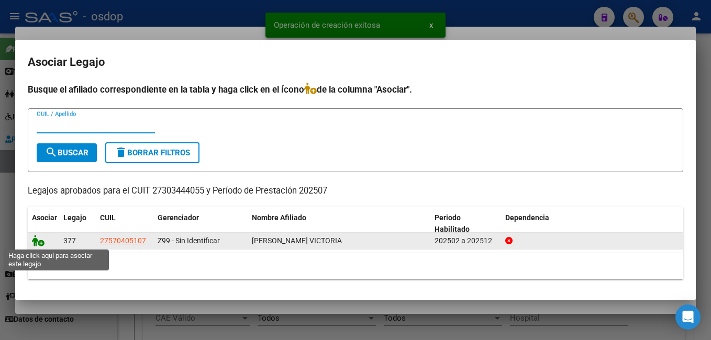
click at [39, 240] on icon at bounding box center [38, 241] width 13 height 12
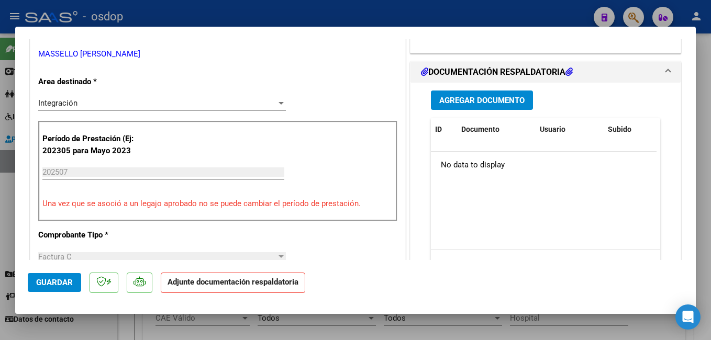
scroll to position [262, 0]
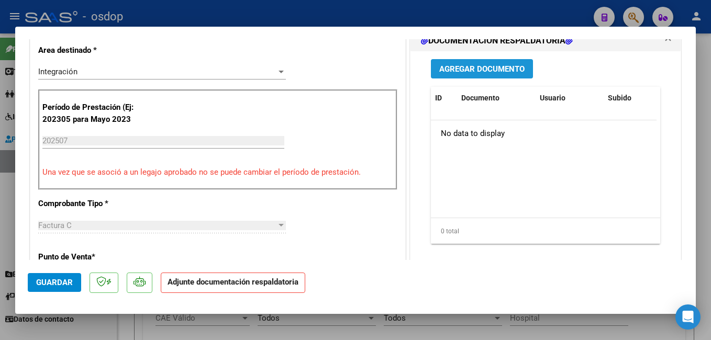
click at [498, 64] on span "Agregar Documento" at bounding box center [481, 68] width 85 height 9
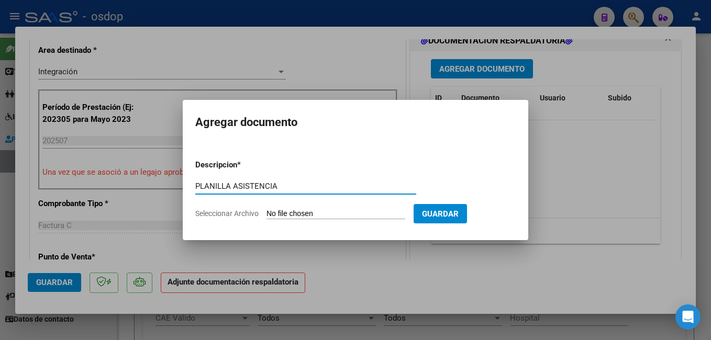
type input "PLANILLA ASISTENCIA"
click at [334, 217] on input "Seleccionar Archivo" at bounding box center [336, 214] width 139 height 10
type input "C:\fakepath\julio 2025.pdf"
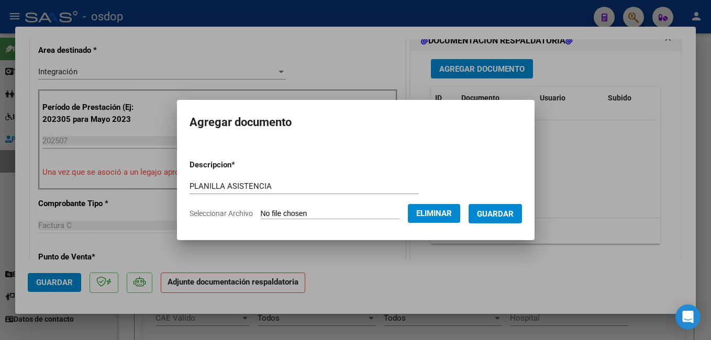
click at [514, 214] on span "Guardar" at bounding box center [495, 213] width 37 height 9
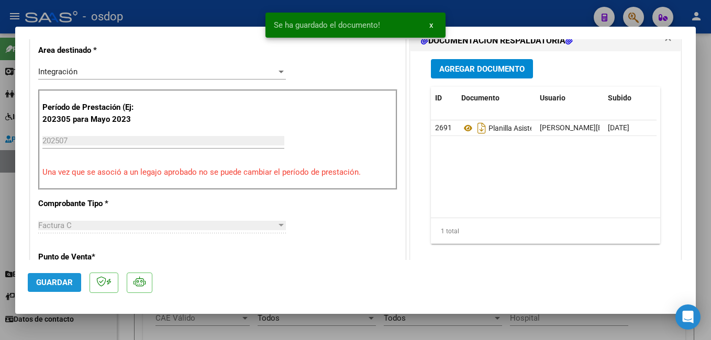
click at [50, 282] on span "Guardar" at bounding box center [54, 282] width 37 height 9
click at [225, 8] on div at bounding box center [355, 170] width 711 height 340
type input "$ 0,00"
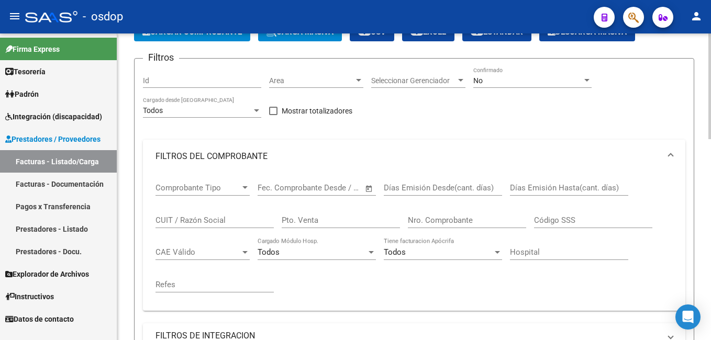
scroll to position [0, 0]
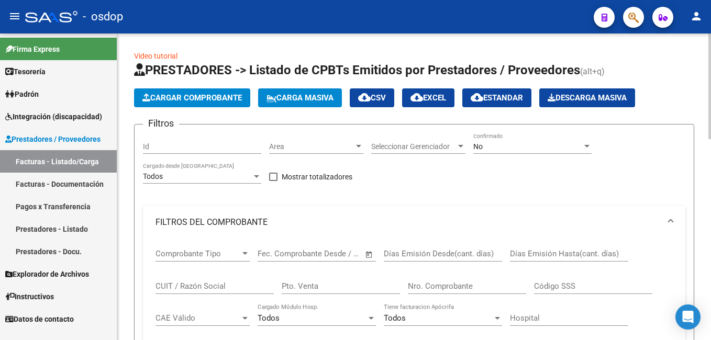
click at [209, 93] on span "Cargar Comprobante" at bounding box center [191, 97] width 99 height 9
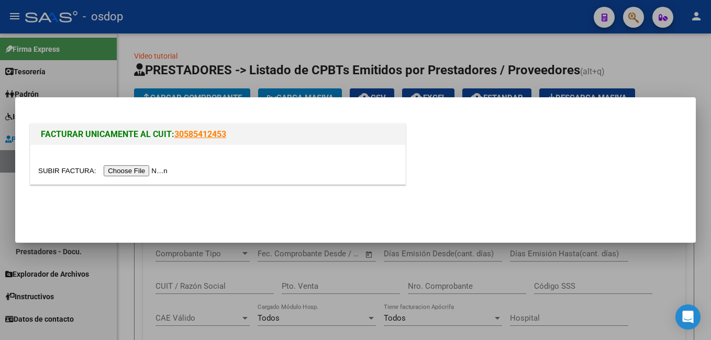
click at [135, 166] on input "file" at bounding box center [104, 170] width 132 height 11
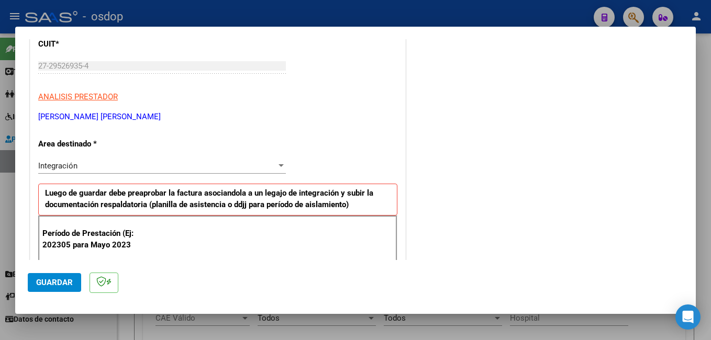
scroll to position [157, 0]
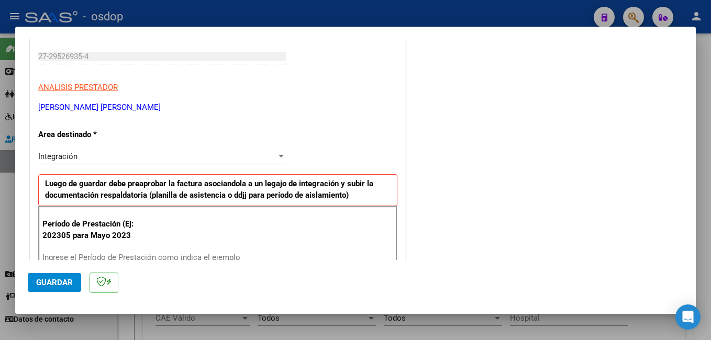
click at [114, 253] on input "Ingrese el Período de Prestación como indica el ejemplo" at bounding box center [163, 257] width 242 height 9
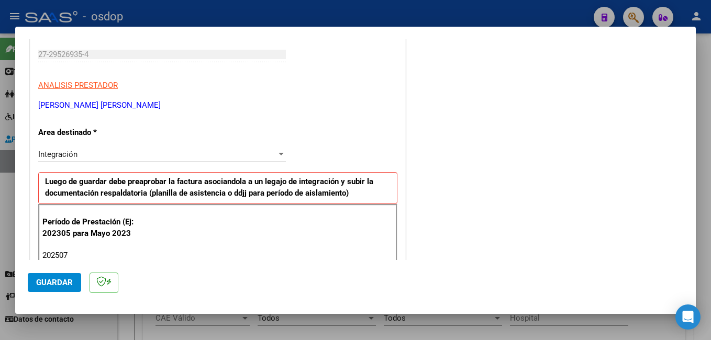
type input "202507"
click at [54, 281] on span "Guardar" at bounding box center [54, 282] width 37 height 9
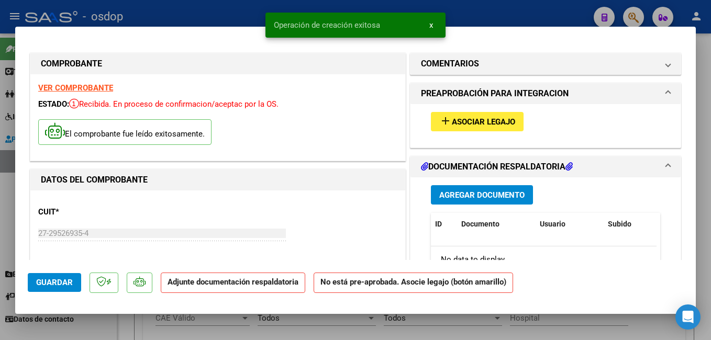
click at [461, 117] on span "Asociar Legajo" at bounding box center [483, 121] width 63 height 9
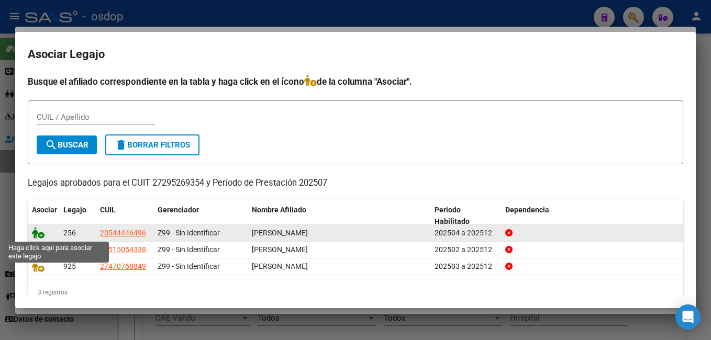
click at [37, 233] on icon at bounding box center [38, 233] width 13 height 12
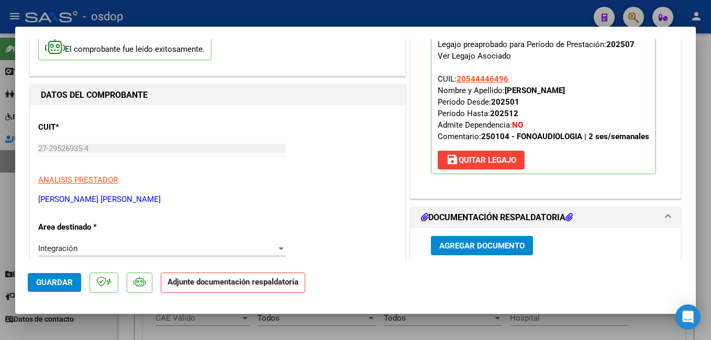
scroll to position [209, 0]
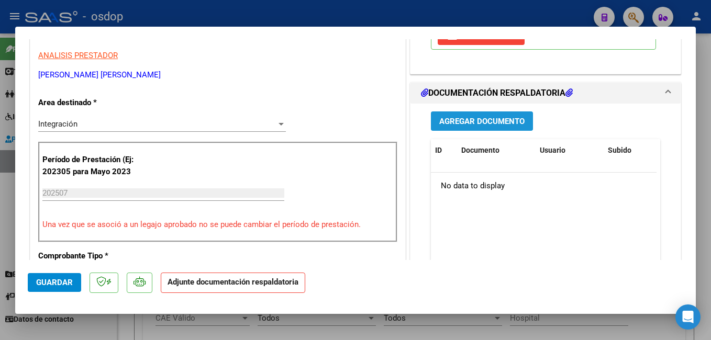
click at [478, 120] on span "Agregar Documento" at bounding box center [481, 121] width 85 height 9
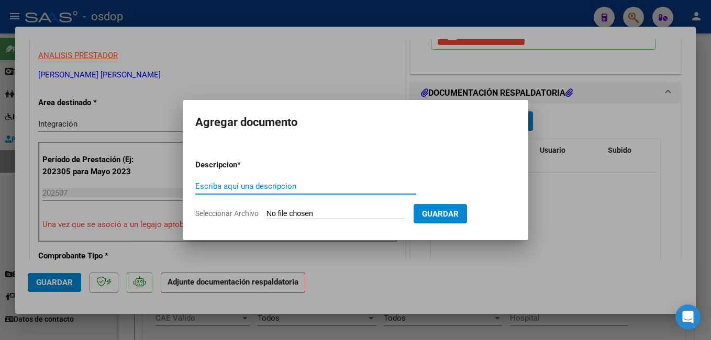
click at [263, 191] on input "Escriba aquí una descripcion" at bounding box center [305, 186] width 221 height 9
type input "PLANILLA ASISTENCIA"
click at [271, 209] on input "Seleccionar Archivo" at bounding box center [336, 214] width 139 height 10
type input "C:\fakepath\Asistencia.pdf"
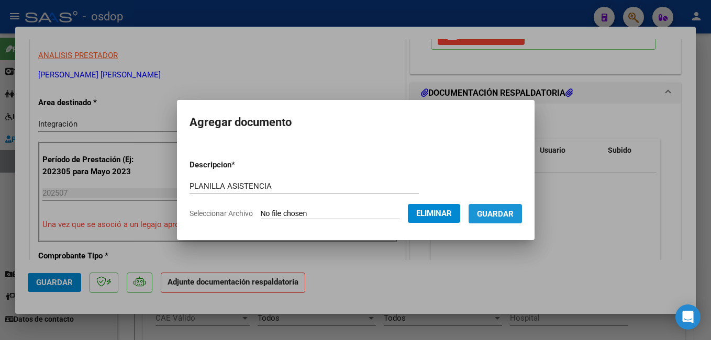
click at [507, 212] on span "Guardar" at bounding box center [495, 213] width 37 height 9
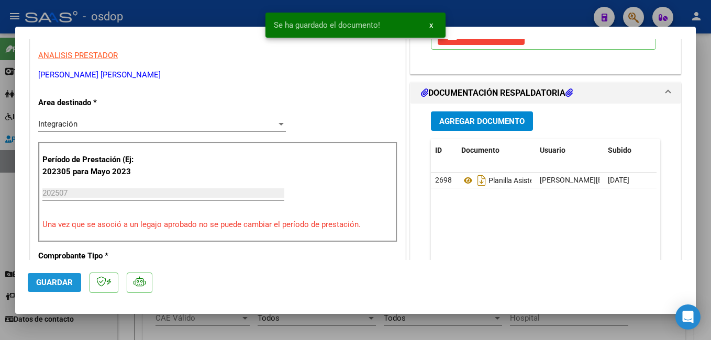
click at [61, 278] on button "Guardar" at bounding box center [54, 282] width 53 height 19
click at [233, 12] on div at bounding box center [355, 170] width 711 height 340
type input "$ 0,00"
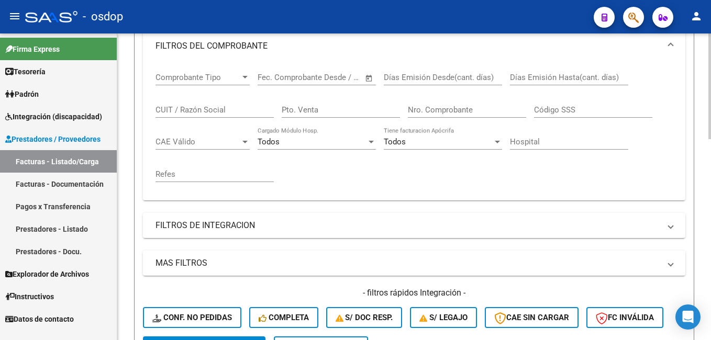
scroll to position [52, 0]
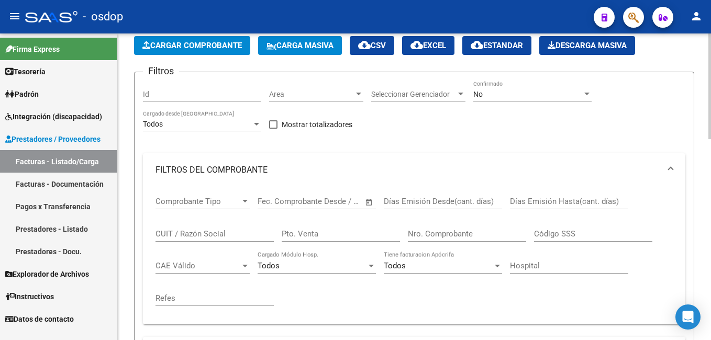
click at [187, 45] on span "Cargar Comprobante" at bounding box center [191, 45] width 99 height 9
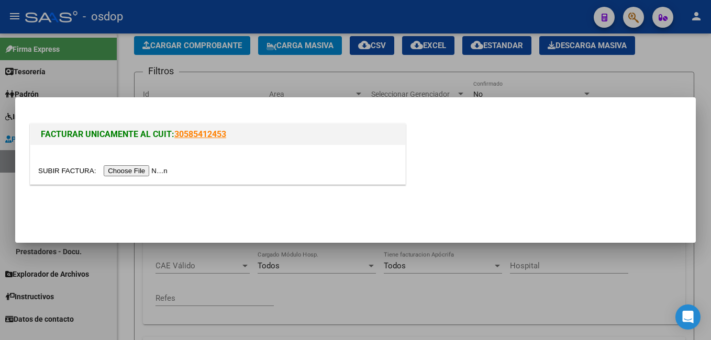
click at [128, 172] on input "file" at bounding box center [104, 170] width 132 height 11
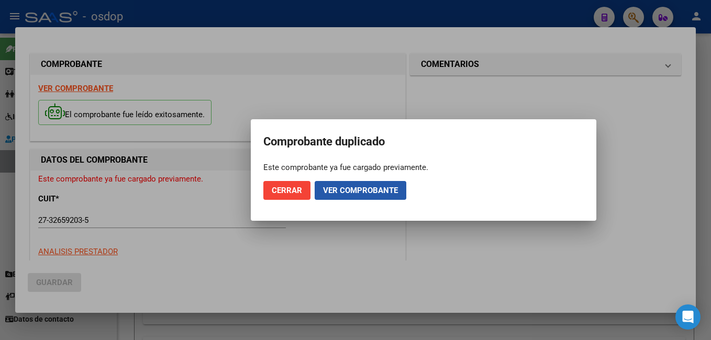
click at [352, 190] on span "Ver comprobante" at bounding box center [360, 190] width 75 height 9
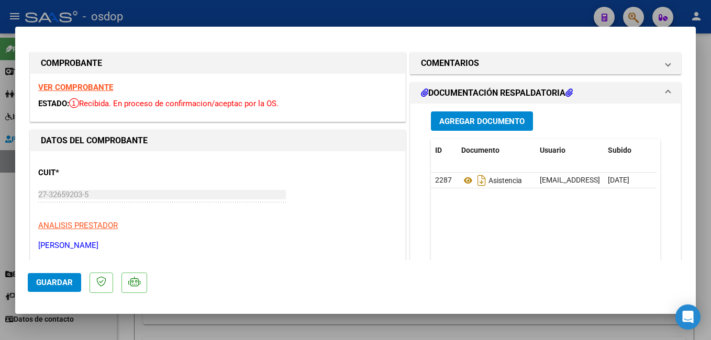
scroll to position [0, 0]
click at [277, 10] on div at bounding box center [355, 170] width 711 height 340
type input "$ 0,00"
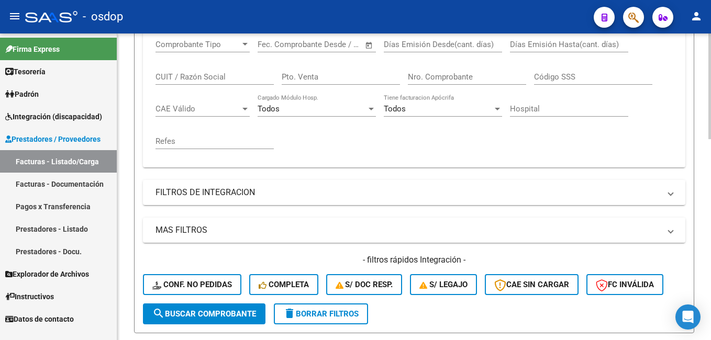
scroll to position [157, 0]
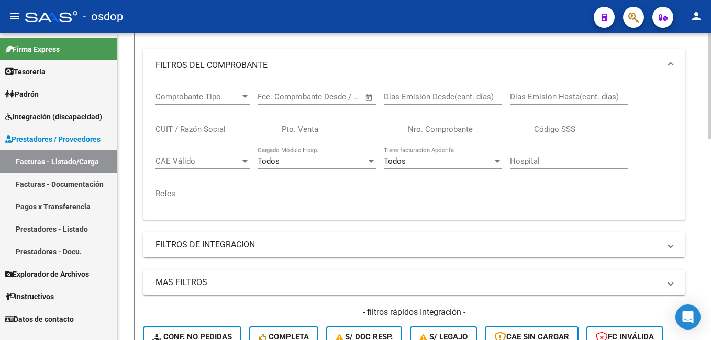
click at [182, 123] on div "CUIT / Razón Social" at bounding box center [215, 126] width 118 height 23
click at [183, 127] on input "CUIT / Razón Social" at bounding box center [215, 129] width 118 height 9
paste input "27-32659203-5"
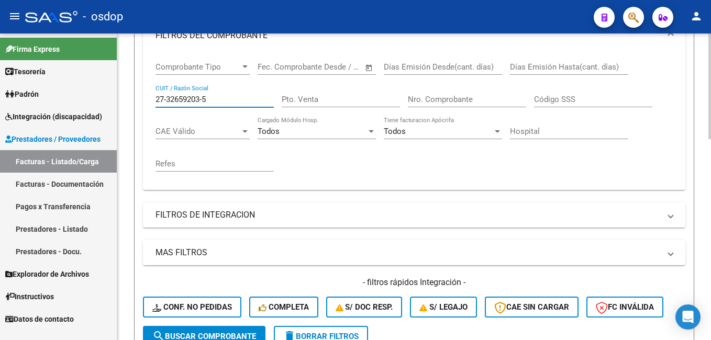
scroll to position [209, 0]
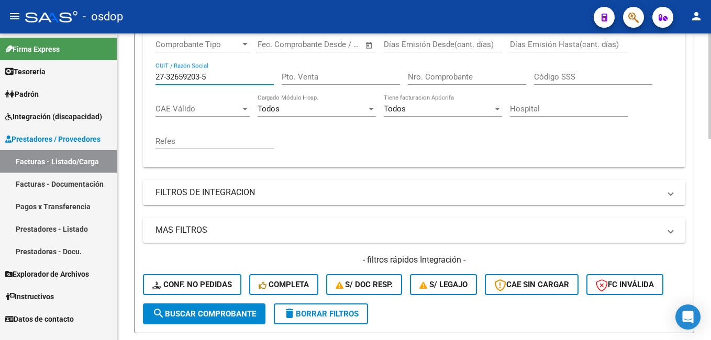
type input "27-32659203-5"
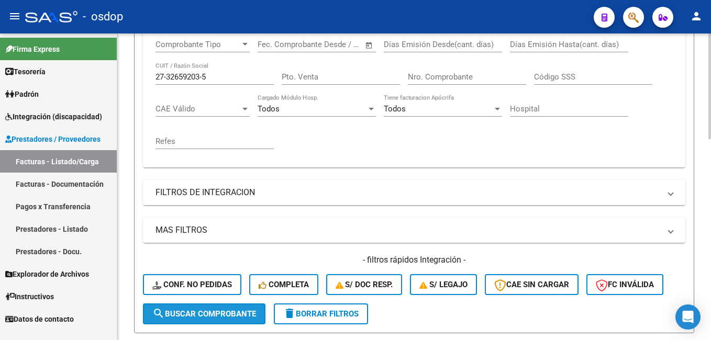
click at [184, 311] on span "search Buscar Comprobante" at bounding box center [204, 313] width 104 height 9
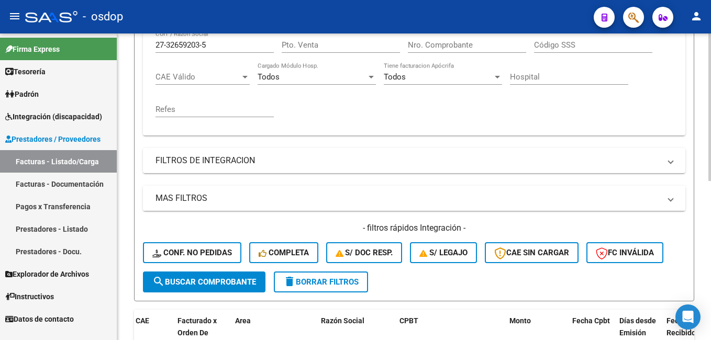
scroll to position [331, 0]
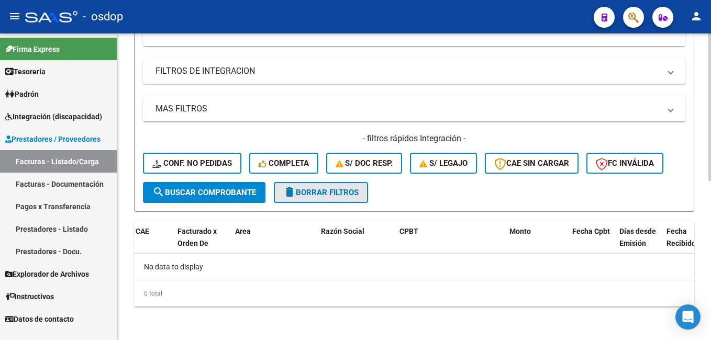
click at [313, 194] on span "delete Borrar Filtros" at bounding box center [320, 192] width 75 height 9
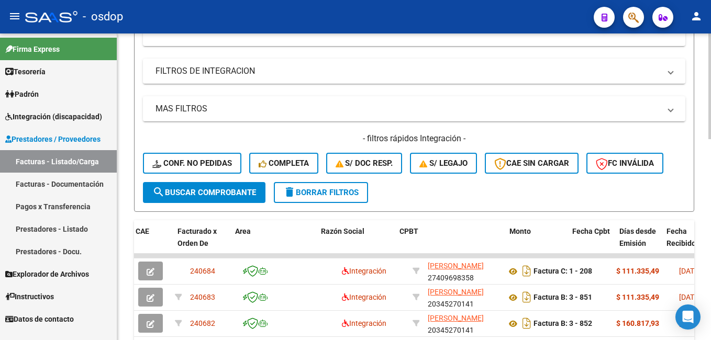
scroll to position [17, 0]
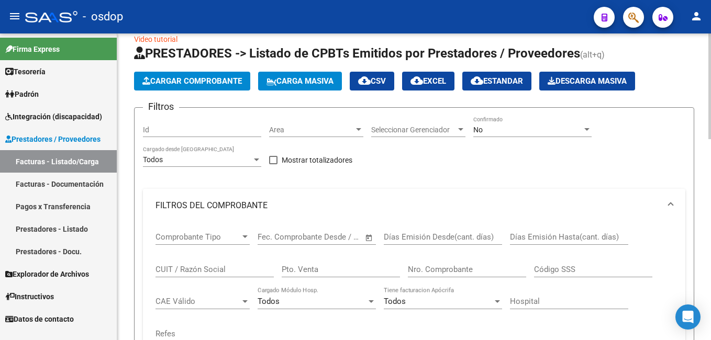
click at [191, 233] on span "Comprobante Tipo" at bounding box center [198, 237] width 85 height 9
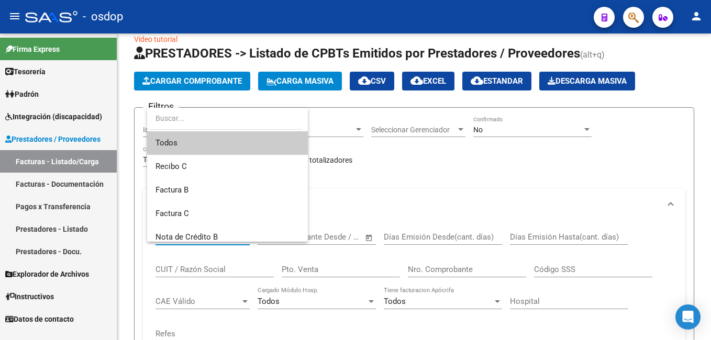
click at [187, 271] on div at bounding box center [355, 170] width 711 height 340
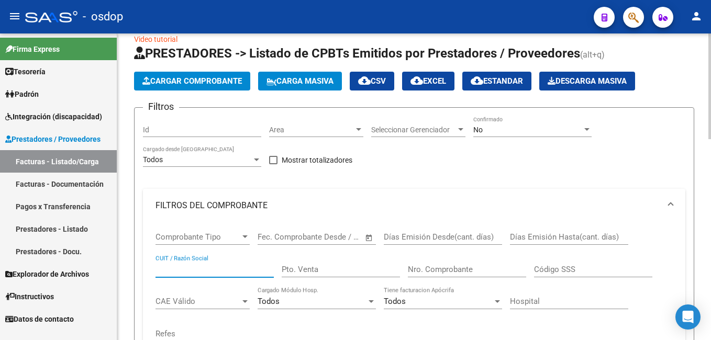
paste input "27-32659203-5"
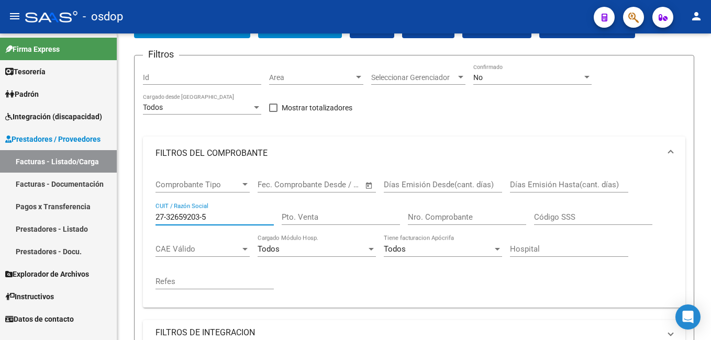
type input "27-32659203-5"
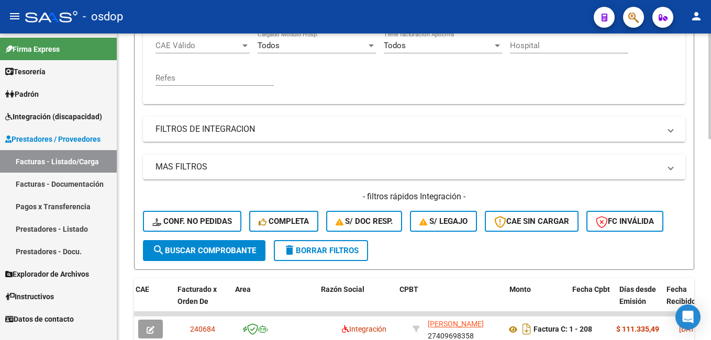
scroll to position [279, 0]
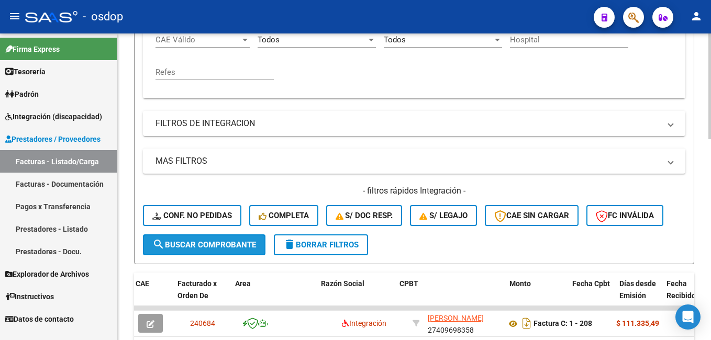
click at [192, 247] on span "search Buscar Comprobante" at bounding box center [204, 244] width 104 height 9
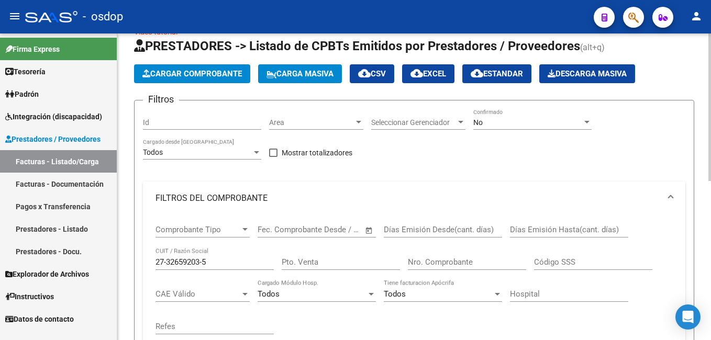
scroll to position [17, 0]
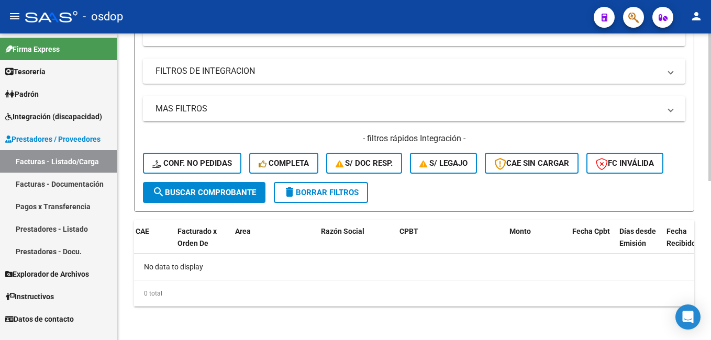
click at [324, 193] on span "delete Borrar Filtros" at bounding box center [320, 192] width 75 height 9
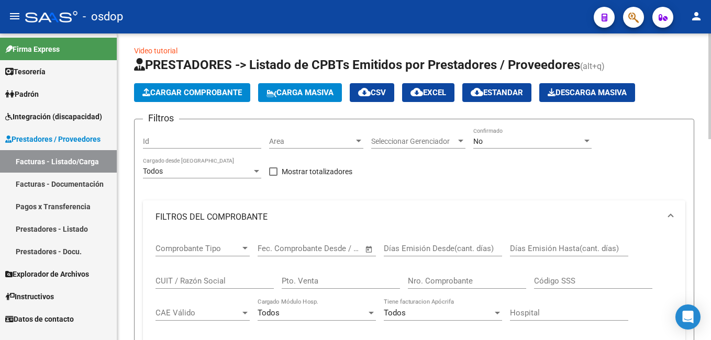
scroll to position [0, 0]
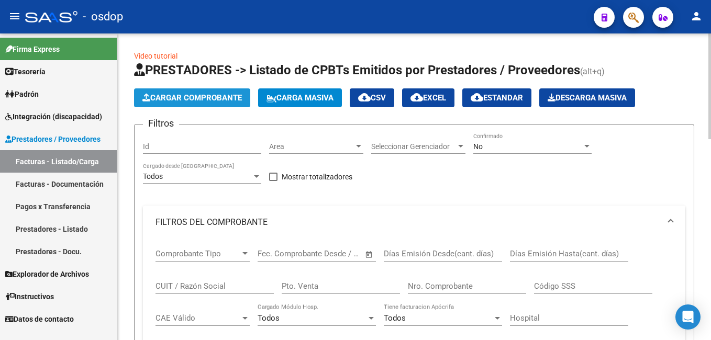
click at [199, 100] on span "Cargar Comprobante" at bounding box center [191, 97] width 99 height 9
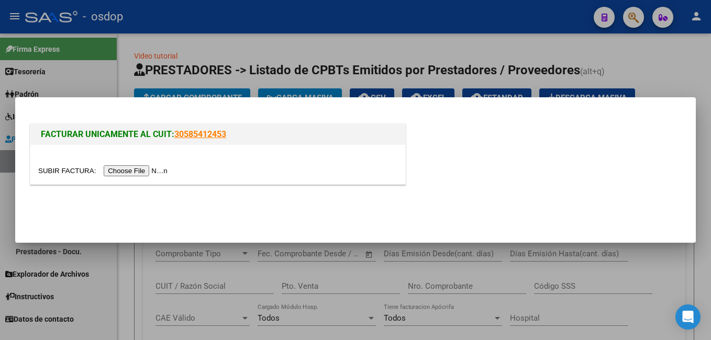
click at [129, 170] on input "file" at bounding box center [104, 170] width 132 height 11
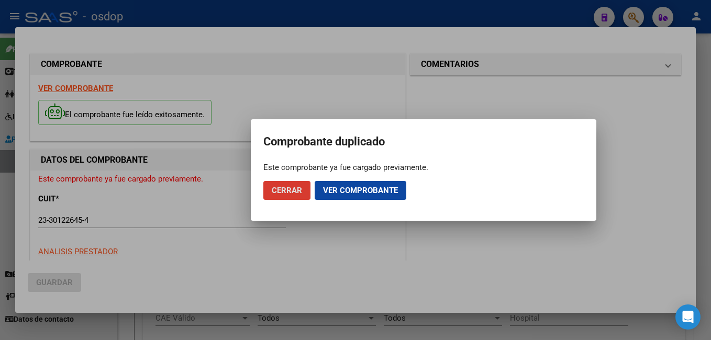
click at [361, 193] on span "Ver comprobante" at bounding box center [360, 190] width 75 height 9
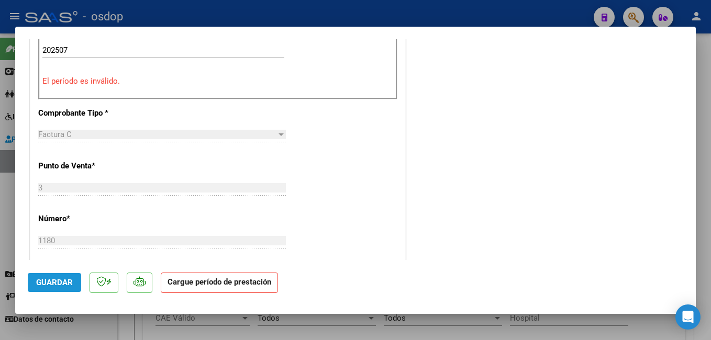
click at [59, 283] on span "Guardar" at bounding box center [54, 282] width 37 height 9
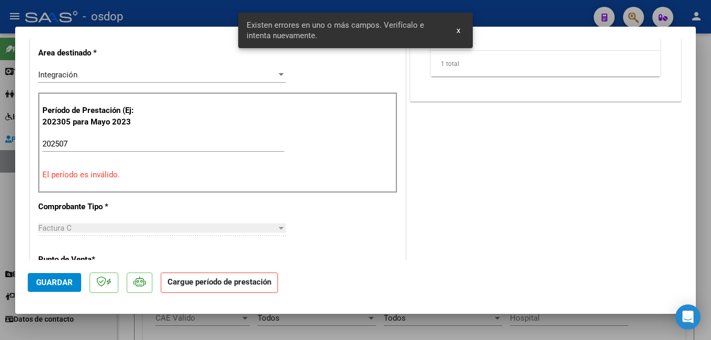
scroll to position [256, 0]
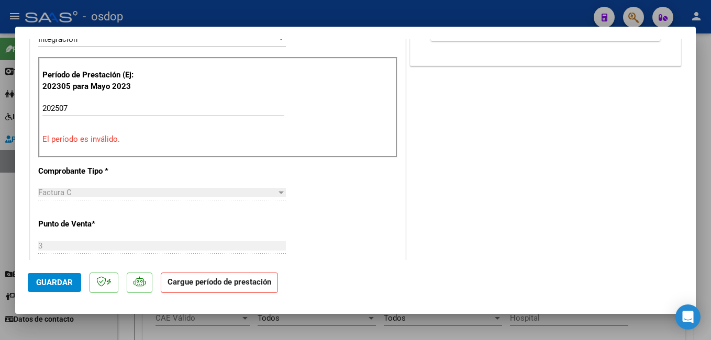
click at [97, 109] on input "202507" at bounding box center [163, 108] width 242 height 9
click at [53, 282] on span "Guardar" at bounding box center [54, 282] width 37 height 9
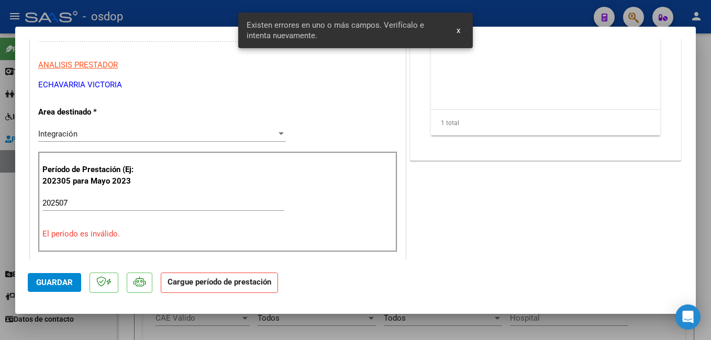
scroll to position [151, 0]
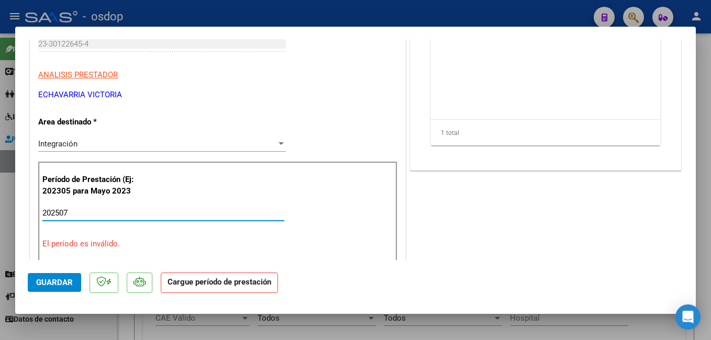
click at [98, 211] on input "202507" at bounding box center [163, 212] width 242 height 9
type input "202507"
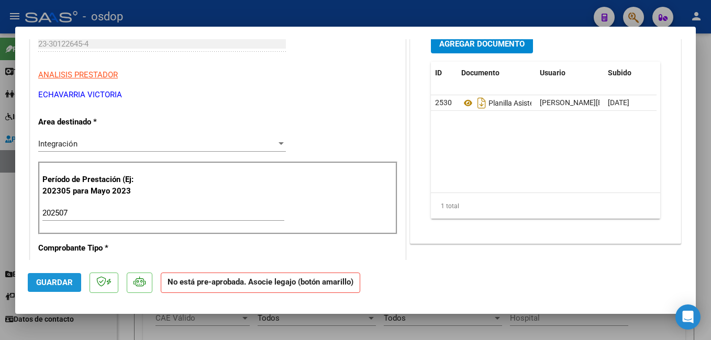
click at [52, 282] on span "Guardar" at bounding box center [54, 282] width 37 height 9
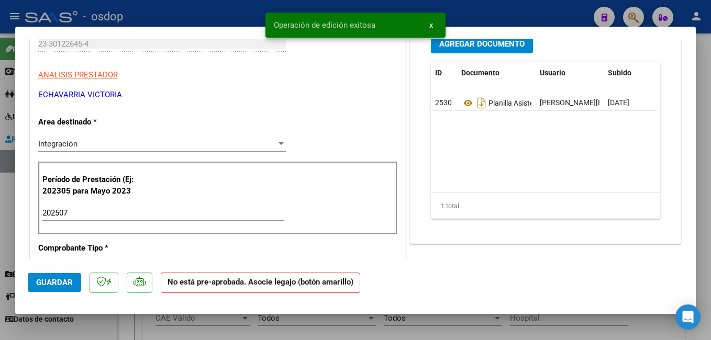
scroll to position [47, 0]
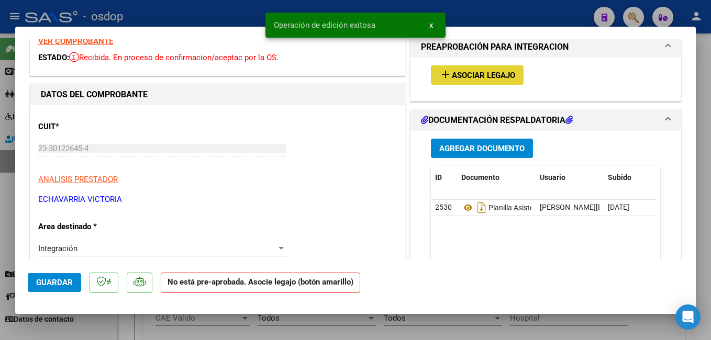
click at [452, 72] on span "Asociar Legajo" at bounding box center [483, 75] width 63 height 9
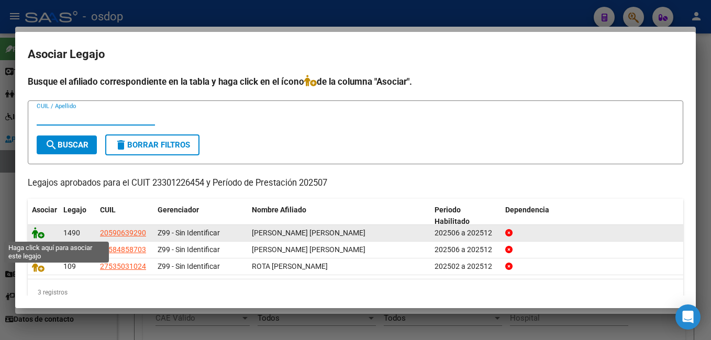
click at [39, 236] on icon at bounding box center [38, 233] width 13 height 12
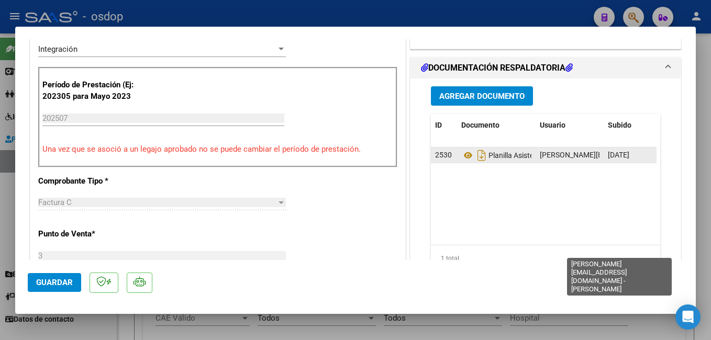
scroll to position [256, 0]
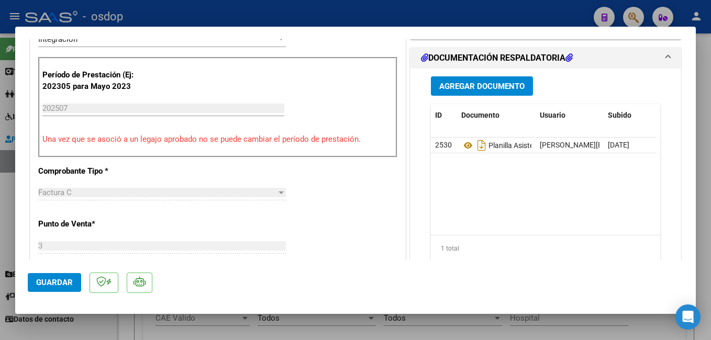
click at [42, 284] on span "Guardar" at bounding box center [54, 282] width 37 height 9
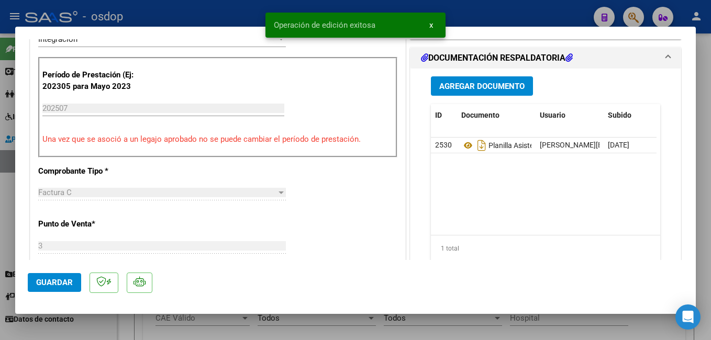
drag, startPoint x: 477, startPoint y: 11, endPoint x: 479, endPoint y: 44, distance: 33.1
click at [477, 10] on div at bounding box center [355, 170] width 711 height 340
type input "$ 0,00"
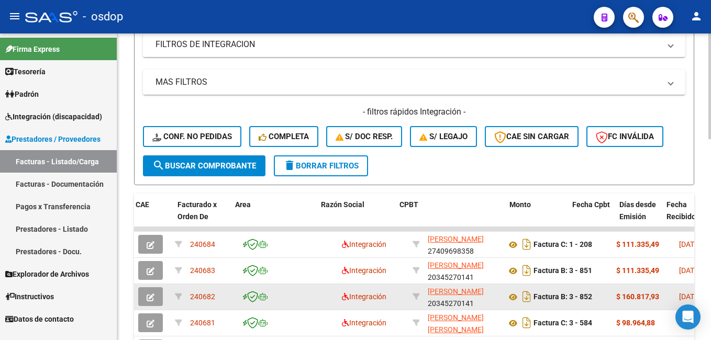
scroll to position [367, 0]
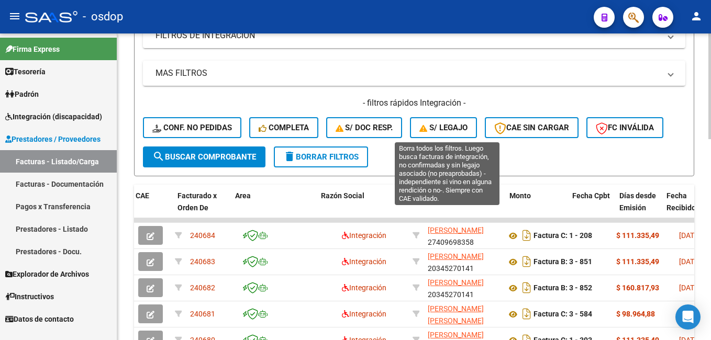
click at [462, 127] on span "S/ legajo" at bounding box center [443, 127] width 48 height 9
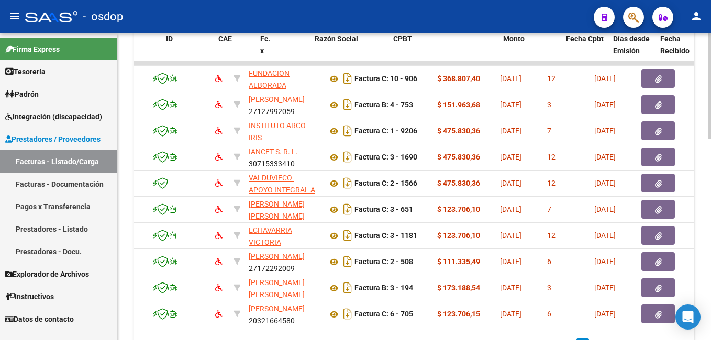
scroll to position [0, 0]
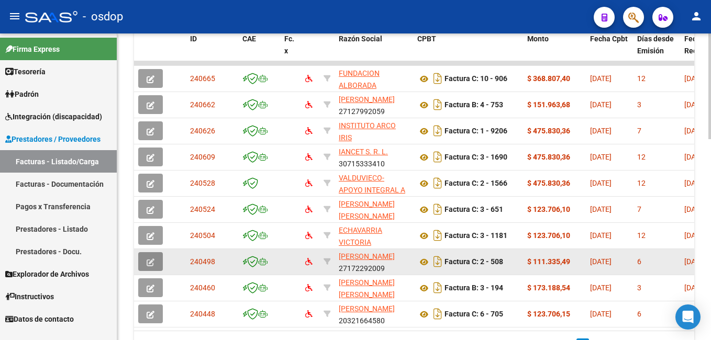
click at [149, 262] on icon "button" at bounding box center [151, 263] width 8 height 8
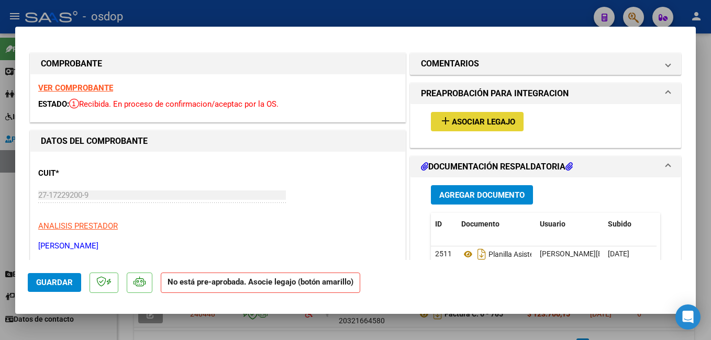
click at [470, 119] on span "Asociar Legajo" at bounding box center [483, 121] width 63 height 9
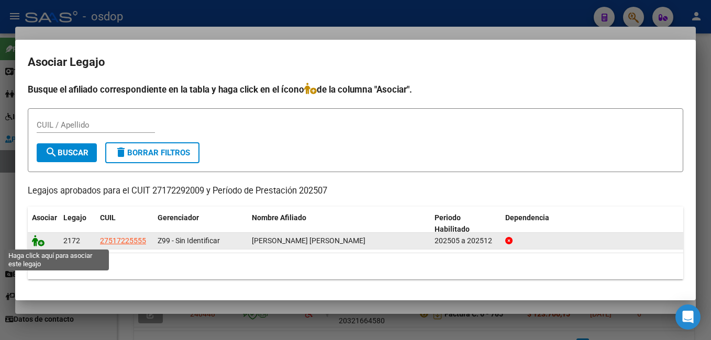
click at [40, 241] on icon at bounding box center [38, 241] width 13 height 12
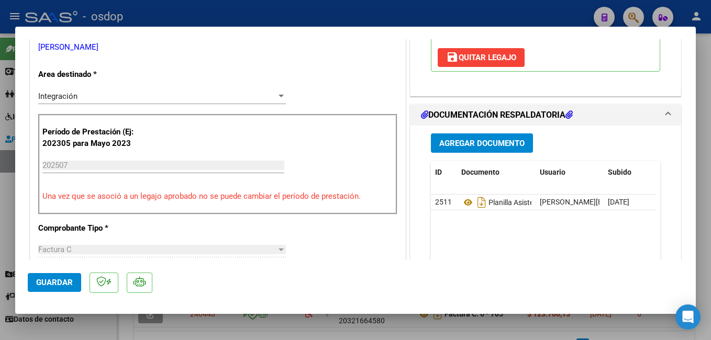
scroll to position [209, 0]
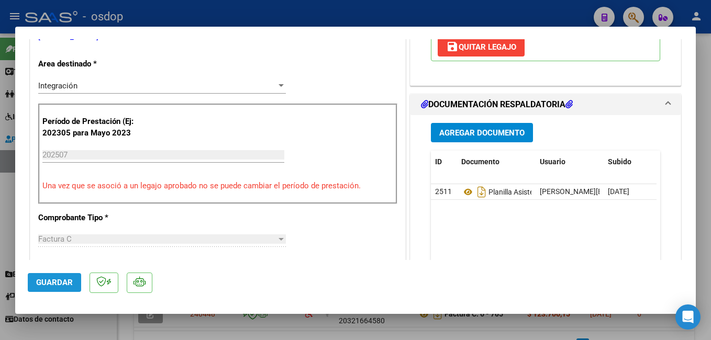
click at [57, 288] on span "Guardar" at bounding box center [54, 282] width 37 height 9
click at [291, 15] on div at bounding box center [355, 170] width 711 height 340
type input "$ 0,00"
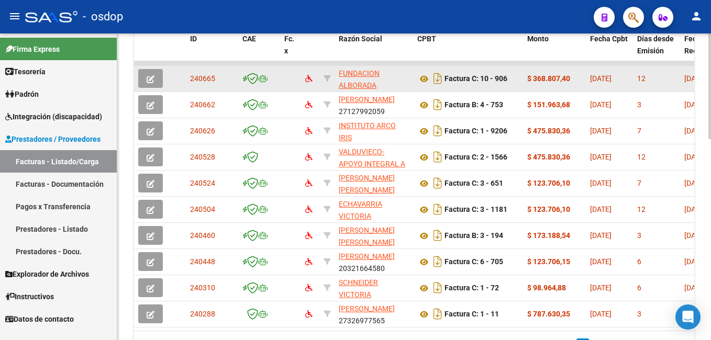
click at [153, 76] on icon "button" at bounding box center [151, 79] width 8 height 8
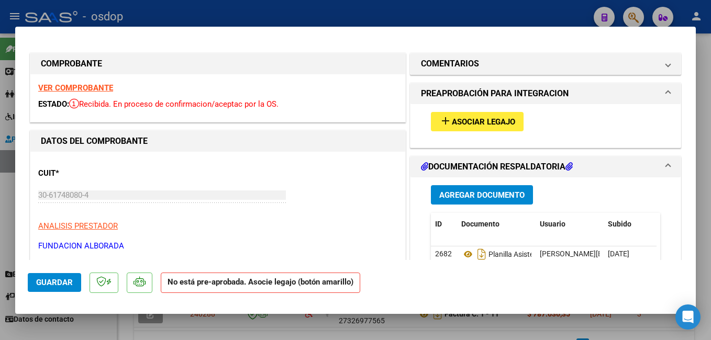
click at [461, 119] on span "Asociar Legajo" at bounding box center [483, 121] width 63 height 9
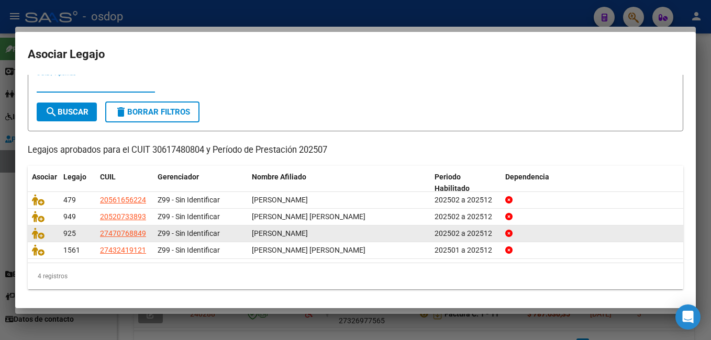
scroll to position [37, 0]
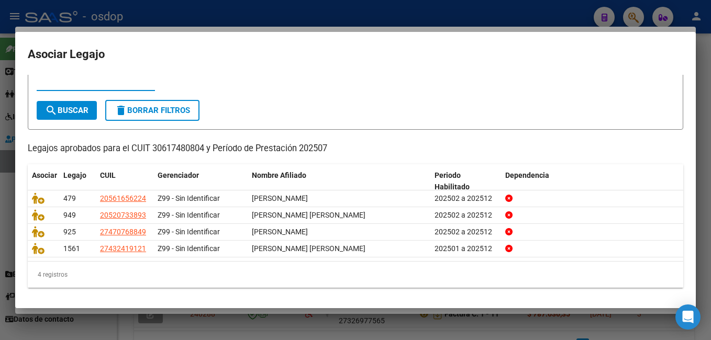
click at [201, 13] on div at bounding box center [355, 170] width 711 height 340
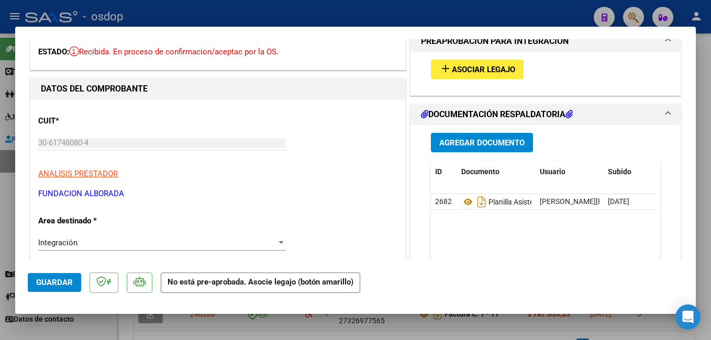
scroll to position [0, 0]
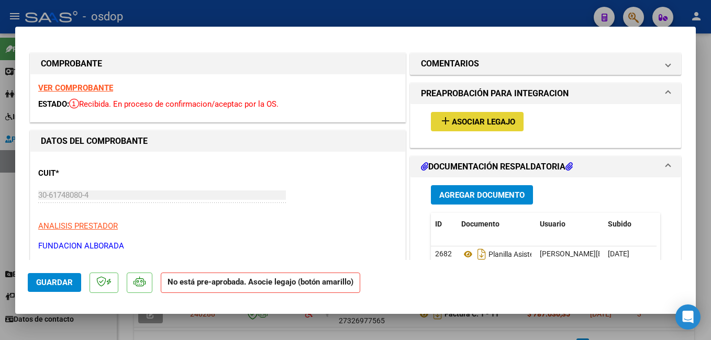
click at [483, 119] on span "Asociar Legajo" at bounding box center [483, 121] width 63 height 9
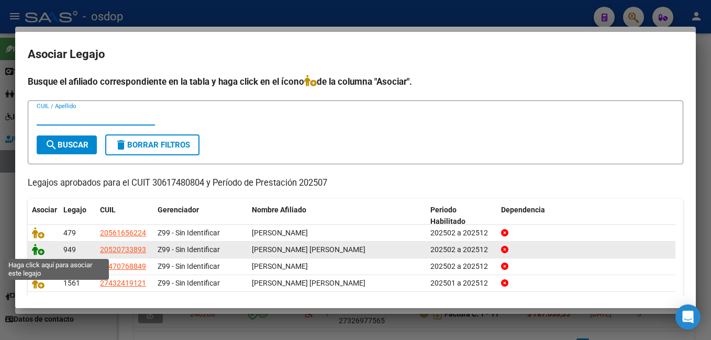
click at [38, 247] on icon at bounding box center [38, 250] width 13 height 12
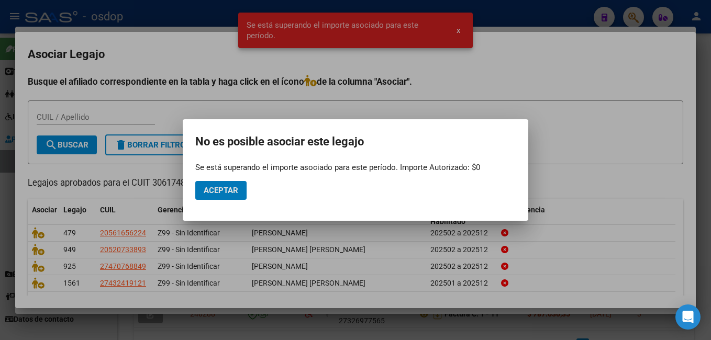
click at [537, 15] on div at bounding box center [355, 170] width 711 height 340
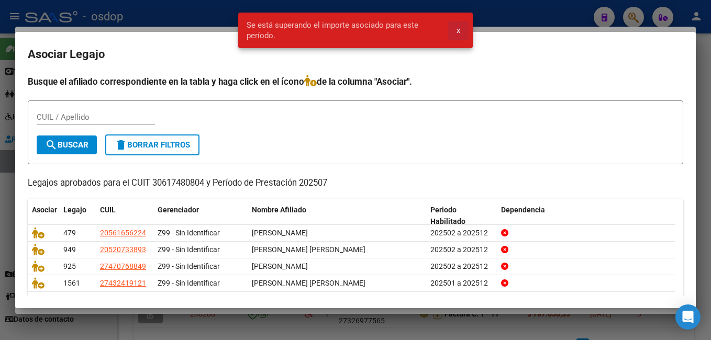
click at [463, 29] on button "x" at bounding box center [458, 30] width 20 height 19
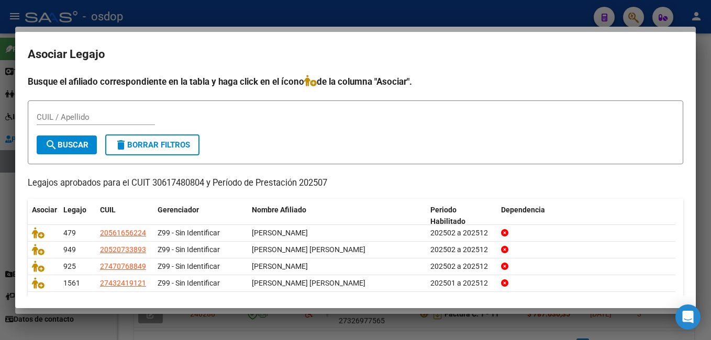
click at [155, 14] on div at bounding box center [355, 170] width 711 height 340
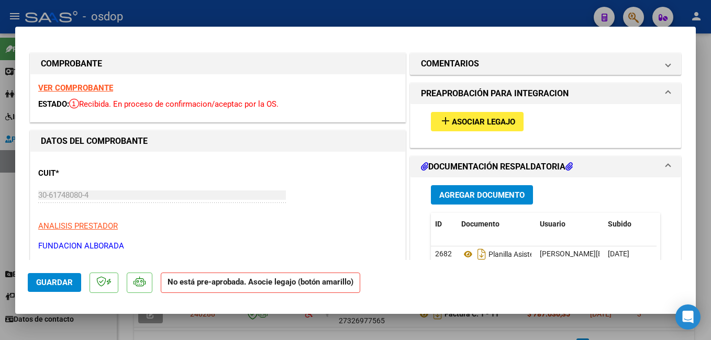
click at [211, 12] on div at bounding box center [355, 170] width 711 height 340
type input "$ 0,00"
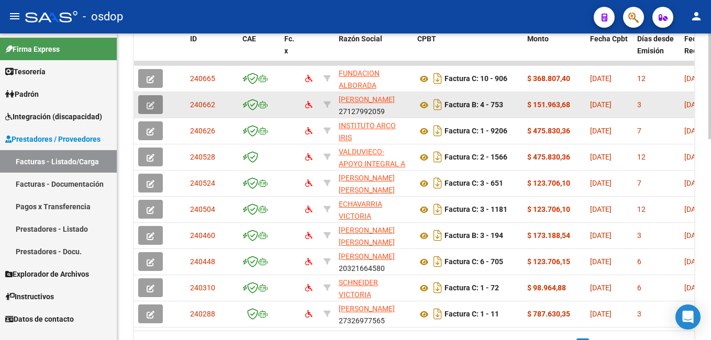
click at [152, 104] on icon "button" at bounding box center [151, 106] width 8 height 8
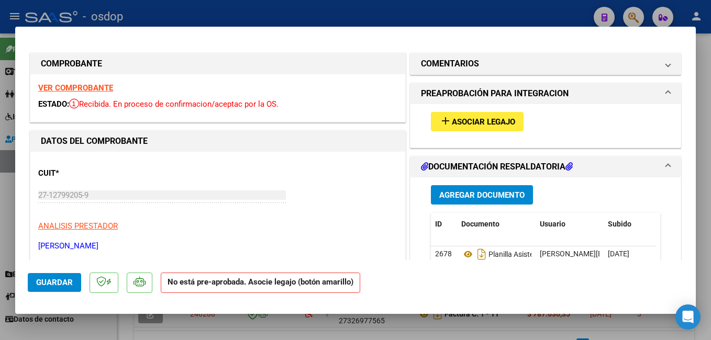
click at [467, 125] on span "Asociar Legajo" at bounding box center [483, 121] width 63 height 9
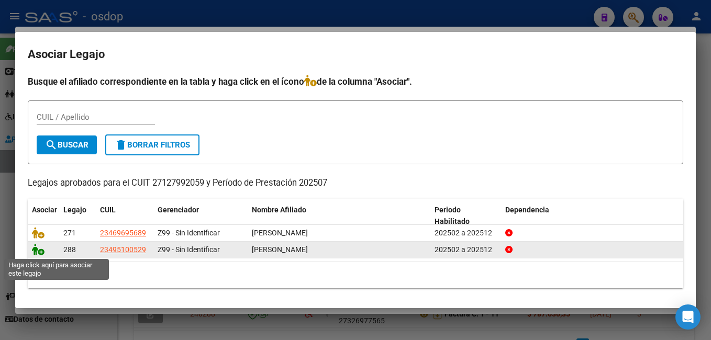
click at [37, 251] on icon at bounding box center [38, 250] width 13 height 12
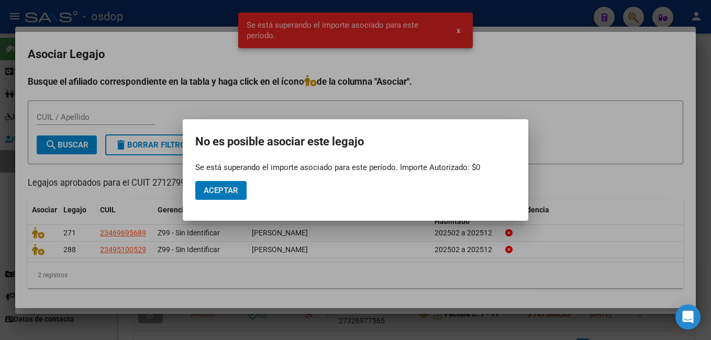
click at [618, 63] on div at bounding box center [355, 170] width 711 height 340
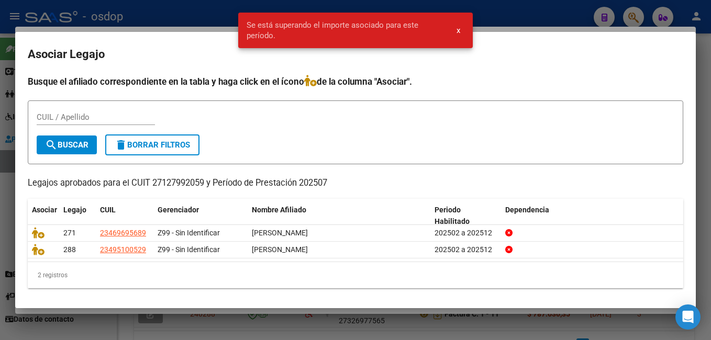
click at [525, 17] on div at bounding box center [355, 170] width 711 height 340
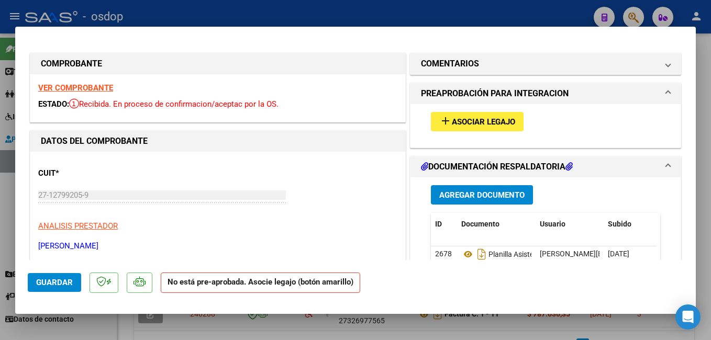
drag, startPoint x: 305, startPoint y: 12, endPoint x: 299, endPoint y: 12, distance: 6.3
click at [303, 12] on div at bounding box center [355, 170] width 711 height 340
type input "$ 0,00"
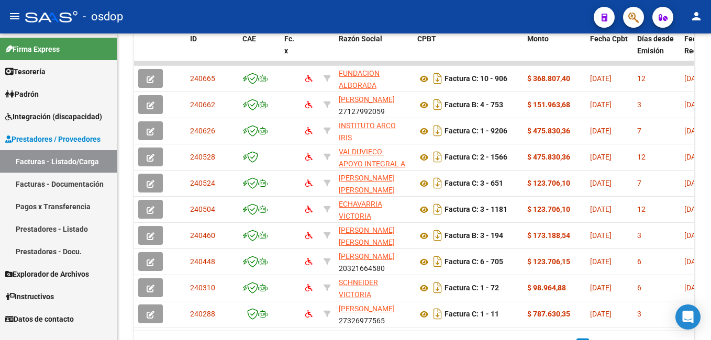
click at [405, 15] on div "- osdop" at bounding box center [305, 16] width 560 height 23
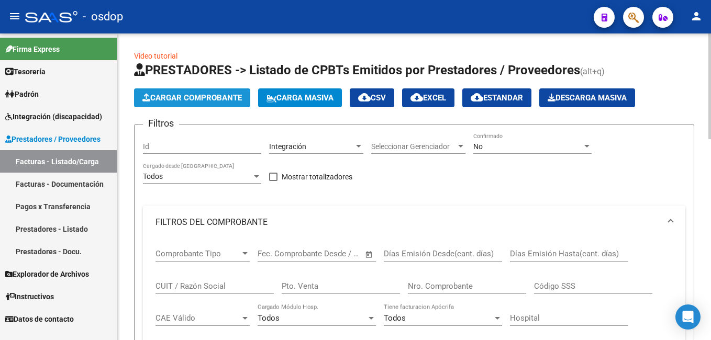
click at [171, 97] on span "Cargar Comprobante" at bounding box center [191, 97] width 99 height 9
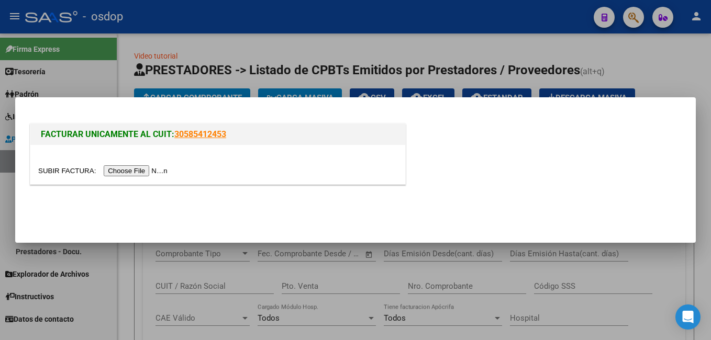
click at [138, 171] on input "file" at bounding box center [104, 170] width 132 height 11
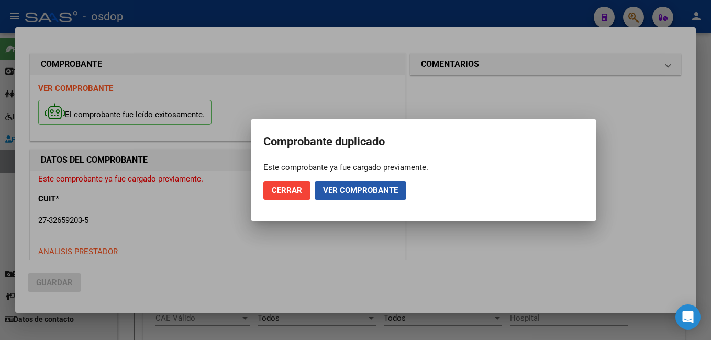
click at [357, 194] on span "Ver comprobante" at bounding box center [360, 190] width 75 height 9
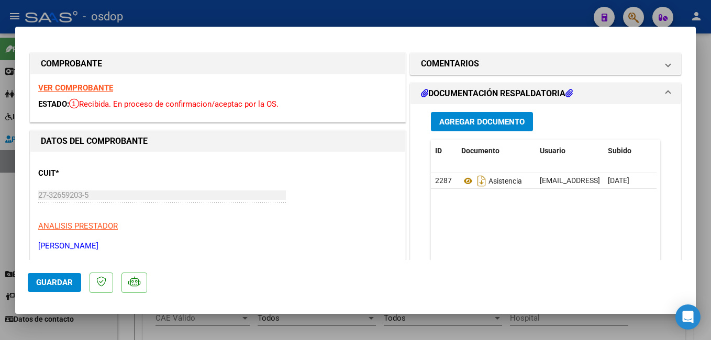
click at [74, 86] on strong "VER COMPROBANTE" at bounding box center [75, 87] width 75 height 9
click at [54, 284] on span "Guardar" at bounding box center [54, 282] width 37 height 9
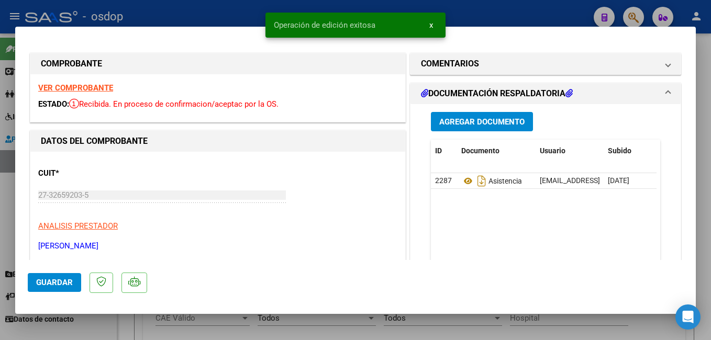
click at [494, 13] on div at bounding box center [355, 170] width 711 height 340
type input "$ 0,00"
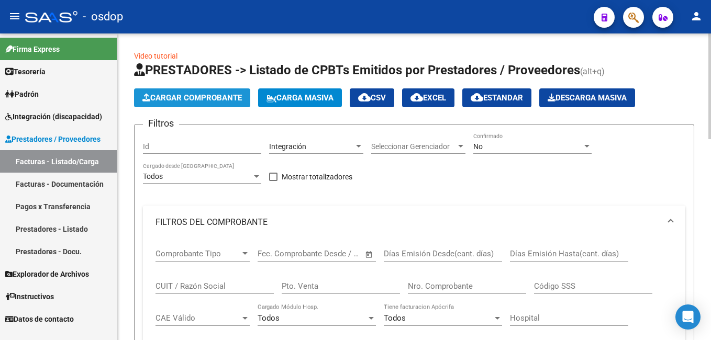
click at [205, 96] on span "Cargar Comprobante" at bounding box center [191, 97] width 99 height 9
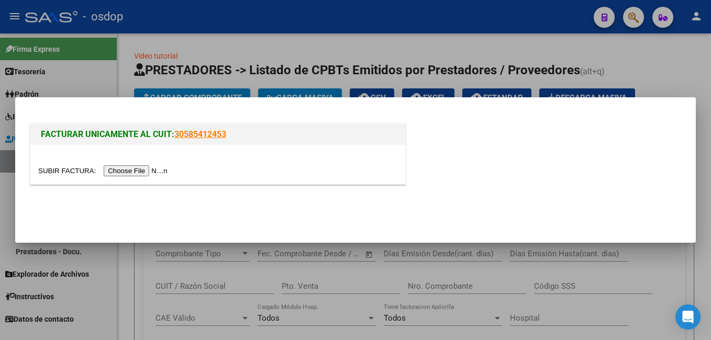
click at [115, 170] on input "file" at bounding box center [104, 170] width 132 height 11
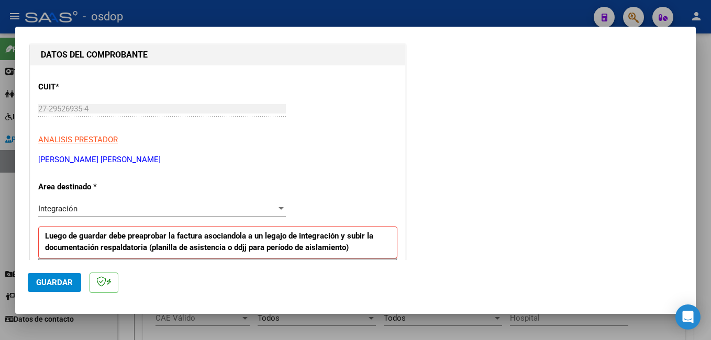
scroll to position [209, 0]
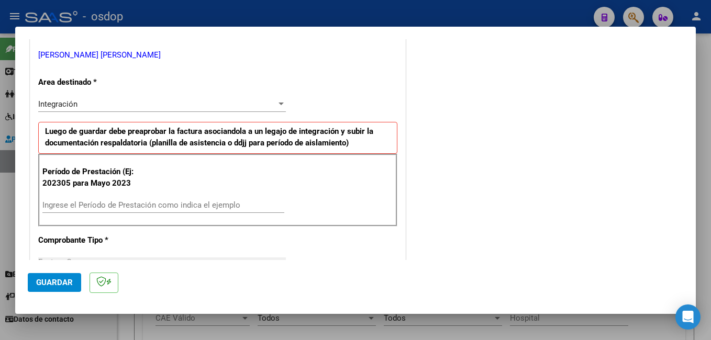
click at [78, 207] on input "Ingrese el Período de Prestación como indica el ejemplo" at bounding box center [163, 205] width 242 height 9
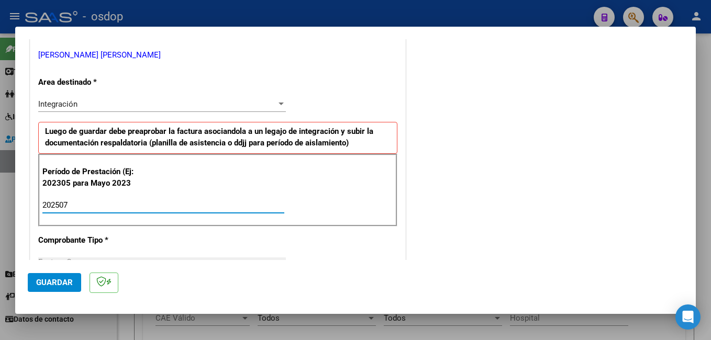
type input "202507"
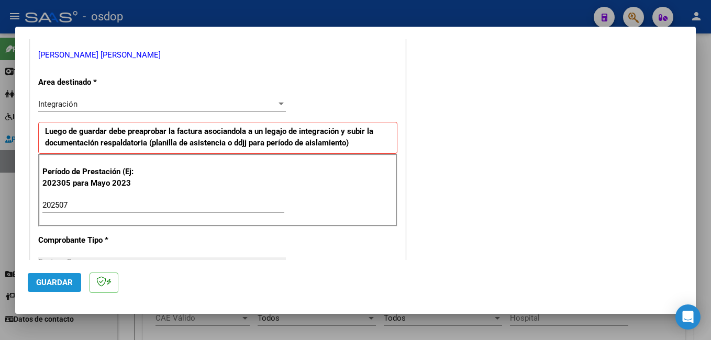
click at [44, 284] on span "Guardar" at bounding box center [54, 282] width 37 height 9
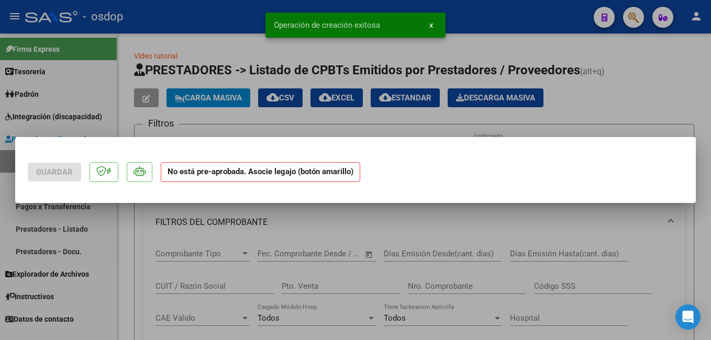
scroll to position [0, 0]
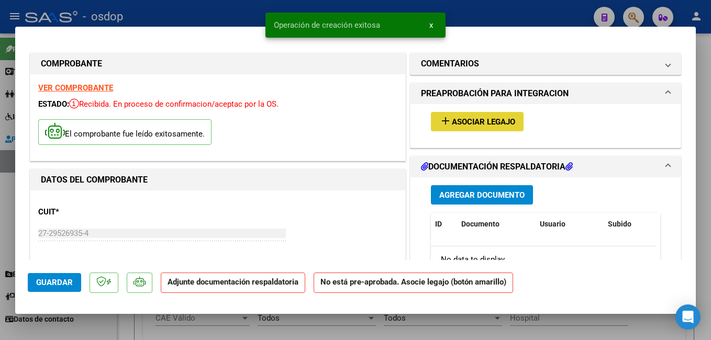
click at [470, 119] on span "Asociar Legajo" at bounding box center [483, 121] width 63 height 9
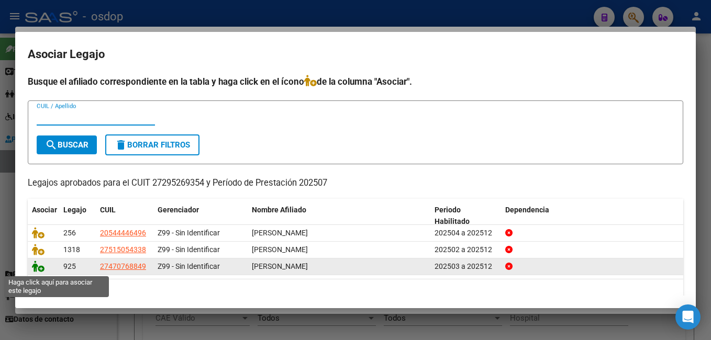
click at [37, 269] on icon at bounding box center [38, 267] width 13 height 12
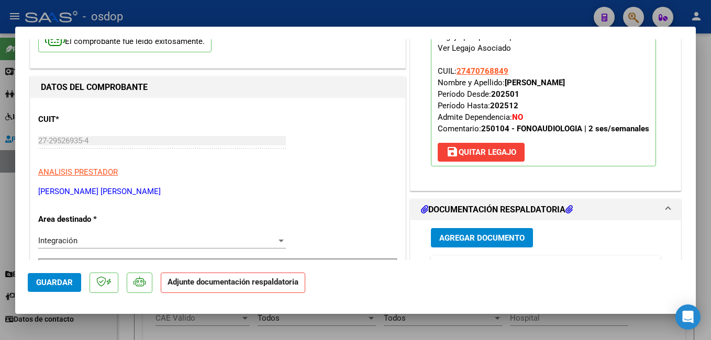
scroll to position [157, 0]
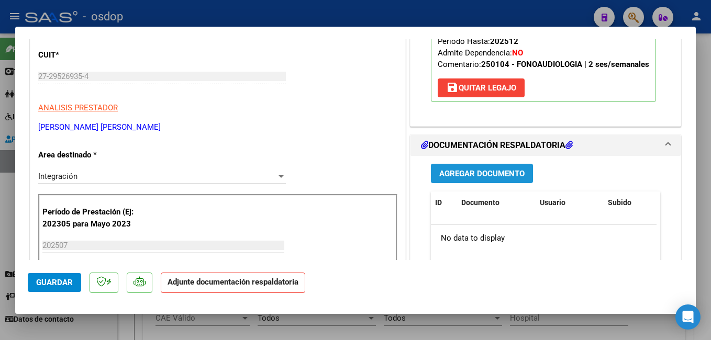
click at [467, 175] on span "Agregar Documento" at bounding box center [481, 173] width 85 height 9
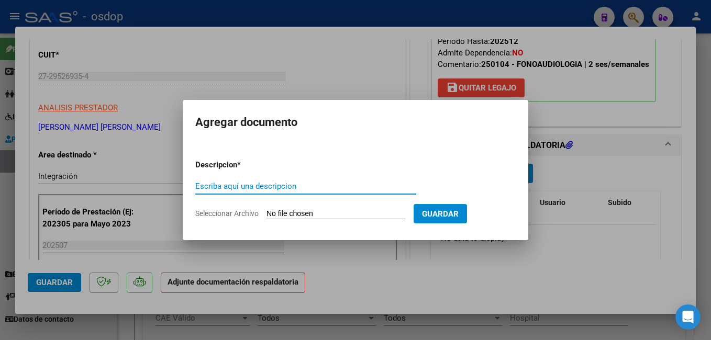
click at [239, 189] on input "Escriba aquí una descripcion" at bounding box center [305, 186] width 221 height 9
type input "PLANILLA DE ASISTENCIA"
click at [327, 211] on input "Seleccionar Archivo" at bounding box center [336, 214] width 139 height 10
type input "C:\fakepath\Planilla de Asistencia Mensual.pdf"
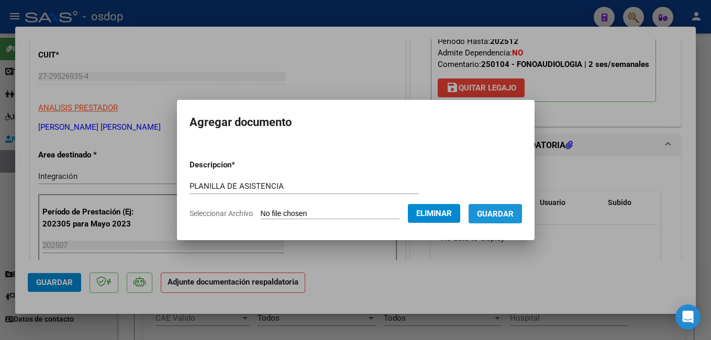
click at [510, 215] on span "Guardar" at bounding box center [495, 213] width 37 height 9
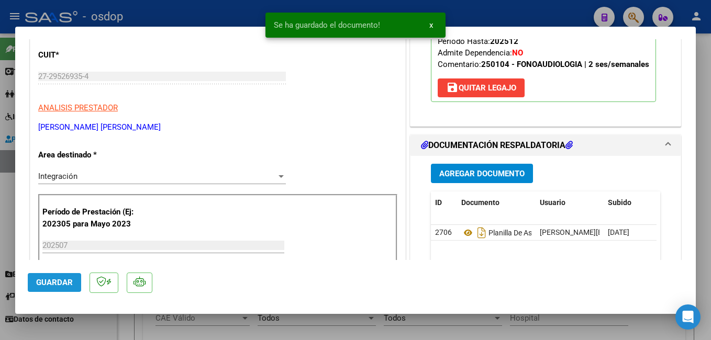
click at [53, 283] on span "Guardar" at bounding box center [54, 282] width 37 height 9
click at [183, 14] on div at bounding box center [355, 170] width 711 height 340
type input "$ 0,00"
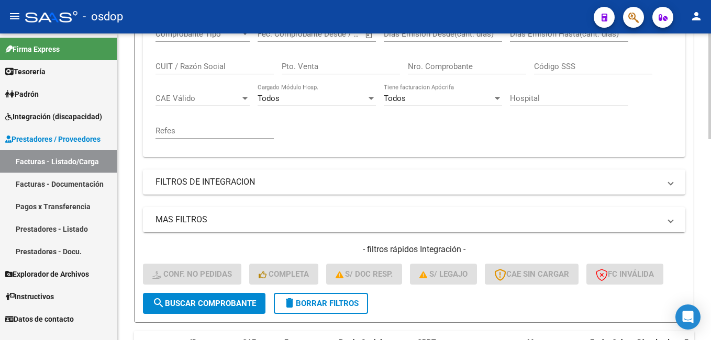
scroll to position [314, 0]
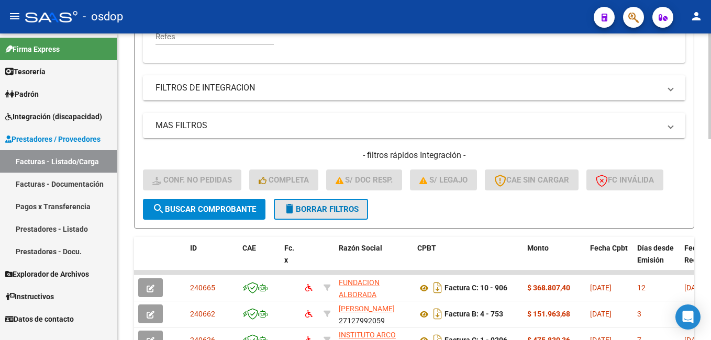
click at [319, 209] on span "delete Borrar Filtros" at bounding box center [320, 209] width 75 height 9
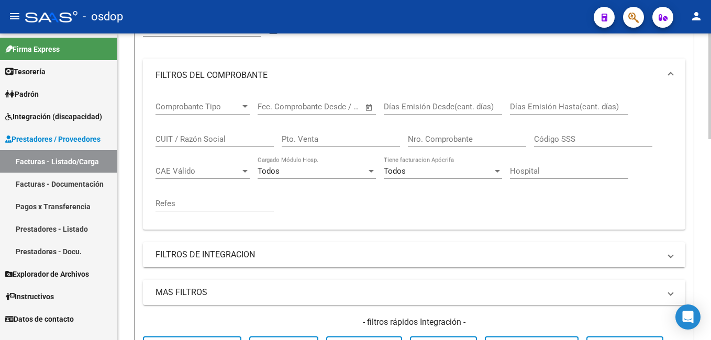
scroll to position [52, 0]
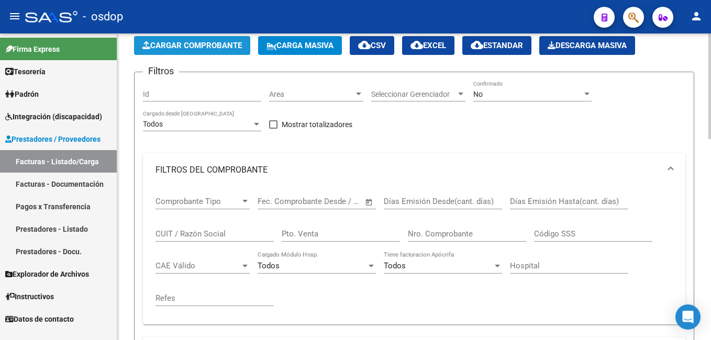
click at [185, 43] on span "Cargar Comprobante" at bounding box center [191, 45] width 99 height 9
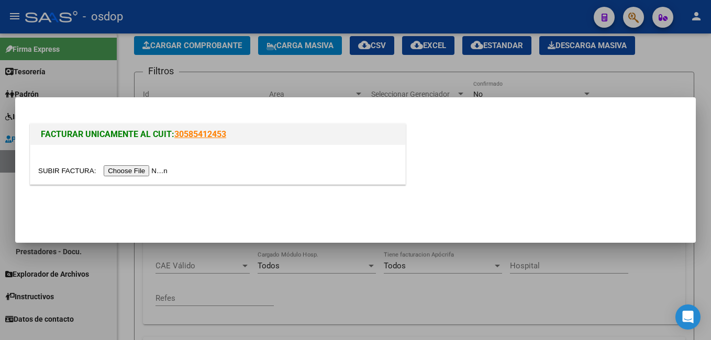
click at [116, 171] on input "file" at bounding box center [104, 170] width 132 height 11
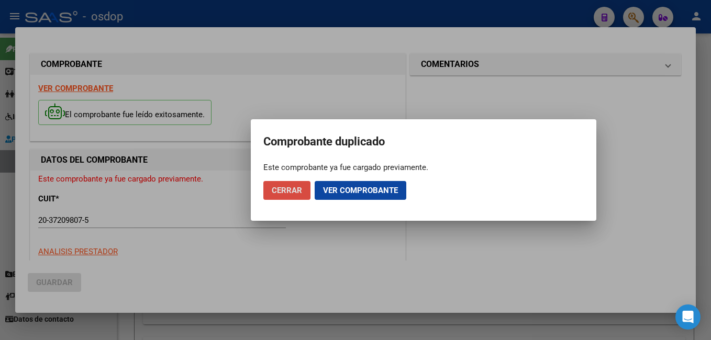
click at [288, 193] on span "Cerrar" at bounding box center [287, 190] width 30 height 9
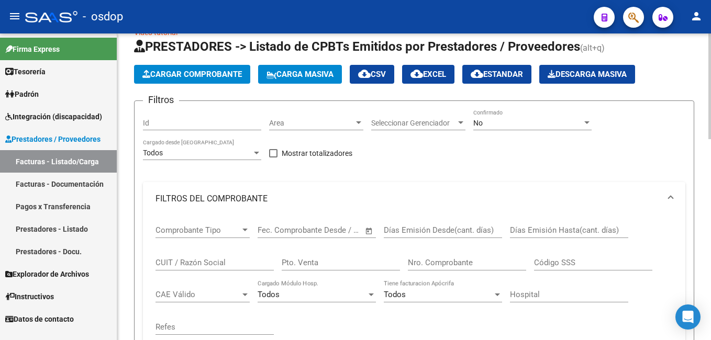
scroll to position [0, 0]
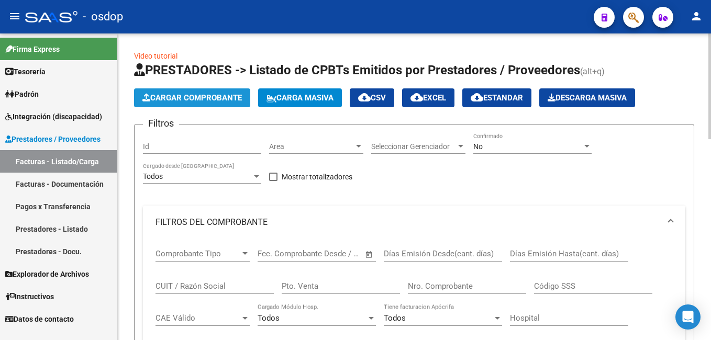
click at [183, 93] on span "Cargar Comprobante" at bounding box center [191, 97] width 99 height 9
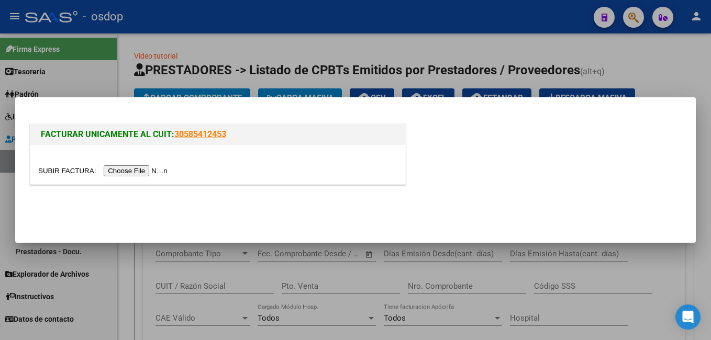
click at [120, 167] on input "file" at bounding box center [104, 170] width 132 height 11
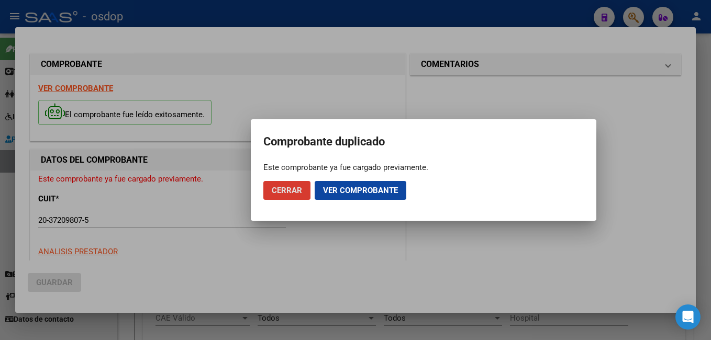
click at [387, 189] on span "Ver comprobante" at bounding box center [360, 190] width 75 height 9
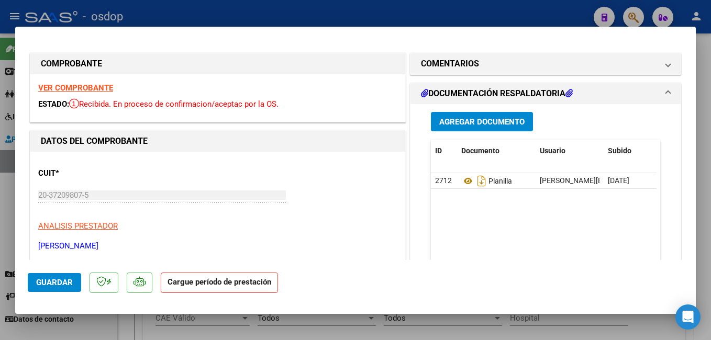
click at [507, 9] on div at bounding box center [355, 170] width 711 height 340
type input "$ 0,00"
